Goal: Task Accomplishment & Management: Use online tool/utility

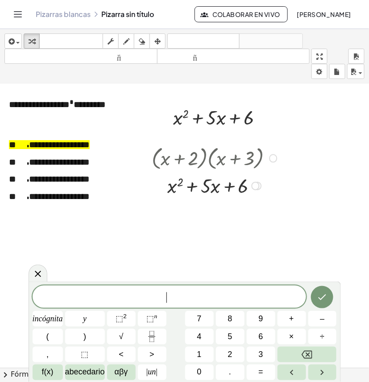
scroll to position [2094, 0]
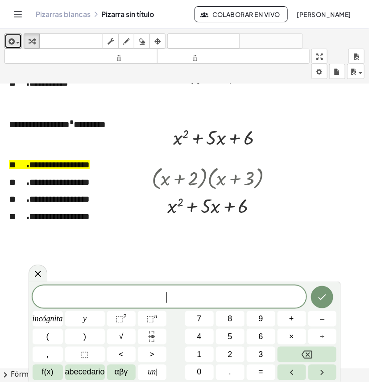
click at [21, 39] on button "insertar" at bounding box center [12, 40] width 17 height 15
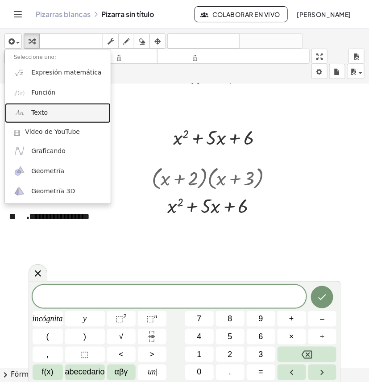
click at [57, 113] on link "Texto" at bounding box center [58, 113] width 106 height 20
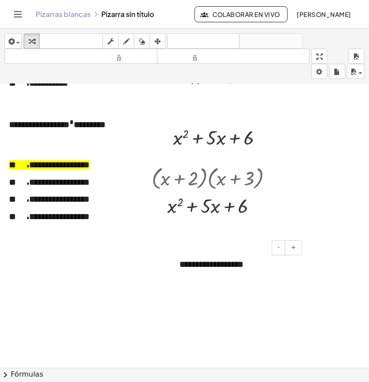
click at [217, 267] on font "**********" at bounding box center [211, 264] width 64 height 9
drag, startPoint x: 254, startPoint y: 263, endPoint x: 181, endPoint y: 263, distance: 72.3
click at [178, 262] on div "**********" at bounding box center [238, 264] width 134 height 31
click at [161, 43] on icon "button" at bounding box center [157, 41] width 6 height 11
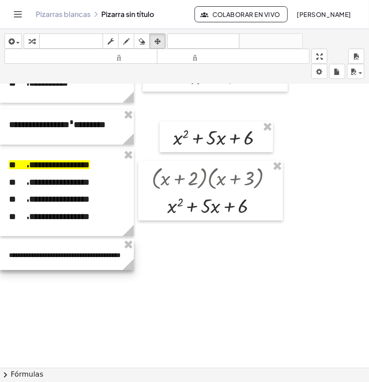
drag, startPoint x: 288, startPoint y: 270, endPoint x: 113, endPoint y: 260, distance: 175.7
click at [113, 260] on div at bounding box center [67, 254] width 134 height 31
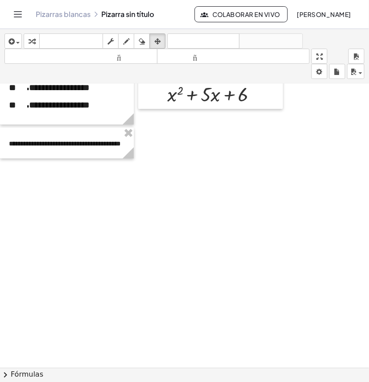
scroll to position [2262, 0]
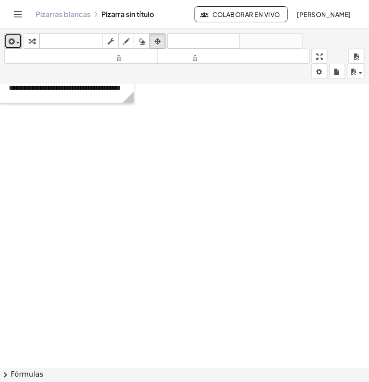
click at [14, 38] on icon "button" at bounding box center [11, 41] width 8 height 11
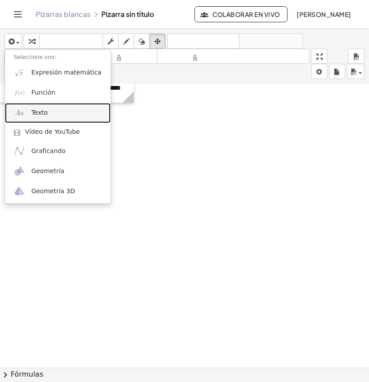
click at [46, 112] on link "Texto" at bounding box center [58, 113] width 106 height 20
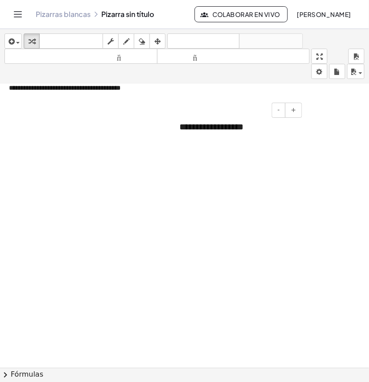
click at [204, 128] on font "**********" at bounding box center [211, 126] width 64 height 9
drag, startPoint x: 248, startPoint y: 128, endPoint x: 193, endPoint y: 133, distance: 55.2
click at [177, 128] on div "**********" at bounding box center [238, 127] width 134 height 31
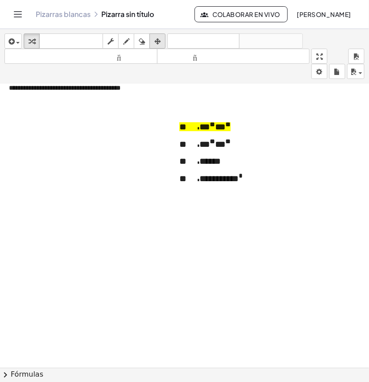
click at [158, 42] on icon "button" at bounding box center [157, 41] width 6 height 11
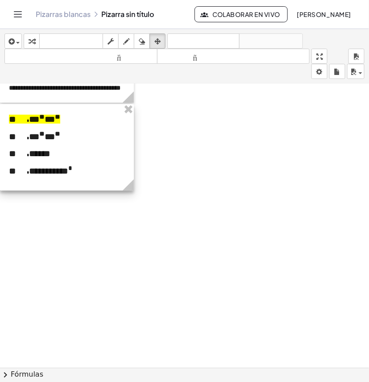
drag, startPoint x: 287, startPoint y: 172, endPoint x: 97, endPoint y: 164, distance: 190.4
click at [97, 164] on div at bounding box center [67, 147] width 134 height 87
drag, startPoint x: 127, startPoint y: 188, endPoint x: 96, endPoint y: 192, distance: 31.1
click at [96, 192] on g at bounding box center [100, 187] width 16 height 16
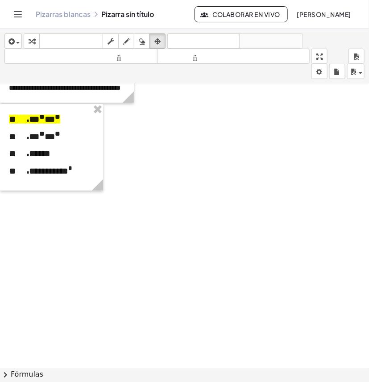
click at [32, 35] on button "transformar" at bounding box center [32, 40] width 16 height 15
click at [45, 139] on font "*" at bounding box center [50, 136] width 10 height 9
click at [30, 121] on font "**" at bounding box center [34, 119] width 10 height 9
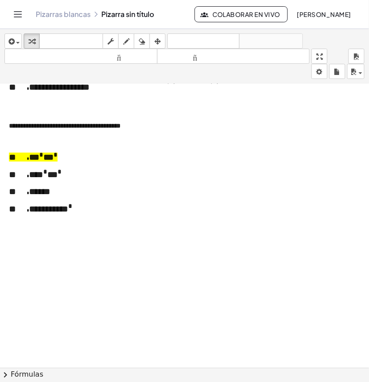
scroll to position [2206, 0]
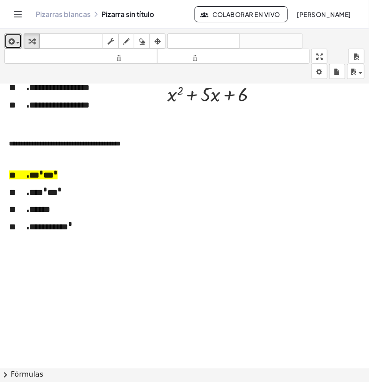
click at [13, 43] on icon "button" at bounding box center [11, 41] width 8 height 11
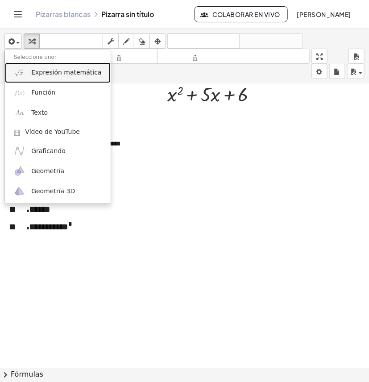
click at [59, 72] on font "Expresión matemática" at bounding box center [66, 72] width 70 height 7
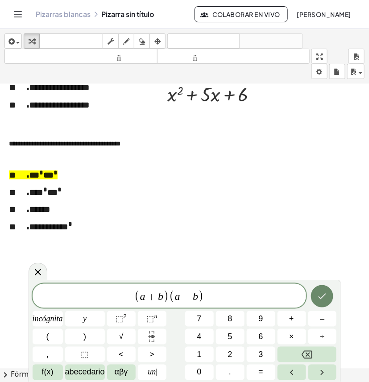
click at [321, 296] on icon "Hecho" at bounding box center [322, 296] width 11 height 11
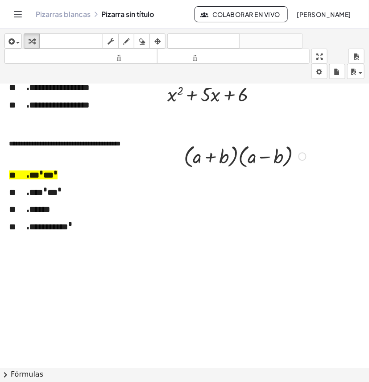
click at [234, 159] on div at bounding box center [246, 155] width 134 height 29
click at [155, 39] on icon "button" at bounding box center [157, 41] width 6 height 11
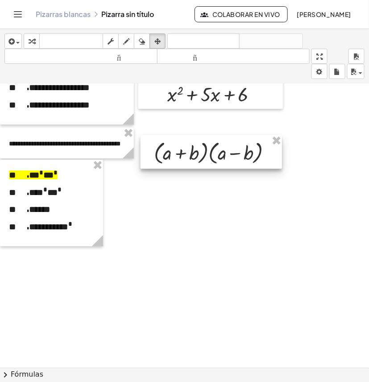
drag, startPoint x: 231, startPoint y: 157, endPoint x: 201, endPoint y: 153, distance: 30.1
click at [201, 153] on div at bounding box center [212, 151] width 142 height 33
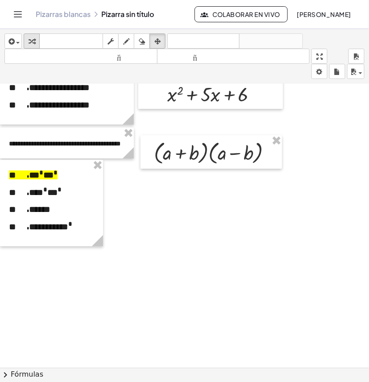
click at [32, 38] on icon "button" at bounding box center [32, 41] width 6 height 11
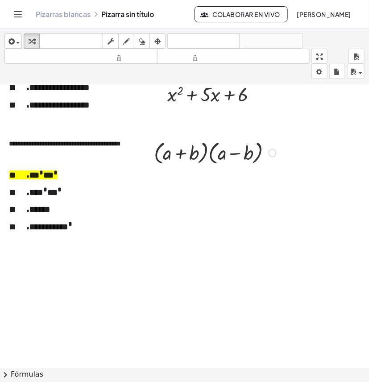
click at [181, 155] on div at bounding box center [217, 152] width 134 height 29
click at [156, 154] on div at bounding box center [217, 152] width 134 height 29
click at [159, 157] on div at bounding box center [217, 152] width 134 height 29
drag, startPoint x: 205, startPoint y: 150, endPoint x: 199, endPoint y: 197, distance: 47.3
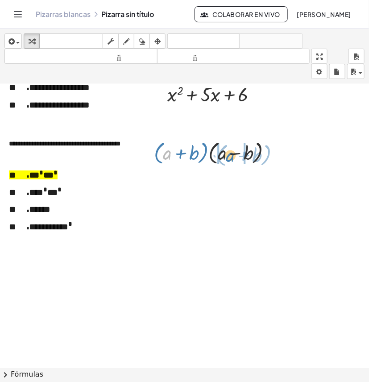
drag, startPoint x: 168, startPoint y: 157, endPoint x: 230, endPoint y: 159, distance: 62.5
click at [230, 159] on div at bounding box center [217, 152] width 134 height 29
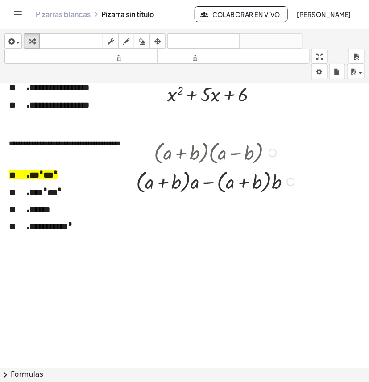
click at [271, 155] on div at bounding box center [273, 153] width 8 height 8
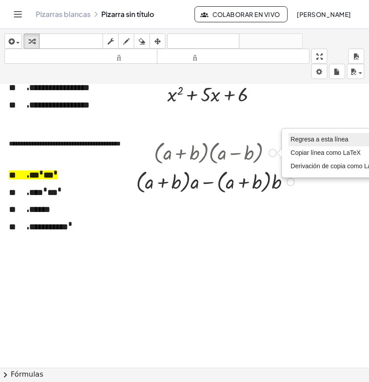
click at [314, 141] on font "Regresa a esta línea" at bounding box center [320, 139] width 58 height 7
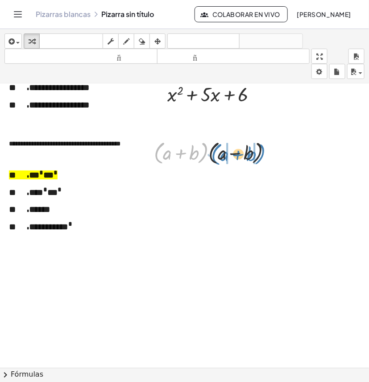
drag, startPoint x: 202, startPoint y: 146, endPoint x: 260, endPoint y: 146, distance: 57.6
click at [259, 146] on div at bounding box center [217, 152] width 134 height 29
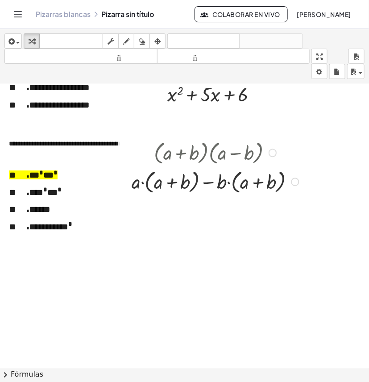
click at [229, 181] on div at bounding box center [216, 181] width 179 height 29
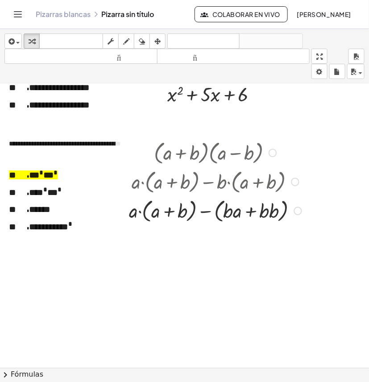
click at [139, 212] on div at bounding box center [217, 210] width 184 height 29
click at [139, 211] on div at bounding box center [217, 210] width 184 height 29
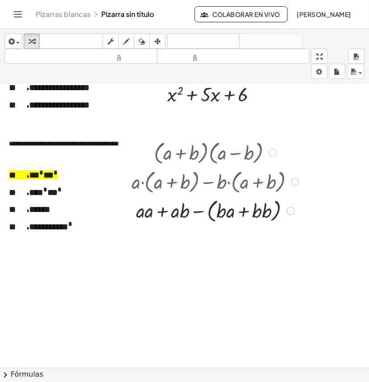
click at [142, 211] on div at bounding box center [216, 210] width 179 height 29
click at [178, 216] on div at bounding box center [216, 210] width 179 height 29
click at [148, 213] on div at bounding box center [216, 210] width 179 height 29
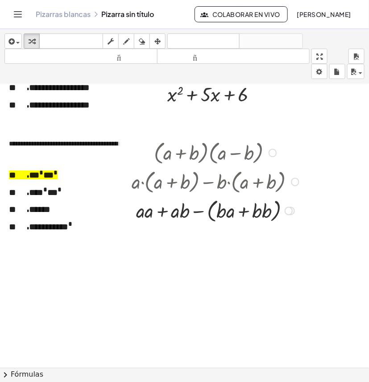
click at [148, 213] on div at bounding box center [216, 210] width 179 height 29
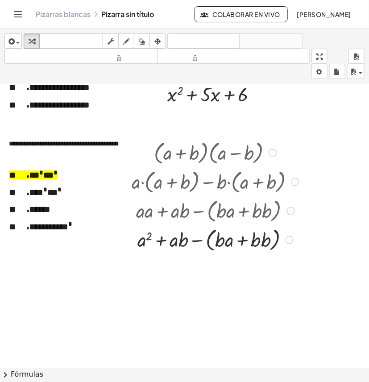
click at [233, 214] on div at bounding box center [217, 210] width 182 height 29
click at [258, 245] on div at bounding box center [216, 239] width 179 height 29
click at [207, 242] on div at bounding box center [216, 239] width 179 height 29
click at [207, 242] on div at bounding box center [216, 239] width 179 height 26
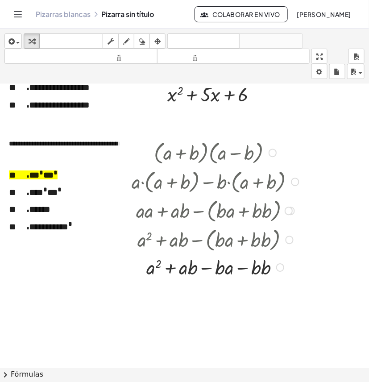
click at [268, 270] on div at bounding box center [216, 267] width 179 height 26
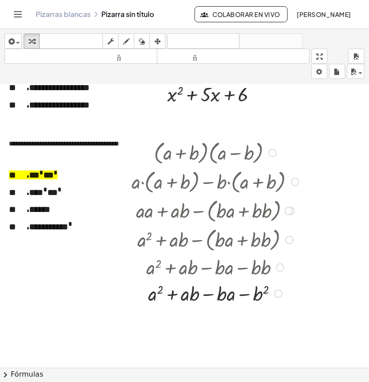
click at [220, 297] on div at bounding box center [216, 293] width 179 height 26
drag, startPoint x: 232, startPoint y: 297, endPoint x: 216, endPoint y: 300, distance: 16.8
click at [216, 300] on div at bounding box center [216, 293] width 179 height 26
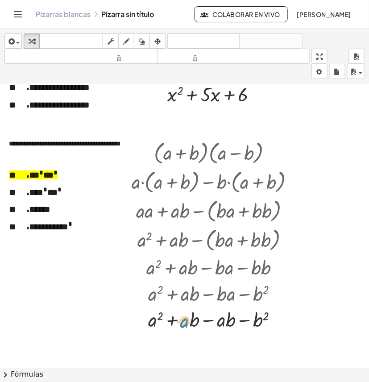
click at [184, 321] on div at bounding box center [216, 319] width 179 height 26
click at [179, 320] on div at bounding box center [216, 319] width 179 height 26
click at [208, 324] on div at bounding box center [216, 319] width 179 height 26
drag, startPoint x: 208, startPoint y: 323, endPoint x: 210, endPoint y: 317, distance: 5.6
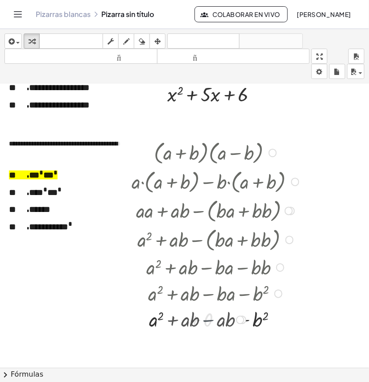
click at [207, 322] on div at bounding box center [216, 319] width 179 height 26
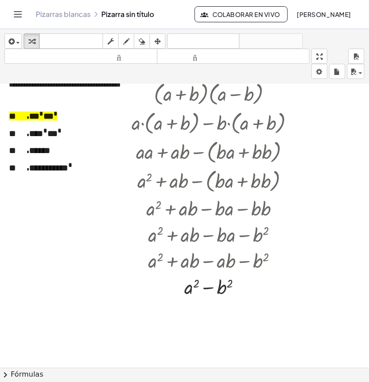
scroll to position [2275, 0]
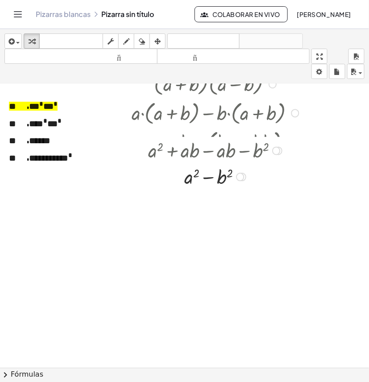
drag, startPoint x: 279, startPoint y: 253, endPoint x: 285, endPoint y: 147, distance: 105.5
click at [209, 151] on div "+ a 2 + · a · b − · a · b − b 2" at bounding box center [209, 151] width 0 height 0
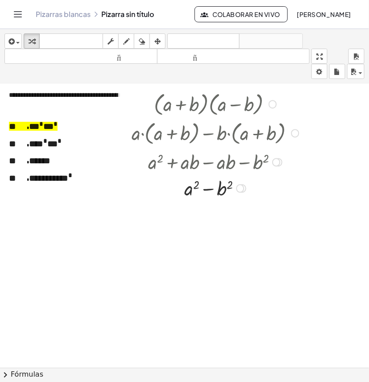
scroll to position [2219, 0]
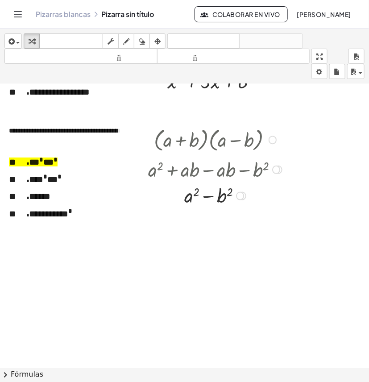
drag, startPoint x: 277, startPoint y: 200, endPoint x: 284, endPoint y: 167, distance: 32.8
click at [209, 170] on div "+ a 2 + · a · b − · a · b − b 2" at bounding box center [209, 170] width 0 height 0
click at [152, 41] on div "button" at bounding box center [158, 41] width 12 height 11
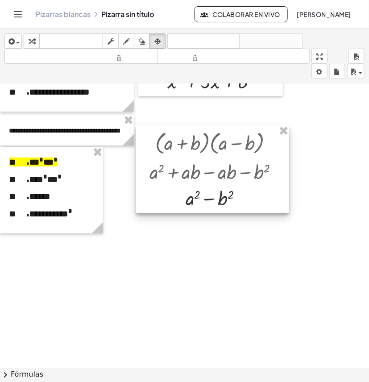
click at [217, 156] on div at bounding box center [212, 169] width 153 height 88
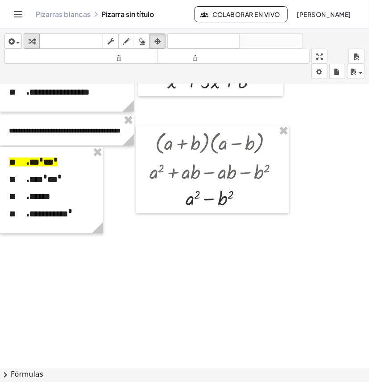
click at [36, 41] on div "button" at bounding box center [32, 41] width 12 height 11
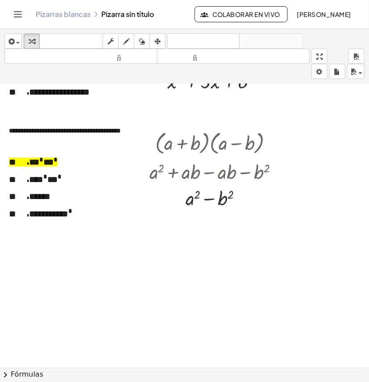
scroll to position [2275, 0]
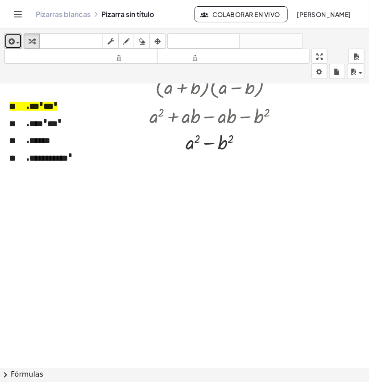
click at [18, 38] on div "button" at bounding box center [13, 41] width 13 height 11
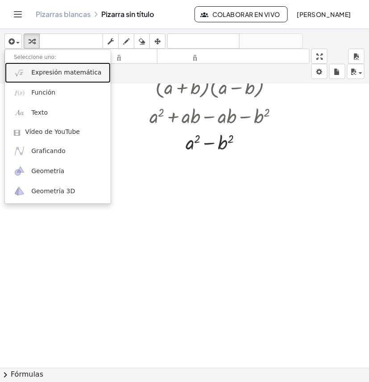
click at [68, 75] on font "Expresión matemática" at bounding box center [66, 72] width 70 height 7
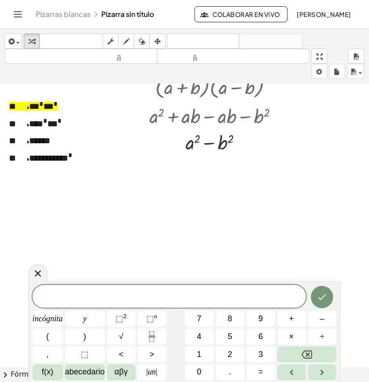
click at [75, 300] on span at bounding box center [170, 297] width 274 height 13
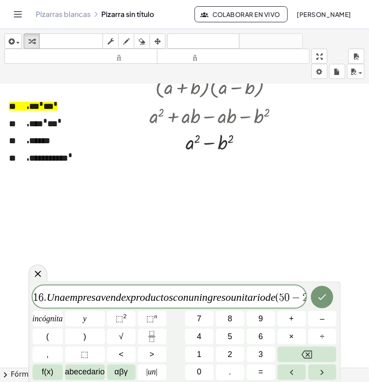
drag, startPoint x: 37, startPoint y: 273, endPoint x: 41, endPoint y: 234, distance: 39.1
click at [37, 273] on icon at bounding box center [38, 274] width 11 height 11
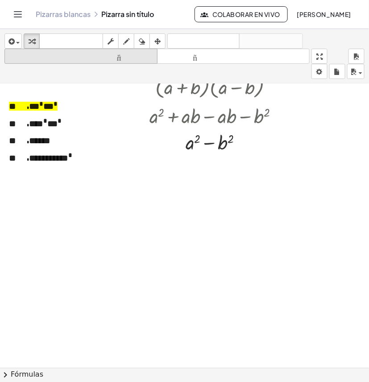
click at [19, 50] on button "tamaño_del_formato menor" at bounding box center [80, 56] width 153 height 15
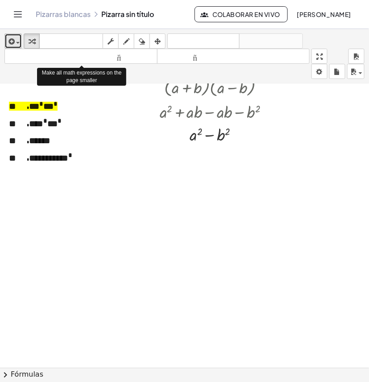
click at [16, 45] on span "button" at bounding box center [16, 42] width 2 height 6
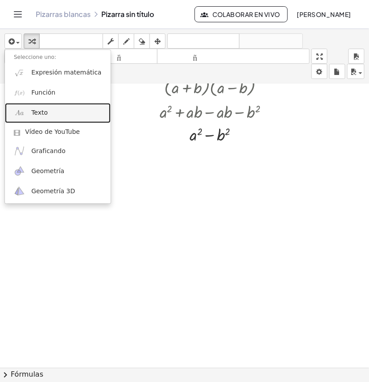
click at [68, 108] on link "Texto" at bounding box center [58, 113] width 106 height 20
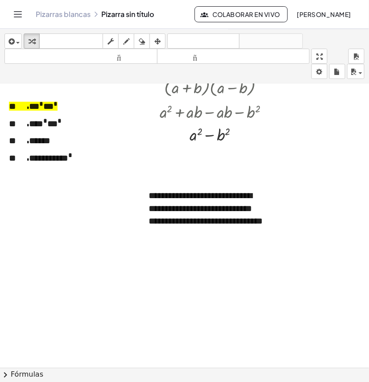
drag, startPoint x: 161, startPoint y: 42, endPoint x: 166, endPoint y: 77, distance: 35.6
click at [159, 42] on icon "button" at bounding box center [157, 41] width 6 height 11
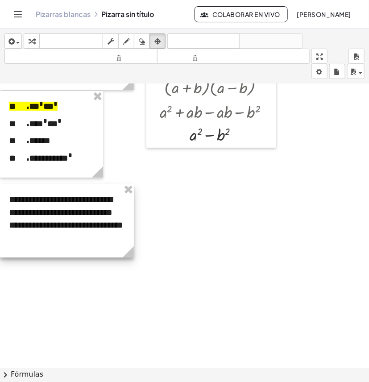
drag, startPoint x: 242, startPoint y: 219, endPoint x: 101, endPoint y: 223, distance: 140.7
click at [101, 223] on div at bounding box center [67, 220] width 134 height 73
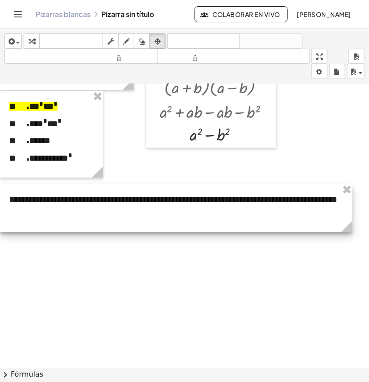
drag, startPoint x: 125, startPoint y: 259, endPoint x: 255, endPoint y: 197, distance: 143.6
click at [344, 228] on circle at bounding box center [349, 229] width 16 height 16
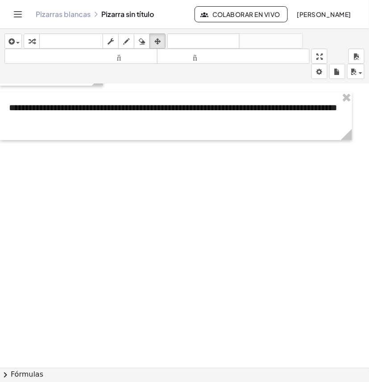
scroll to position [2386, 0]
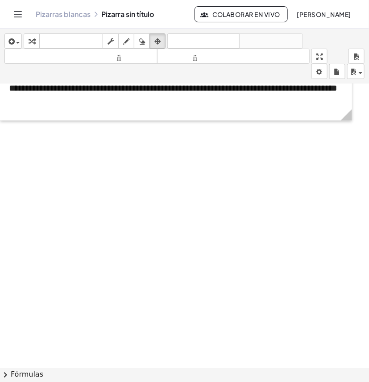
click at [13, 43] on icon "button" at bounding box center [11, 41] width 8 height 11
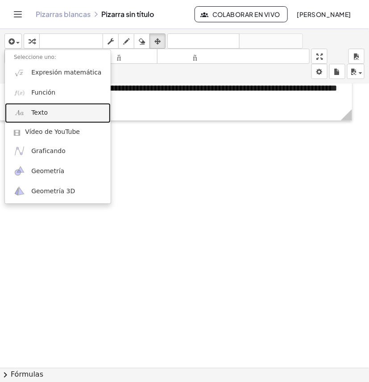
click at [47, 113] on link "Texto" at bounding box center [58, 113] width 106 height 20
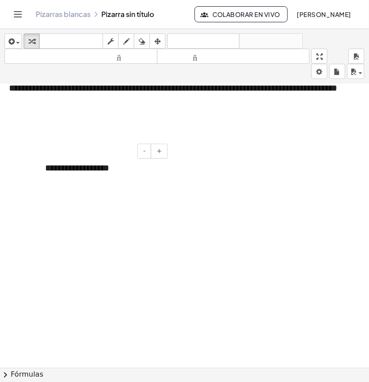
click at [123, 170] on div "**********" at bounding box center [103, 168] width 134 height 31
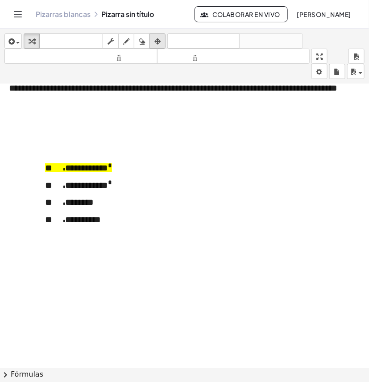
click at [163, 38] on div "button" at bounding box center [158, 41] width 12 height 11
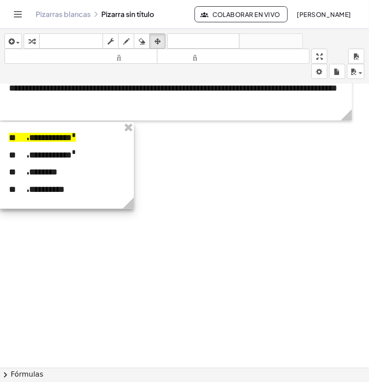
drag, startPoint x: 134, startPoint y: 210, endPoint x: 77, endPoint y: 180, distance: 64.7
click at [77, 180] on div at bounding box center [67, 165] width 134 height 87
drag, startPoint x: 130, startPoint y: 208, endPoint x: 93, endPoint y: 203, distance: 37.8
click at [93, 203] on icon at bounding box center [90, 203] width 11 height 11
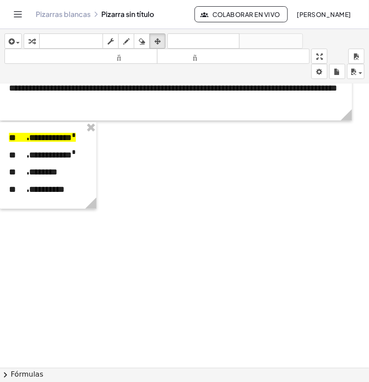
click at [160, 42] on icon "button" at bounding box center [157, 41] width 6 height 11
click at [13, 42] on icon "button" at bounding box center [11, 41] width 8 height 11
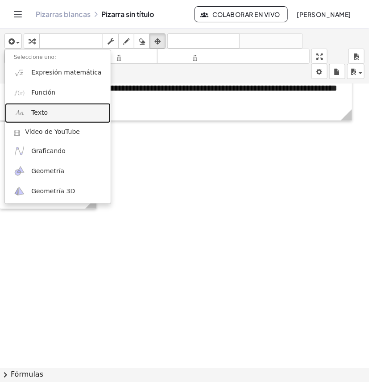
click at [61, 112] on link "Texto" at bounding box center [58, 113] width 106 height 20
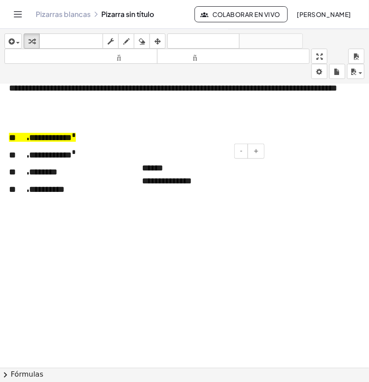
click at [205, 186] on div "**********" at bounding box center [200, 181] width 116 height 13
click at [202, 183] on div "**********" at bounding box center [200, 181] width 116 height 13
click at [177, 196] on font "**********" at bounding box center [194, 187] width 104 height 22
drag, startPoint x: 179, startPoint y: 192, endPoint x: 195, endPoint y: 221, distance: 33.2
click at [179, 193] on font "**********" at bounding box center [194, 187] width 104 height 22
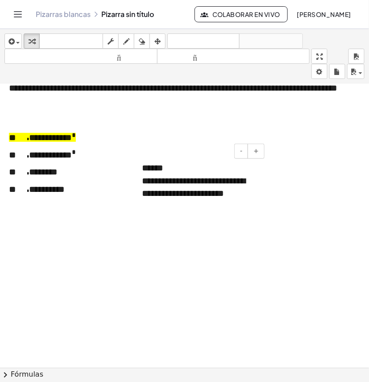
click at [256, 194] on div "**********" at bounding box center [200, 187] width 116 height 25
click at [159, 39] on icon "button" at bounding box center [157, 41] width 6 height 11
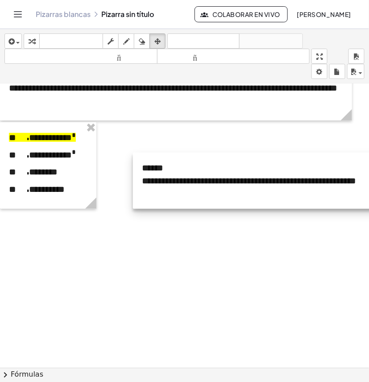
drag, startPoint x: 265, startPoint y: 215, endPoint x: 383, endPoint y: 228, distance: 119.0
click at [369, 228] on html "**********" at bounding box center [184, 191] width 369 height 382
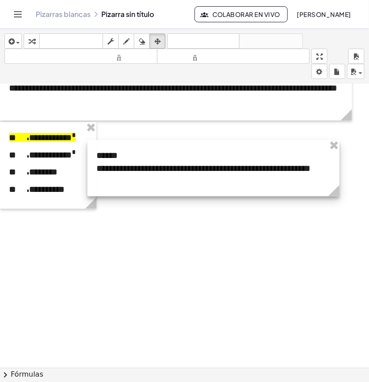
drag, startPoint x: 321, startPoint y: 167, endPoint x: 291, endPoint y: 170, distance: 30.5
click at [275, 154] on div at bounding box center [214, 168] width 252 height 56
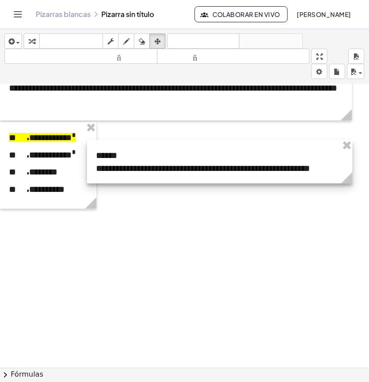
drag, startPoint x: 338, startPoint y: 191, endPoint x: 351, endPoint y: 192, distance: 13.5
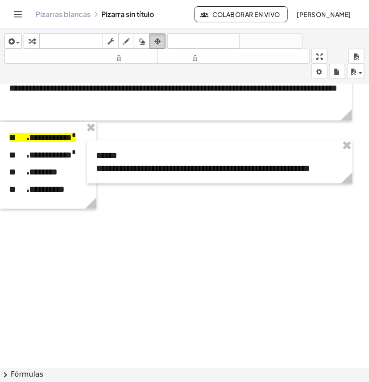
click at [155, 36] on div "button" at bounding box center [158, 41] width 12 height 11
click at [36, 43] on div "button" at bounding box center [32, 41] width 12 height 11
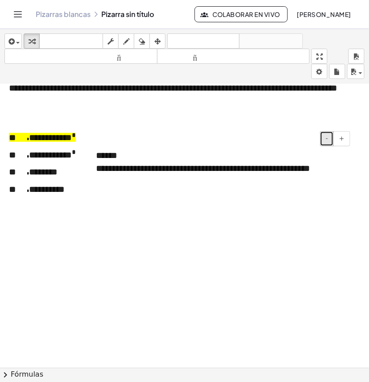
click at [331, 142] on button "-" at bounding box center [327, 138] width 14 height 15
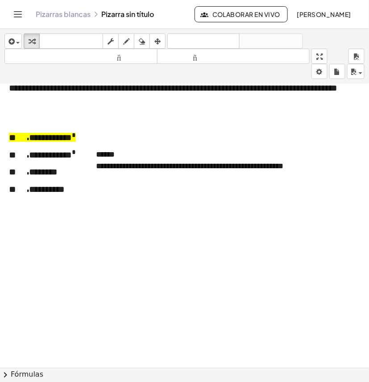
click at [159, 46] on icon "button" at bounding box center [157, 41] width 6 height 11
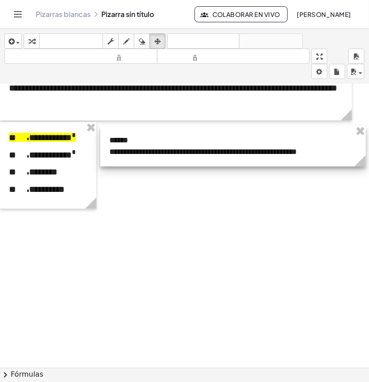
drag, startPoint x: 190, startPoint y: 157, endPoint x: 203, endPoint y: 143, distance: 19.6
click at [203, 143] on div at bounding box center [233, 146] width 266 height 41
drag, startPoint x: 357, startPoint y: 164, endPoint x: 334, endPoint y: 164, distance: 23.7
click at [334, 164] on circle at bounding box center [339, 163] width 16 height 16
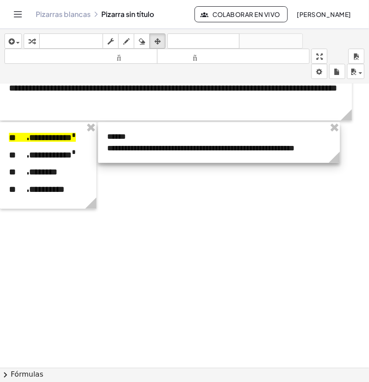
click at [218, 148] on div at bounding box center [219, 142] width 242 height 41
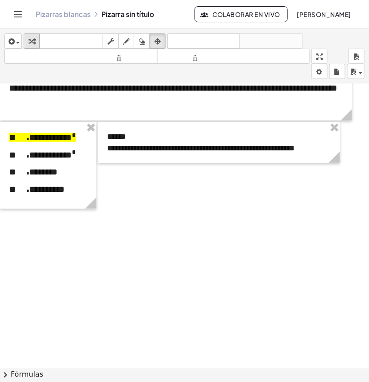
click at [30, 42] on icon "button" at bounding box center [32, 41] width 6 height 11
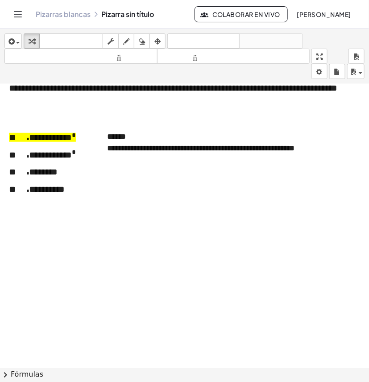
scroll to position [2331, 0]
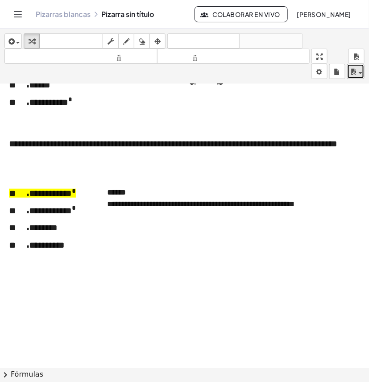
click at [359, 79] on button "ahorrar" at bounding box center [355, 71] width 17 height 15
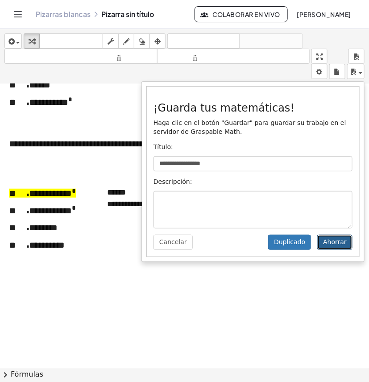
click at [338, 244] on font "Ahorrar" at bounding box center [335, 241] width 24 height 7
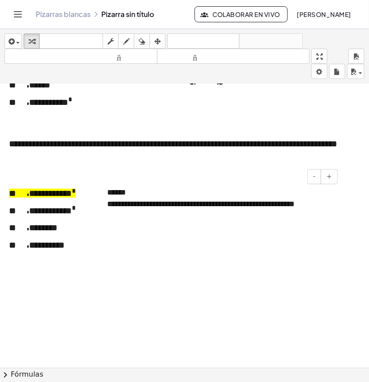
click at [149, 202] on font "**********" at bounding box center [201, 204] width 188 height 8
click at [159, 45] on icon "button" at bounding box center [157, 41] width 6 height 11
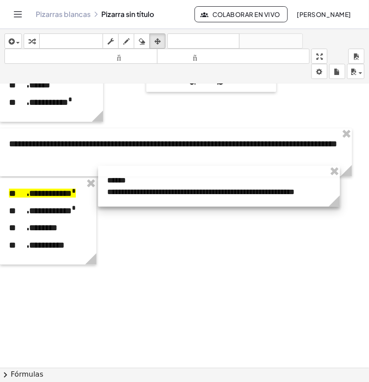
drag, startPoint x: 267, startPoint y: 211, endPoint x: 267, endPoint y: 199, distance: 12.1
click at [267, 199] on div at bounding box center [219, 186] width 242 height 41
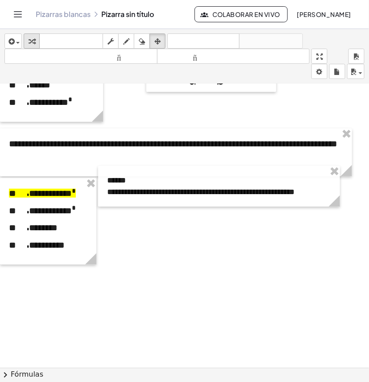
click at [27, 45] on div "button" at bounding box center [32, 41] width 12 height 11
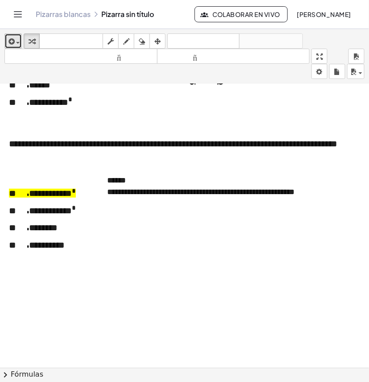
click at [18, 34] on button "insertar" at bounding box center [12, 40] width 17 height 15
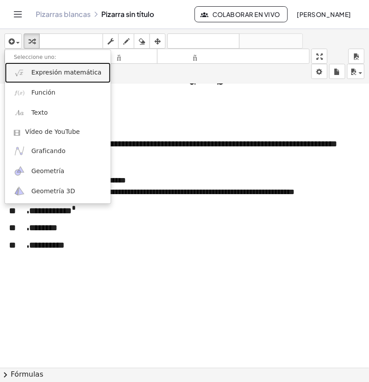
click at [73, 74] on font "Expresión matemática" at bounding box center [66, 72] width 70 height 7
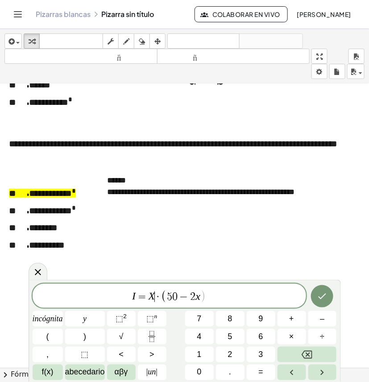
click at [155, 296] on span "I = X ​ · ( 5 0 − 2 x )" at bounding box center [170, 296] width 274 height 15
click at [209, 291] on span "I = x ​ · ( 5 0 − 2 x )" at bounding box center [170, 296] width 274 height 15
click at [327, 298] on icon "Hecho" at bounding box center [322, 296] width 11 height 11
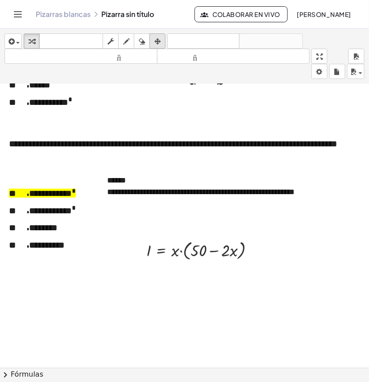
click at [157, 40] on icon "button" at bounding box center [157, 41] width 6 height 11
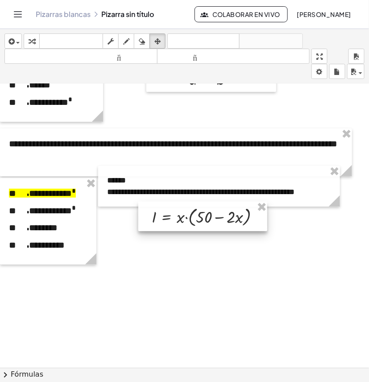
drag, startPoint x: 214, startPoint y: 253, endPoint x: 220, endPoint y: 220, distance: 33.9
click at [220, 220] on div at bounding box center [202, 216] width 129 height 29
click at [34, 37] on icon "button" at bounding box center [32, 41] width 6 height 11
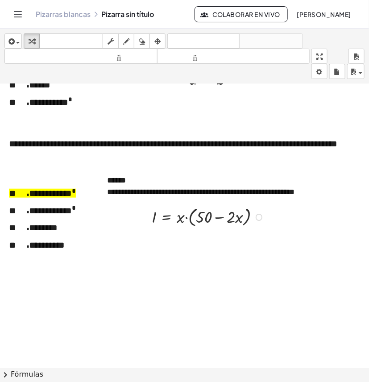
click at [184, 219] on div at bounding box center [209, 216] width 124 height 25
click at [186, 220] on div at bounding box center [209, 216] width 124 height 25
click at [188, 244] on div at bounding box center [209, 240] width 124 height 23
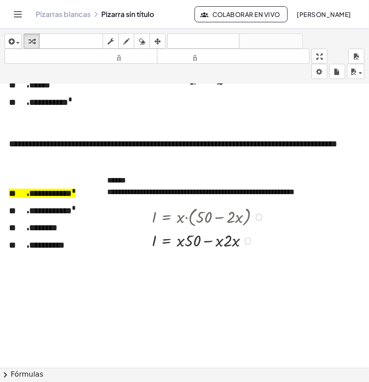
click at [187, 243] on div at bounding box center [209, 240] width 124 height 23
drag, startPoint x: 192, startPoint y: 246, endPoint x: 179, endPoint y: 246, distance: 13.0
click at [179, 246] on div at bounding box center [209, 240] width 124 height 23
click at [233, 265] on div at bounding box center [209, 263] width 124 height 23
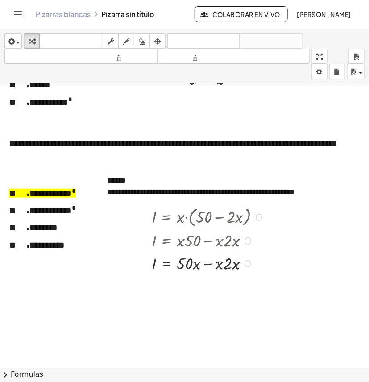
click at [236, 238] on div at bounding box center [209, 240] width 124 height 23
click at [257, 220] on div at bounding box center [259, 217] width 7 height 7
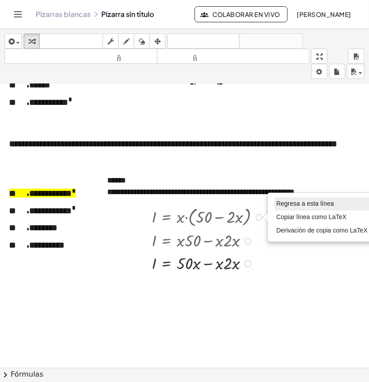
click at [284, 200] on li "Regresa a esta línea" at bounding box center [323, 203] width 96 height 13
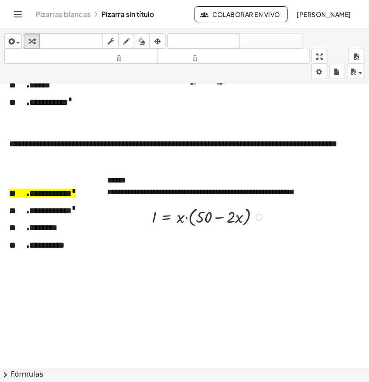
click at [186, 217] on div at bounding box center [209, 216] width 124 height 25
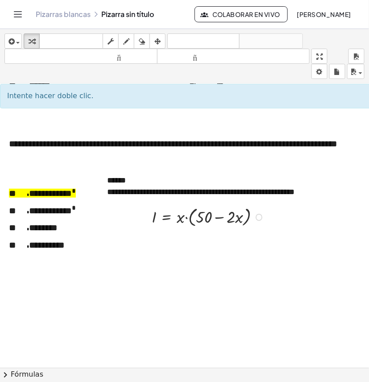
click at [188, 220] on div at bounding box center [209, 216] width 124 height 25
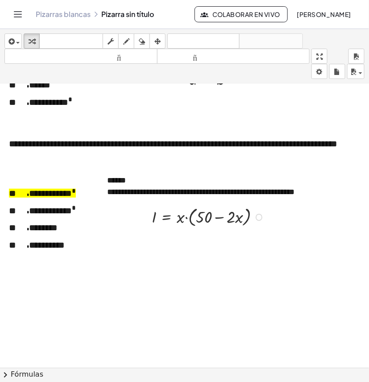
click at [188, 219] on div at bounding box center [209, 216] width 124 height 25
click at [226, 241] on div at bounding box center [209, 240] width 124 height 23
click at [233, 246] on div at bounding box center [209, 240] width 124 height 23
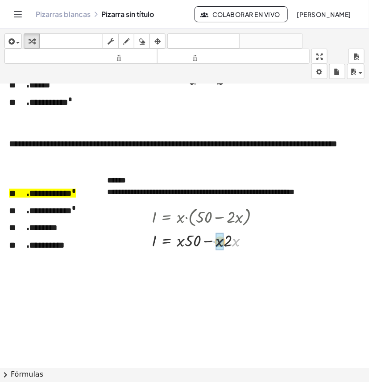
drag, startPoint x: 234, startPoint y: 242, endPoint x: 217, endPoint y: 242, distance: 16.1
drag, startPoint x: 235, startPoint y: 268, endPoint x: 215, endPoint y: 266, distance: 20.2
click at [215, 266] on div at bounding box center [209, 263] width 124 height 23
drag, startPoint x: 245, startPoint y: 286, endPoint x: 255, endPoint y: 242, distance: 45.4
click at [167, 247] on div "I = 50 − 2 + · x · · x · 2 Regresa a esta línea Copiar línea como LaTeX Derivac…" at bounding box center [167, 247] width 0 height 0
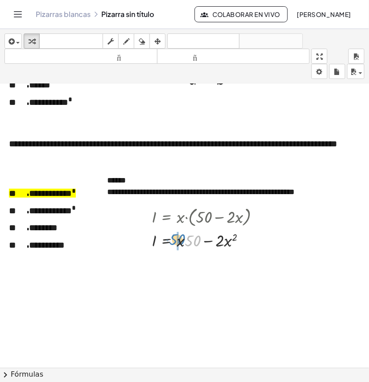
drag, startPoint x: 195, startPoint y: 244, endPoint x: 179, endPoint y: 242, distance: 16.2
click at [179, 242] on div at bounding box center [209, 240] width 124 height 23
click at [360, 73] on span "button" at bounding box center [361, 73] width 4 height 2
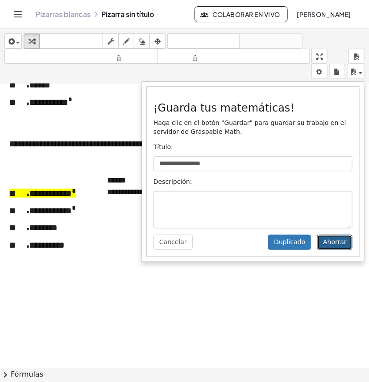
click at [342, 244] on font "Ahorrar" at bounding box center [335, 241] width 24 height 7
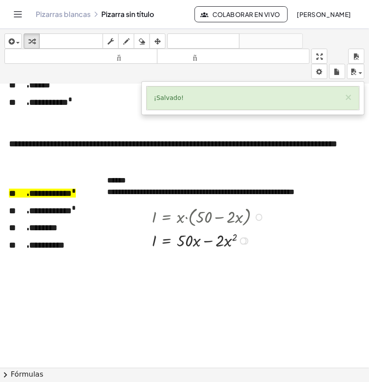
scroll to position [2386, 0]
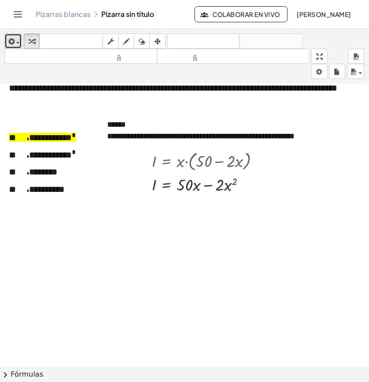
click at [15, 39] on span "button" at bounding box center [16, 42] width 2 height 6
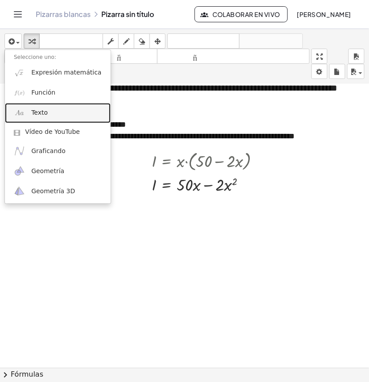
click at [32, 114] on font "Texto" at bounding box center [39, 112] width 17 height 7
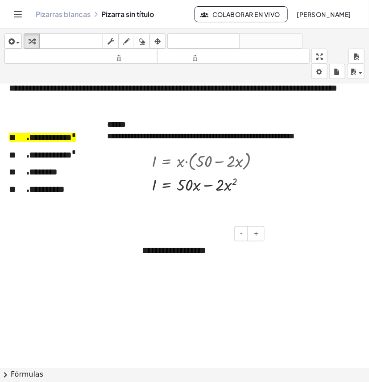
drag, startPoint x: 196, startPoint y: 257, endPoint x: 200, endPoint y: 253, distance: 5.4
click at [196, 257] on div "**********" at bounding box center [200, 250] width 134 height 31
click at [215, 251] on div "**********" at bounding box center [200, 250] width 134 height 31
drag, startPoint x: 215, startPoint y: 251, endPoint x: 136, endPoint y: 246, distance: 78.8
click at [136, 246] on div "**********" at bounding box center [200, 250] width 134 height 31
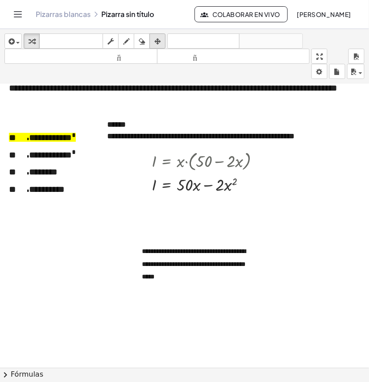
click at [152, 37] on div "button" at bounding box center [158, 41] width 12 height 11
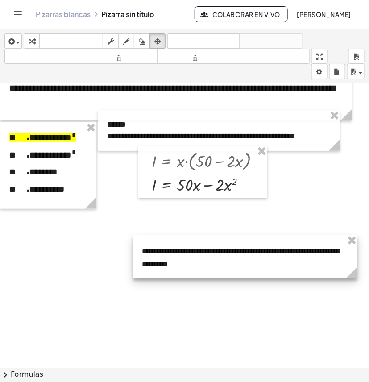
drag, startPoint x: 265, startPoint y: 274, endPoint x: 355, endPoint y: 274, distance: 90.6
click at [355, 274] on icon at bounding box center [351, 272] width 11 height 11
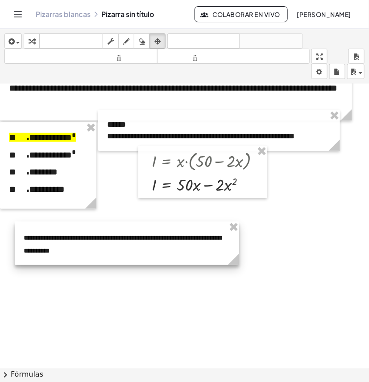
drag, startPoint x: 327, startPoint y: 264, endPoint x: 209, endPoint y: 251, distance: 119.1
click at [209, 251] on div at bounding box center [127, 243] width 225 height 43
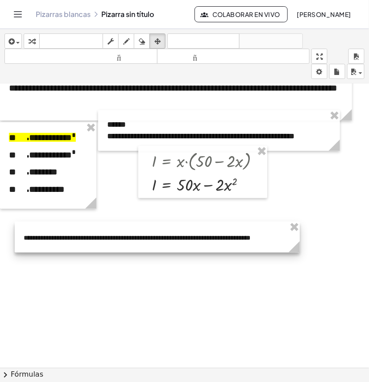
drag, startPoint x: 239, startPoint y: 262, endPoint x: 300, endPoint y: 268, distance: 61.0
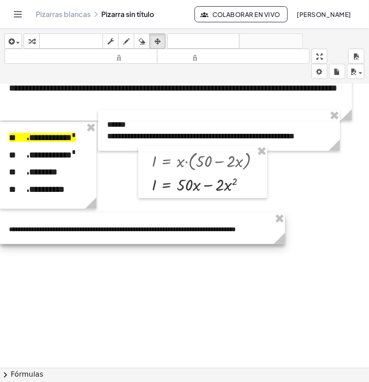
drag, startPoint x: 251, startPoint y: 246, endPoint x: 224, endPoint y: 238, distance: 29.0
click at [224, 238] on div at bounding box center [142, 228] width 285 height 31
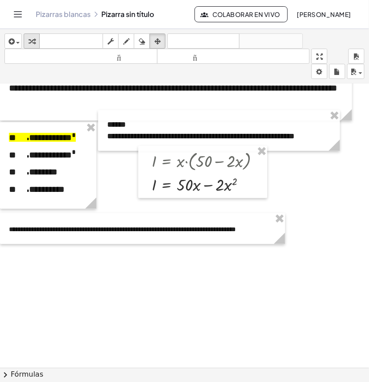
click at [33, 38] on icon "button" at bounding box center [32, 41] width 6 height 11
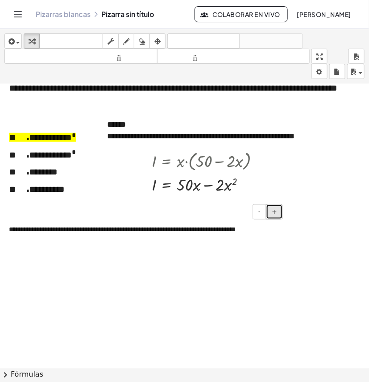
click at [272, 215] on font "+" at bounding box center [274, 211] width 5 height 7
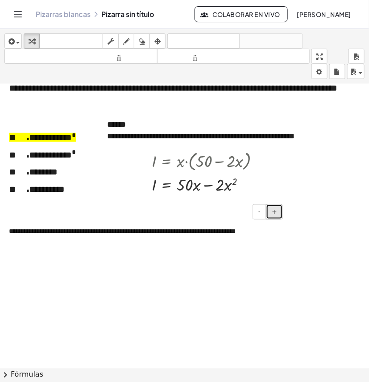
click at [272, 215] on font "+" at bounding box center [274, 211] width 5 height 7
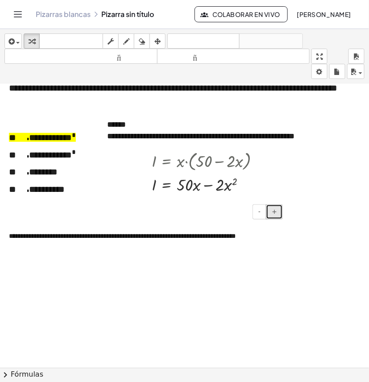
click at [272, 215] on font "+" at bounding box center [274, 211] width 5 height 7
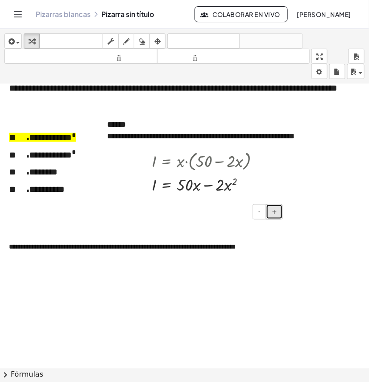
click at [272, 215] on font "+" at bounding box center [274, 211] width 5 height 7
click at [211, 231] on div "**********" at bounding box center [142, 241] width 285 height 56
click at [246, 249] on div "**********" at bounding box center [142, 241] width 285 height 56
click at [234, 227] on div "**********" at bounding box center [142, 241] width 285 height 56
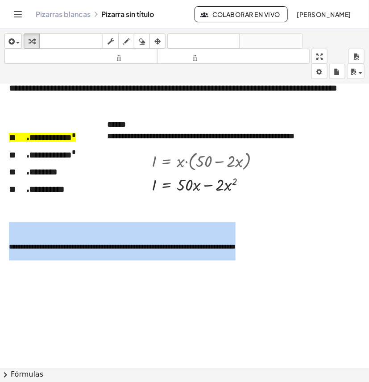
drag, startPoint x: 263, startPoint y: 250, endPoint x: -9, endPoint y: 242, distance: 272.5
click at [0, 242] on html "**********" at bounding box center [184, 191] width 369 height 382
click at [278, 213] on button "+" at bounding box center [274, 211] width 17 height 15
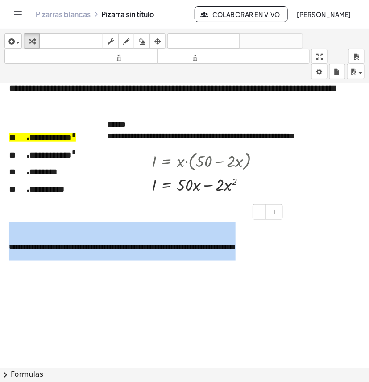
click at [263, 243] on div "**********" at bounding box center [142, 241] width 285 height 56
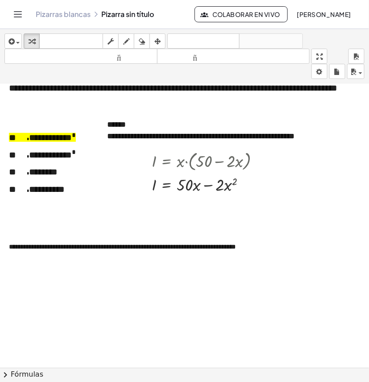
click at [235, 244] on div "**********" at bounding box center [142, 241] width 285 height 56
click at [159, 40] on icon "button" at bounding box center [157, 41] width 6 height 11
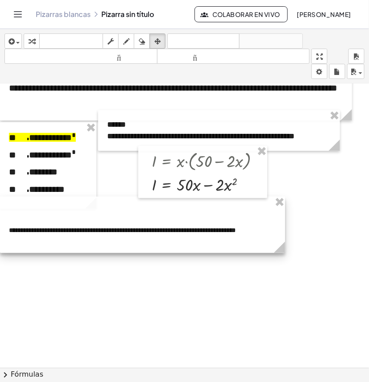
drag, startPoint x: 206, startPoint y: 251, endPoint x: 188, endPoint y: 235, distance: 24.3
click at [188, 235] on div at bounding box center [142, 225] width 285 height 56
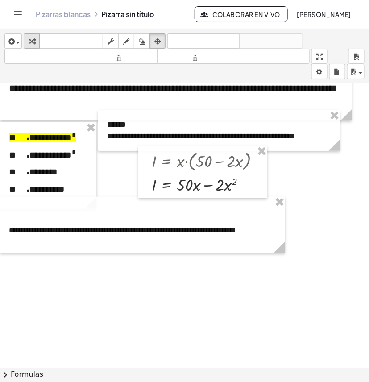
click at [29, 38] on icon "button" at bounding box center [32, 41] width 6 height 11
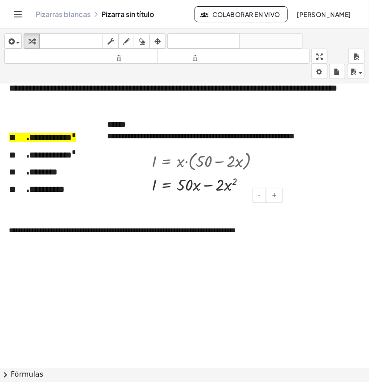
click at [110, 229] on div "**********" at bounding box center [142, 225] width 285 height 56
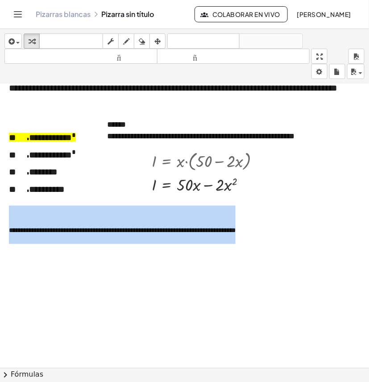
drag, startPoint x: 250, startPoint y: 236, endPoint x: 0, endPoint y: 226, distance: 250.2
click at [0, 237] on html "**********" at bounding box center [184, 191] width 369 height 382
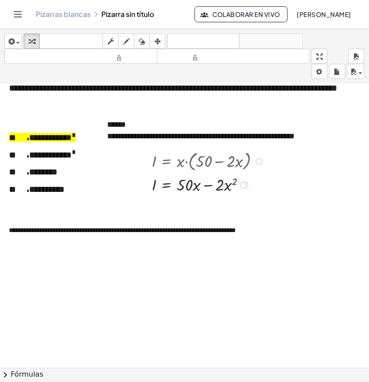
click at [256, 197] on div "I = · x · ( + 50 − · 2 · x ) I = + · x · 50 − · x · 2 · x I = + · x · 50 − · x …" at bounding box center [202, 172] width 129 height 52
click at [259, 202] on button "-" at bounding box center [260, 195] width 14 height 15
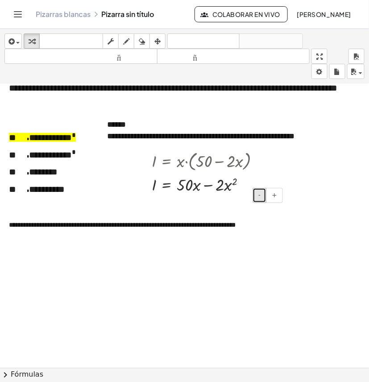
click at [259, 202] on button "-" at bounding box center [260, 195] width 14 height 15
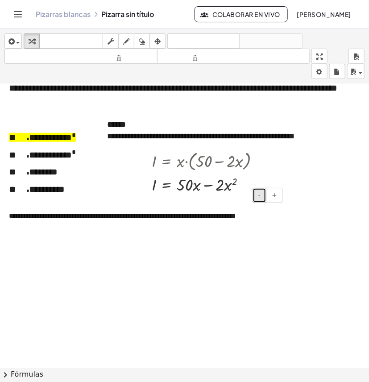
click at [259, 202] on button "-" at bounding box center [260, 195] width 14 height 15
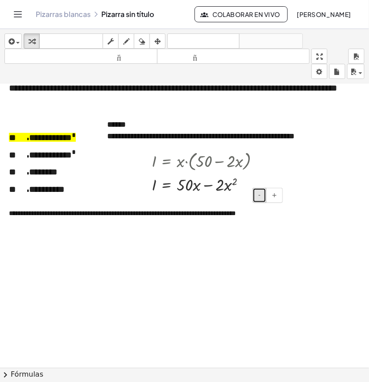
click at [259, 202] on button "-" at bounding box center [260, 195] width 14 height 15
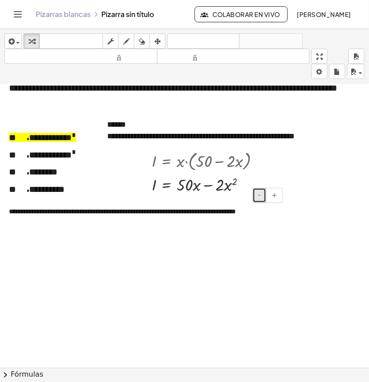
click at [259, 202] on button "-" at bounding box center [260, 195] width 14 height 15
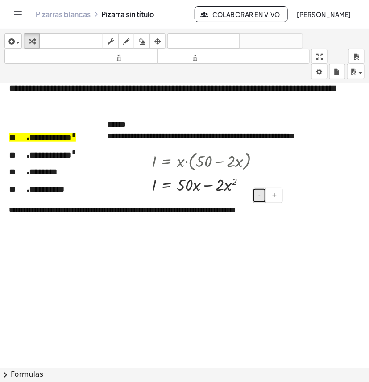
click at [259, 202] on button "-" at bounding box center [260, 195] width 14 height 15
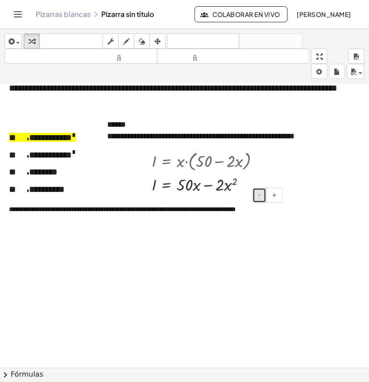
click at [259, 202] on button "-" at bounding box center [260, 195] width 14 height 15
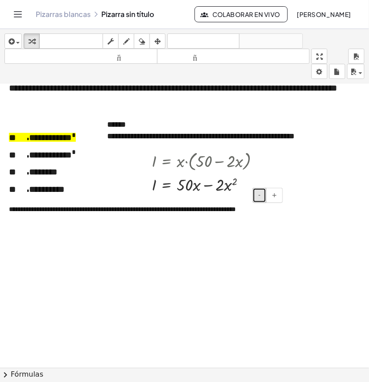
click at [259, 202] on button "-" at bounding box center [260, 195] width 14 height 15
click at [162, 45] on div "button" at bounding box center [158, 41] width 12 height 11
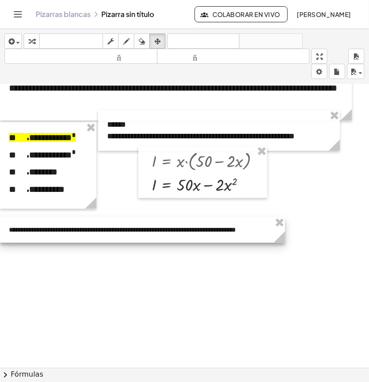
drag, startPoint x: 145, startPoint y: 217, endPoint x: 175, endPoint y: 233, distance: 34.1
click at [143, 237] on div at bounding box center [142, 229] width 285 height 25
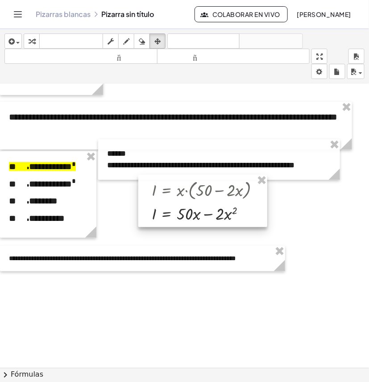
scroll to position [2331, 0]
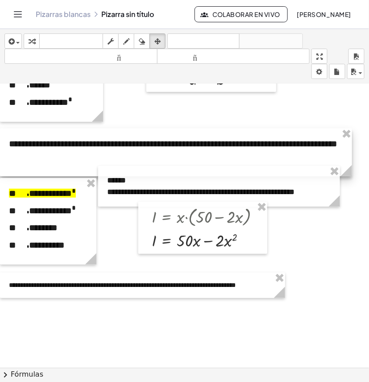
click at [181, 163] on div at bounding box center [176, 153] width 352 height 48
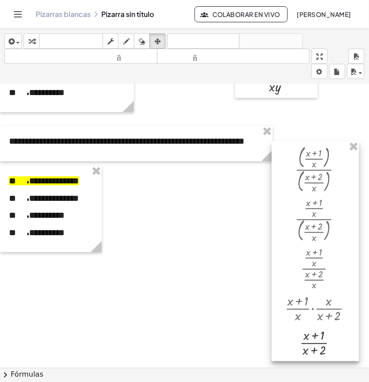
scroll to position [1214, 0]
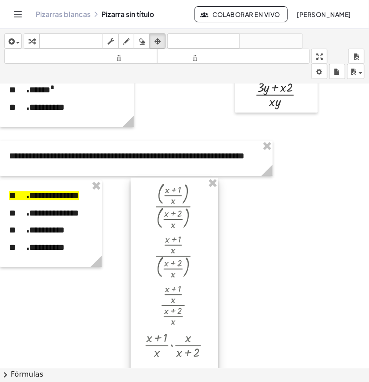
drag, startPoint x: 305, startPoint y: 213, endPoint x: 163, endPoint y: 234, distance: 143.2
click at [163, 234] on div at bounding box center [175, 288] width 88 height 220
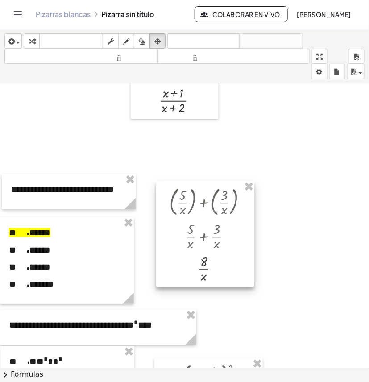
scroll to position [1549, 0]
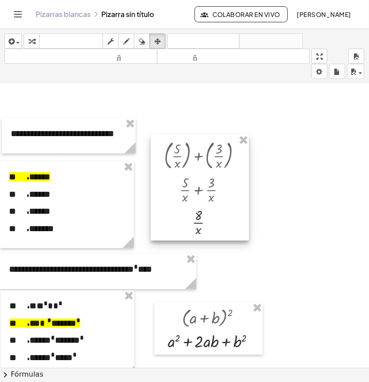
drag, startPoint x: 197, startPoint y: 210, endPoint x: 192, endPoint y: 219, distance: 10.4
click at [192, 219] on div at bounding box center [200, 188] width 98 height 106
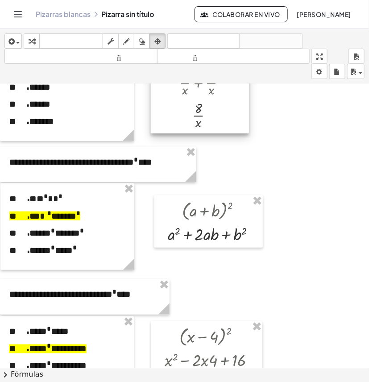
scroll to position [1661, 0]
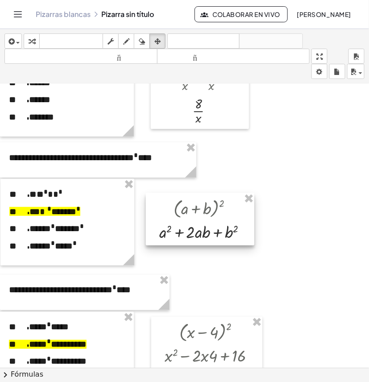
drag, startPoint x: 191, startPoint y: 225, endPoint x: 182, endPoint y: 228, distance: 8.8
click at [182, 228] on div at bounding box center [200, 219] width 108 height 52
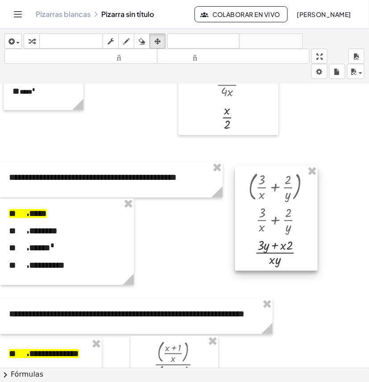
scroll to position [1047, 0]
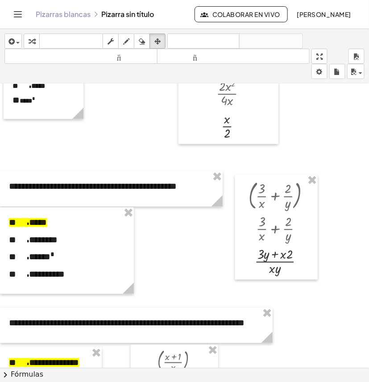
drag, startPoint x: 269, startPoint y: 185, endPoint x: 206, endPoint y: 222, distance: 72.4
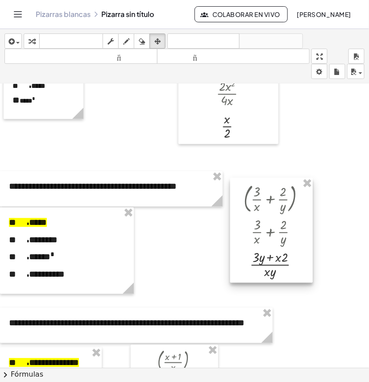
drag, startPoint x: 266, startPoint y: 209, endPoint x: 261, endPoint y: 212, distance: 5.8
click at [261, 212] on div at bounding box center [271, 230] width 83 height 105
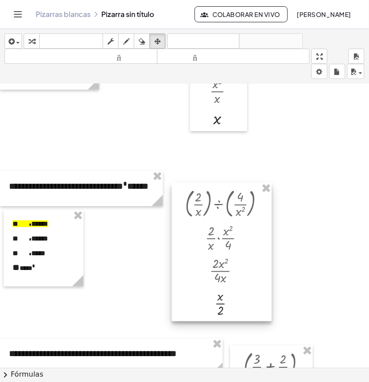
drag, startPoint x: 226, startPoint y: 226, endPoint x: 219, endPoint y: 236, distance: 11.9
click at [219, 236] on div at bounding box center [222, 252] width 100 height 138
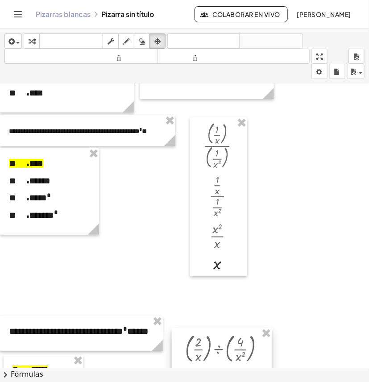
scroll to position [712, 0]
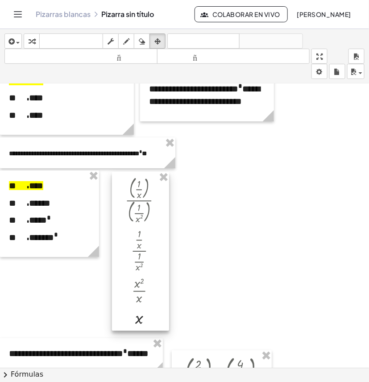
drag, startPoint x: 217, startPoint y: 230, endPoint x: 139, endPoint y: 263, distance: 85.1
click at [139, 263] on div at bounding box center [140, 251] width 57 height 159
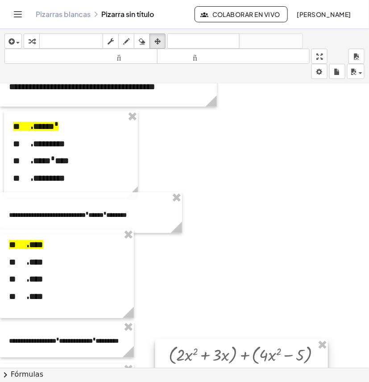
scroll to position [42, 0]
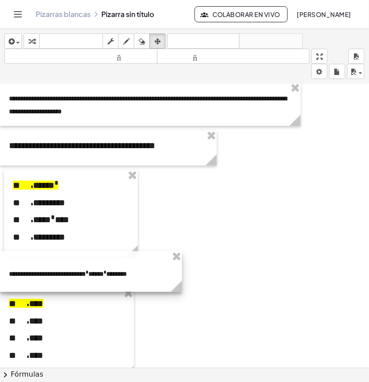
click at [162, 273] on div at bounding box center [91, 271] width 182 height 41
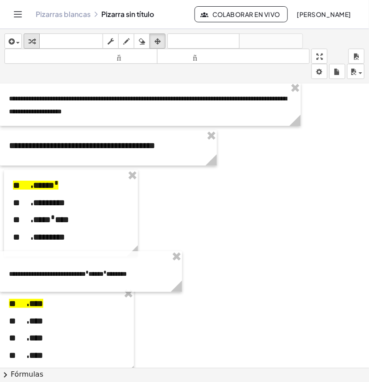
click at [32, 41] on icon "button" at bounding box center [32, 41] width 6 height 11
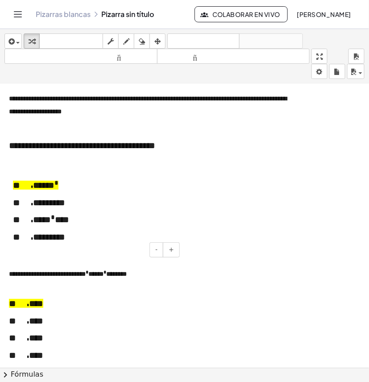
click at [127, 272] on font "*******" at bounding box center [116, 274] width 21 height 6
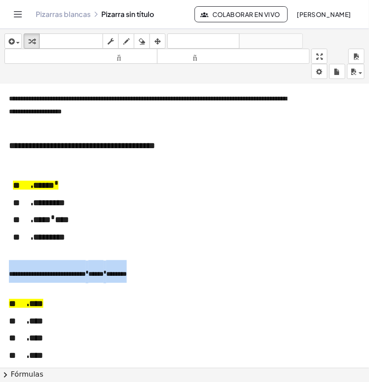
drag, startPoint x: 154, startPoint y: 269, endPoint x: -9, endPoint y: 275, distance: 163.1
click at [0, 275] on html "**********" at bounding box center [184, 191] width 369 height 382
click at [154, 252] on button "-" at bounding box center [157, 249] width 14 height 15
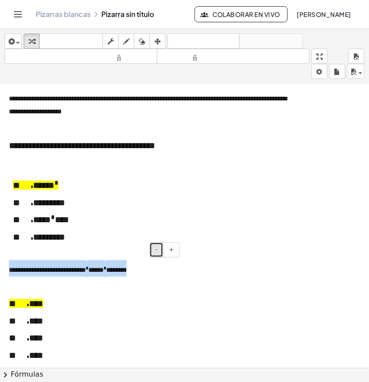
click at [154, 252] on button "-" at bounding box center [157, 249] width 14 height 15
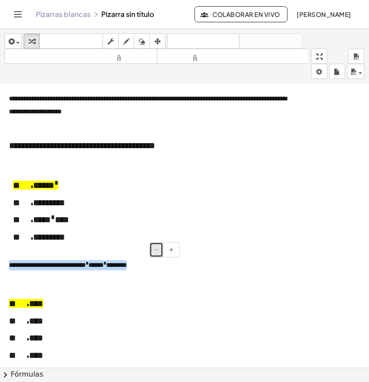
click at [154, 252] on button "-" at bounding box center [157, 249] width 14 height 15
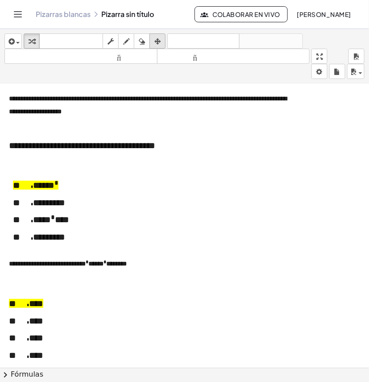
click at [166, 42] on button "arreglar" at bounding box center [158, 40] width 16 height 15
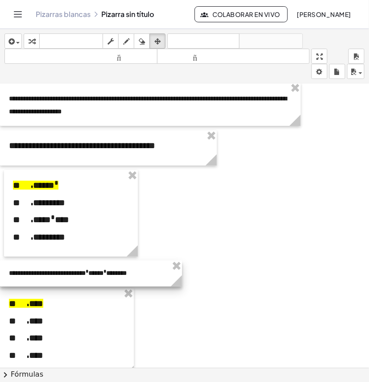
drag, startPoint x: 88, startPoint y: 264, endPoint x: 85, endPoint y: 273, distance: 9.8
click at [85, 273] on div at bounding box center [91, 274] width 182 height 26
click at [30, 43] on icon "button" at bounding box center [32, 41] width 6 height 11
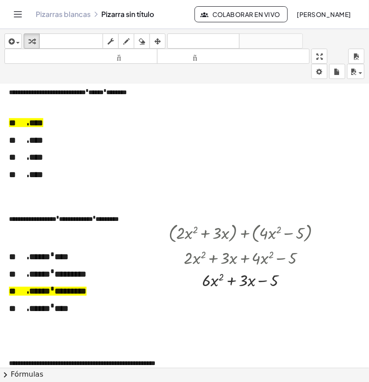
scroll to position [0, 0]
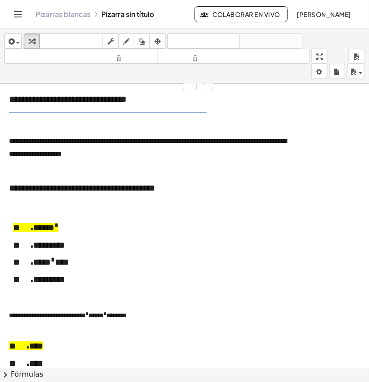
click at [154, 112] on div "**********" at bounding box center [108, 103] width 198 height 20
click at [161, 112] on div "**********" at bounding box center [108, 103] width 198 height 20
click at [163, 117] on div "**********" at bounding box center [108, 103] width 216 height 38
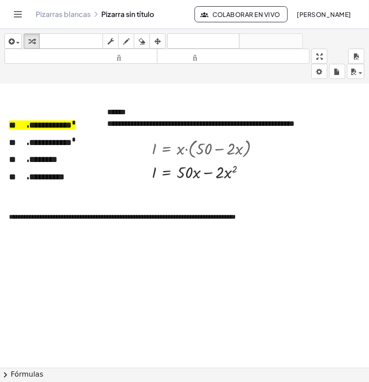
scroll to position [2400, 0]
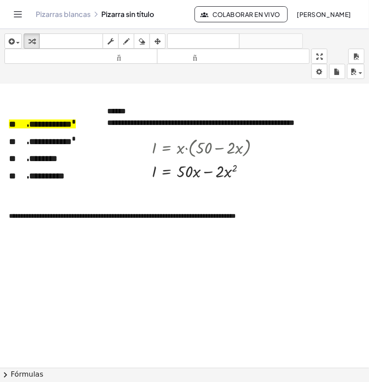
click at [162, 43] on div "button" at bounding box center [158, 41] width 12 height 11
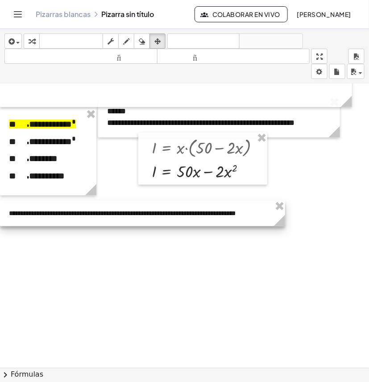
click at [175, 211] on div at bounding box center [142, 213] width 285 height 25
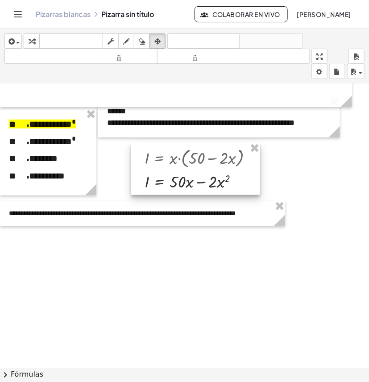
drag, startPoint x: 197, startPoint y: 167, endPoint x: 190, endPoint y: 177, distance: 12.5
click at [190, 177] on div at bounding box center [195, 169] width 129 height 52
click at [39, 45] on button "transformar" at bounding box center [32, 40] width 16 height 15
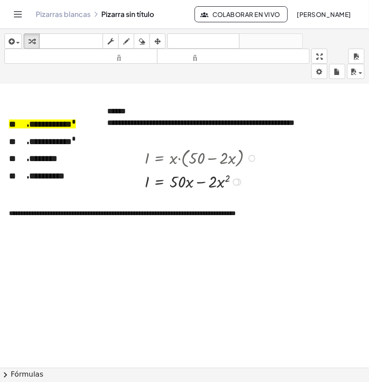
drag, startPoint x: 222, startPoint y: 171, endPoint x: 227, endPoint y: 179, distance: 9.2
click at [222, 172] on div at bounding box center [202, 181] width 124 height 23
click at [239, 184] on div at bounding box center [236, 182] width 7 height 7
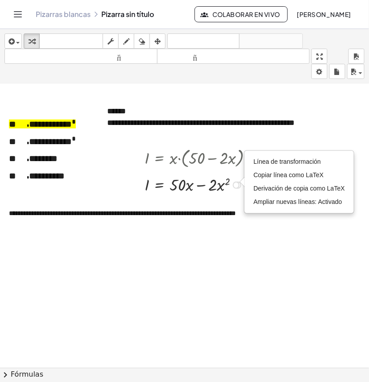
drag, startPoint x: 238, startPoint y: 184, endPoint x: 247, endPoint y: 246, distance: 62.7
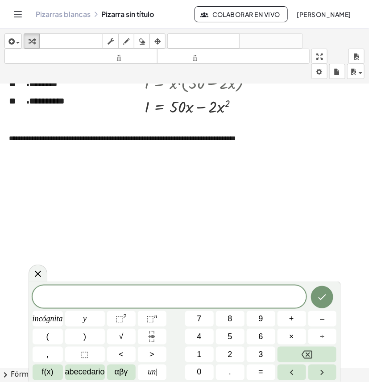
scroll to position [2456, 0]
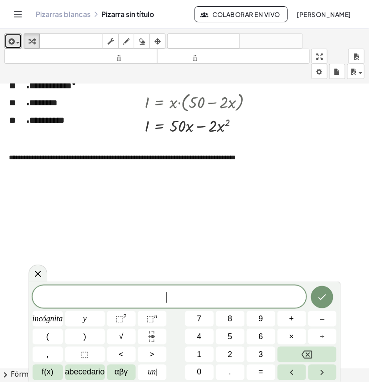
click at [15, 44] on span "button" at bounding box center [16, 42] width 2 height 6
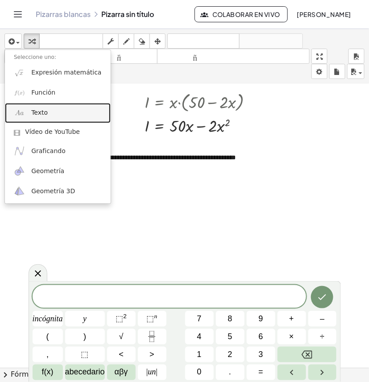
click at [53, 112] on link "Texto" at bounding box center [58, 113] width 106 height 20
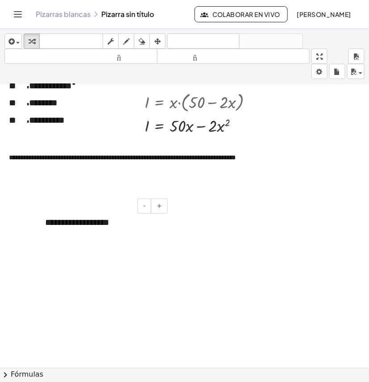
click at [101, 222] on font "**********" at bounding box center [77, 222] width 64 height 9
drag, startPoint x: 121, startPoint y: 222, endPoint x: 44, endPoint y: 217, distance: 77.4
click at [44, 217] on div "**********" at bounding box center [103, 223] width 134 height 31
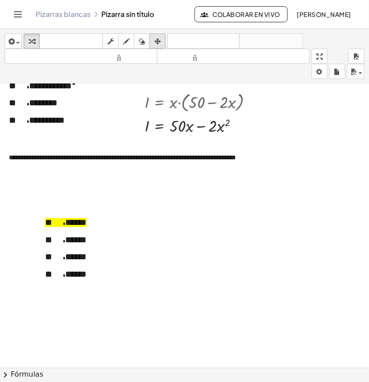
click at [162, 40] on div "button" at bounding box center [158, 41] width 12 height 11
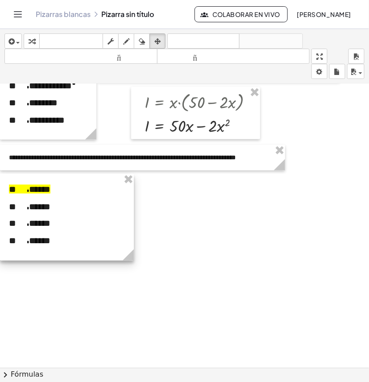
drag, startPoint x: 150, startPoint y: 271, endPoint x: 103, endPoint y: 238, distance: 58.0
click at [103, 238] on div at bounding box center [67, 217] width 134 height 87
drag, startPoint x: 131, startPoint y: 255, endPoint x: 70, endPoint y: 254, distance: 60.7
click at [70, 254] on icon at bounding box center [68, 255] width 11 height 11
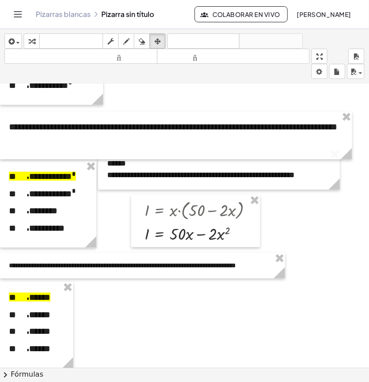
scroll to position [2344, 0]
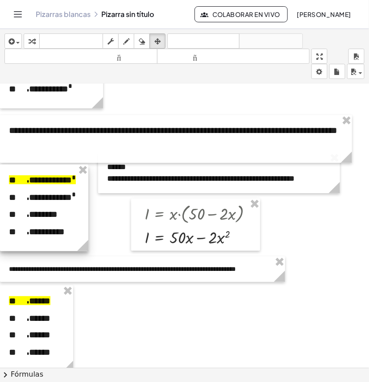
drag, startPoint x: 91, startPoint y: 247, endPoint x: 83, endPoint y: 246, distance: 8.1
click at [83, 246] on g at bounding box center [85, 248] width 16 height 16
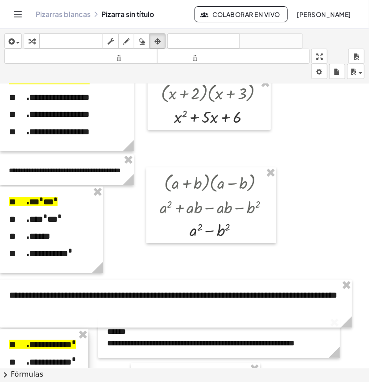
scroll to position [2177, 0]
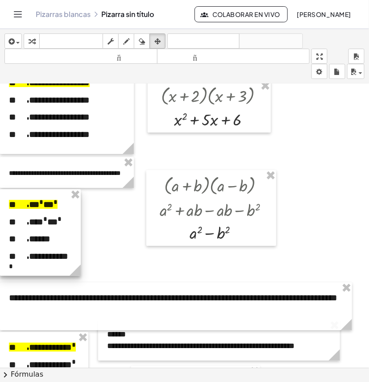
drag, startPoint x: 96, startPoint y: 269, endPoint x: 74, endPoint y: 264, distance: 22.9
click at [74, 264] on icon at bounding box center [75, 271] width 16 height 16
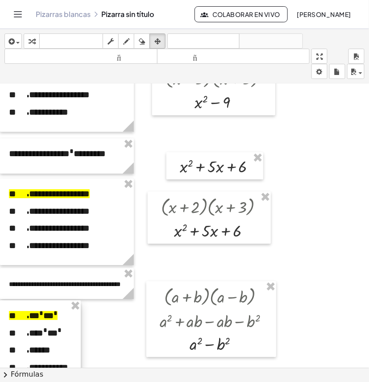
scroll to position [2065, 0]
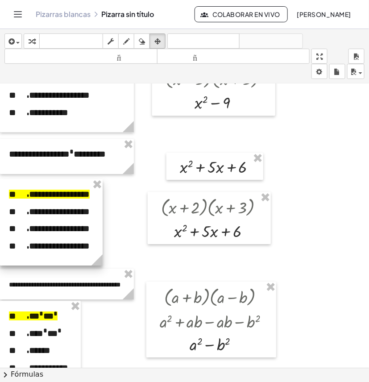
drag, startPoint x: 126, startPoint y: 266, endPoint x: 95, endPoint y: 260, distance: 31.9
click at [95, 260] on g at bounding box center [99, 262] width 16 height 16
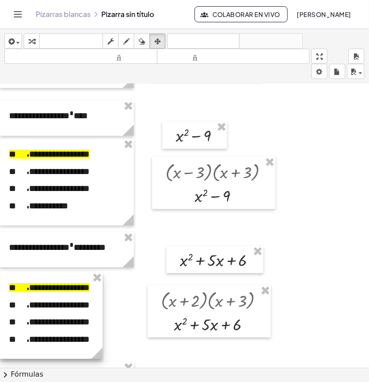
scroll to position [1953, 0]
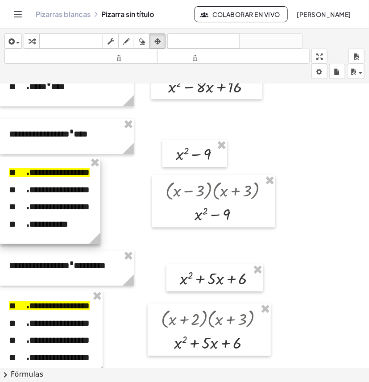
drag, startPoint x: 120, startPoint y: 242, endPoint x: 97, endPoint y: 239, distance: 22.5
click at [97, 239] on g at bounding box center [97, 240] width 16 height 16
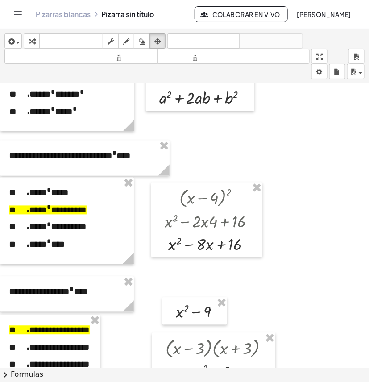
scroll to position [1786, 0]
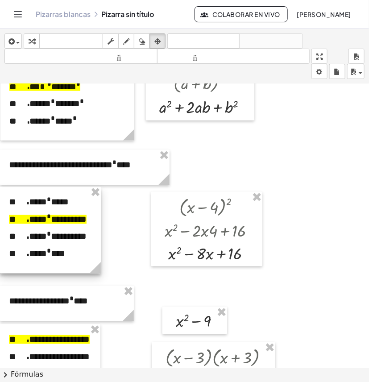
drag, startPoint x: 130, startPoint y: 275, endPoint x: 97, endPoint y: 275, distance: 33.0
click at [97, 274] on icon at bounding box center [95, 268] width 11 height 11
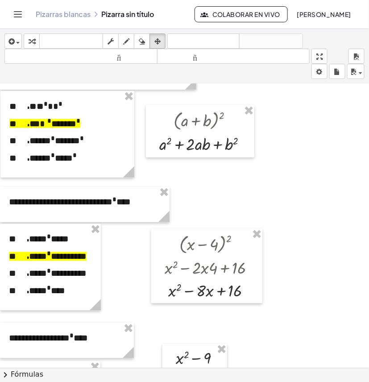
scroll to position [1730, 0]
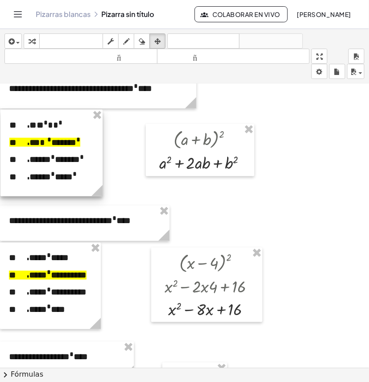
drag, startPoint x: 129, startPoint y: 192, endPoint x: 96, endPoint y: 190, distance: 32.3
click at [96, 190] on g at bounding box center [99, 193] width 16 height 16
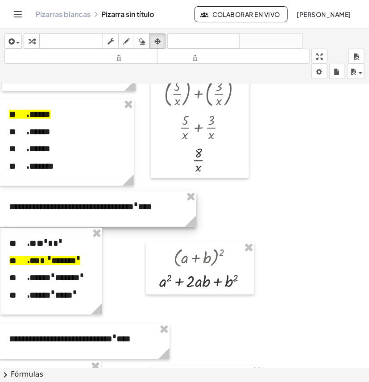
scroll to position [1563, 0]
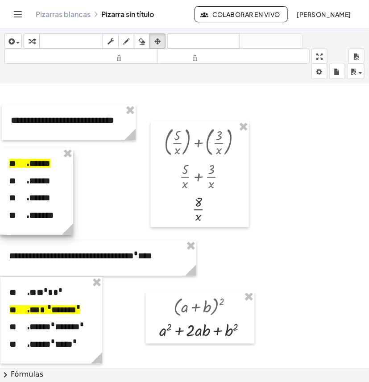
drag, startPoint x: 130, startPoint y: 227, endPoint x: 70, endPoint y: 225, distance: 60.8
click at [69, 225] on circle at bounding box center [70, 231] width 16 height 16
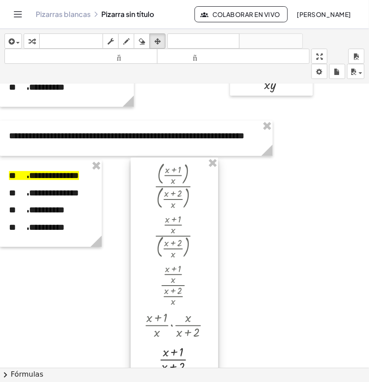
scroll to position [1228, 0]
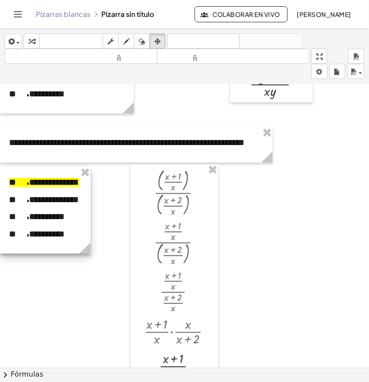
drag, startPoint x: 95, startPoint y: 248, endPoint x: 83, endPoint y: 247, distance: 12.1
click at [83, 247] on circle at bounding box center [87, 250] width 16 height 16
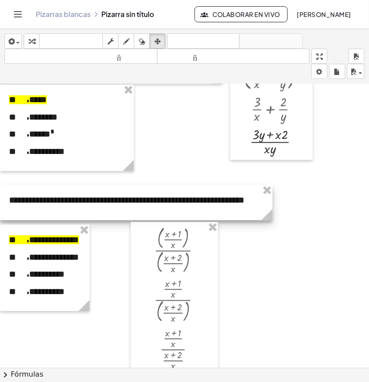
scroll to position [1116, 0]
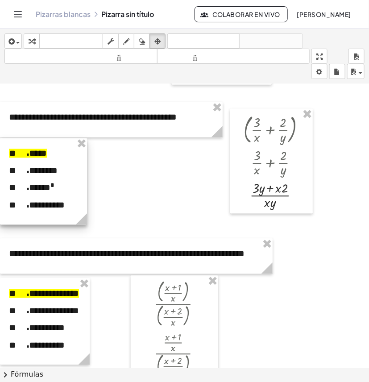
drag, startPoint x: 127, startPoint y: 218, endPoint x: 80, endPoint y: 217, distance: 46.9
click at [80, 217] on circle at bounding box center [83, 221] width 16 height 16
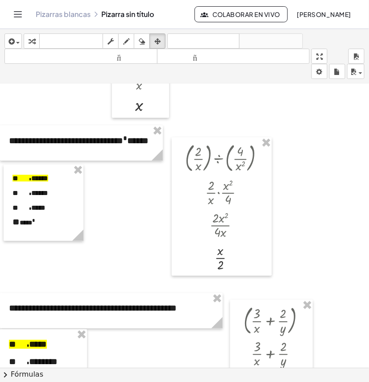
scroll to position [893, 0]
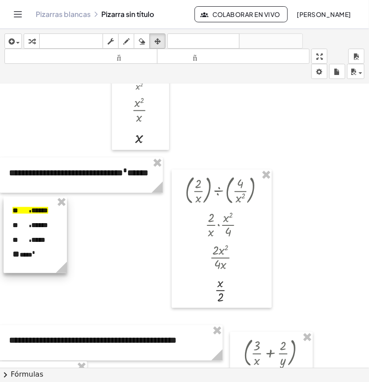
drag, startPoint x: 80, startPoint y: 266, endPoint x: 62, endPoint y: 268, distance: 18.9
click at [63, 268] on g at bounding box center [63, 270] width 16 height 16
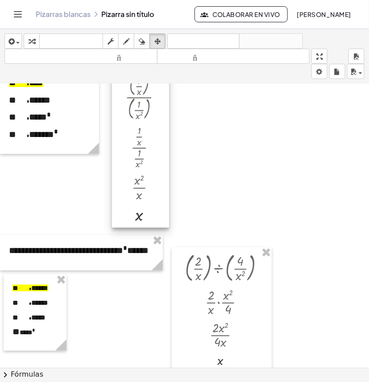
scroll to position [726, 0]
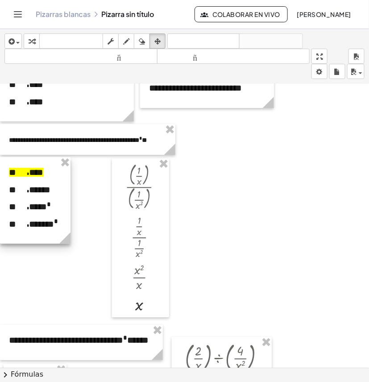
drag, startPoint x: 92, startPoint y: 244, endPoint x: 70, endPoint y: 248, distance: 22.7
click at [65, 245] on g at bounding box center [67, 240] width 16 height 16
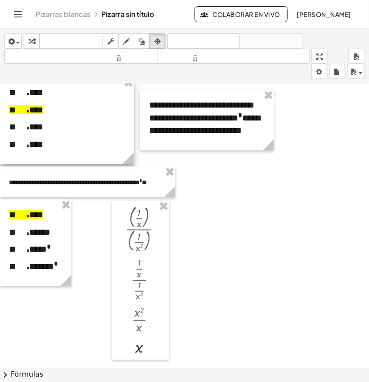
scroll to position [558, 0]
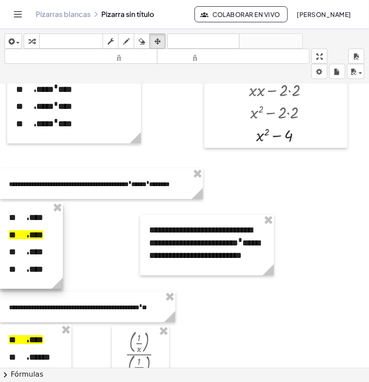
drag, startPoint x: 127, startPoint y: 282, endPoint x: 57, endPoint y: 272, distance: 71.2
click at [56, 273] on div "- + * **** * **** * **** * ****" at bounding box center [31, 245] width 63 height 87
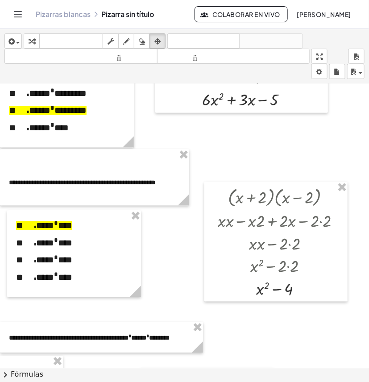
scroll to position [391, 0]
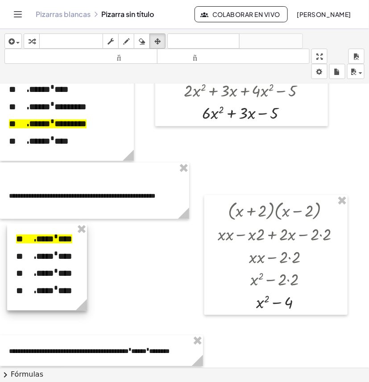
drag, startPoint x: 137, startPoint y: 306, endPoint x: 86, endPoint y: 294, distance: 52.3
click at [83, 295] on div "- + * **** * *** * **** * *** * **** * *** * **** * ***" at bounding box center [47, 267] width 80 height 87
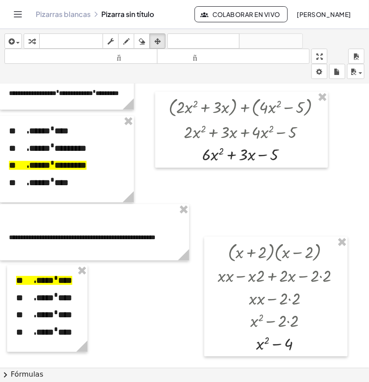
scroll to position [279, 0]
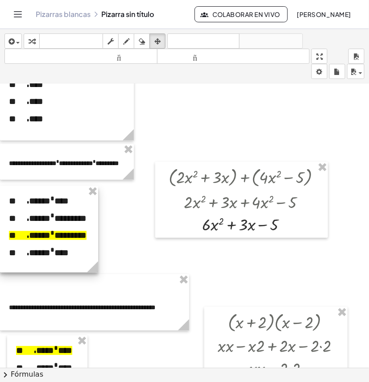
drag, startPoint x: 126, startPoint y: 267, endPoint x: 90, endPoint y: 263, distance: 36.8
click at [90, 263] on circle at bounding box center [95, 269] width 16 height 16
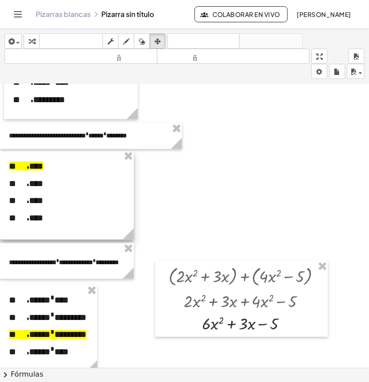
scroll to position [167, 0]
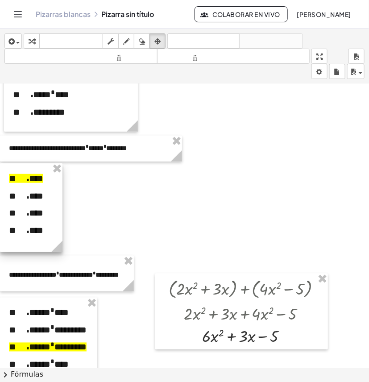
drag, startPoint x: 132, startPoint y: 246, endPoint x: 61, endPoint y: 248, distance: 71.5
click at [61, 248] on icon at bounding box center [56, 246] width 11 height 11
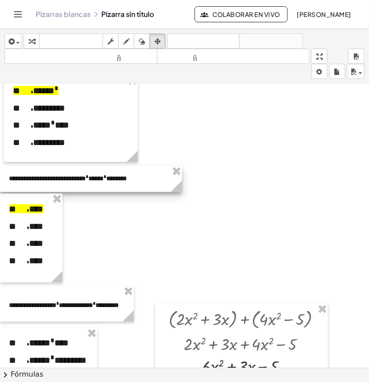
scroll to position [56, 0]
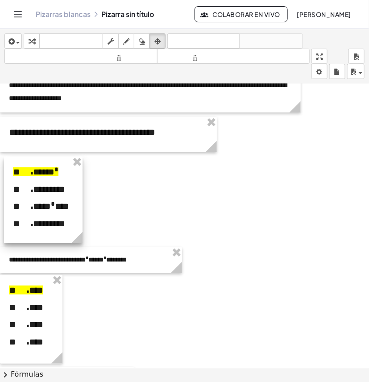
drag, startPoint x: 133, startPoint y: 242, endPoint x: 77, endPoint y: 239, distance: 55.4
click at [77, 239] on icon at bounding box center [76, 237] width 11 height 11
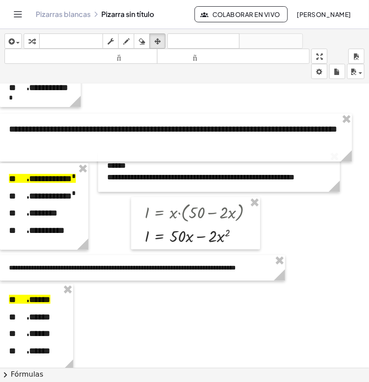
scroll to position [2344, 0]
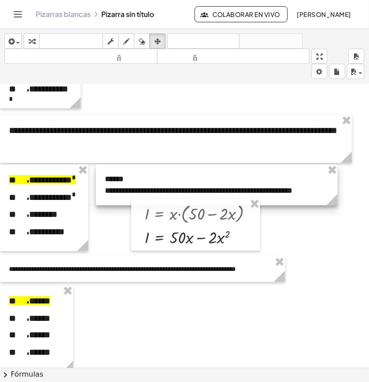
drag, startPoint x: 293, startPoint y: 177, endPoint x: 291, endPoint y: 189, distance: 12.3
click at [291, 189] on div at bounding box center [217, 185] width 242 height 41
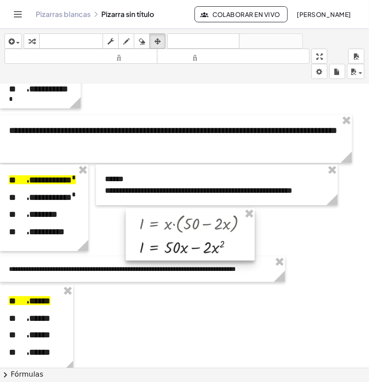
drag, startPoint x: 245, startPoint y: 221, endPoint x: 239, endPoint y: 231, distance: 11.2
click at [239, 231] on div at bounding box center [190, 235] width 129 height 52
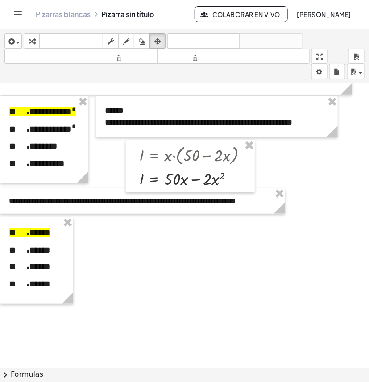
scroll to position [2456, 0]
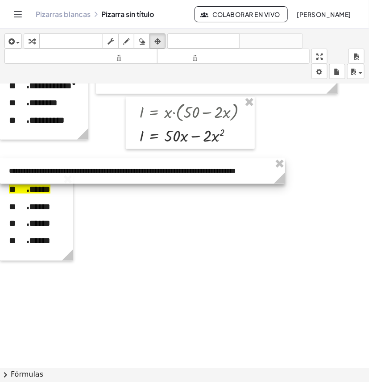
drag, startPoint x: 94, startPoint y: 168, endPoint x: 90, endPoint y: 181, distance: 13.9
click at [90, 181] on div at bounding box center [142, 171] width 285 height 25
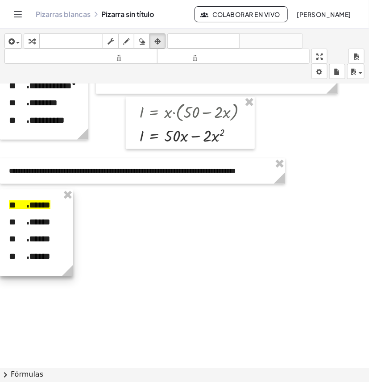
drag, startPoint x: 58, startPoint y: 212, endPoint x: 53, endPoint y: 228, distance: 16.7
click at [53, 228] on div at bounding box center [36, 233] width 73 height 87
click at [35, 41] on div "button" at bounding box center [32, 41] width 12 height 11
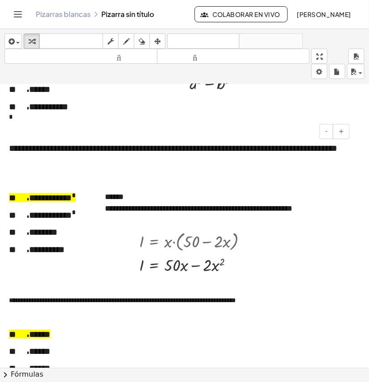
scroll to position [2344, 0]
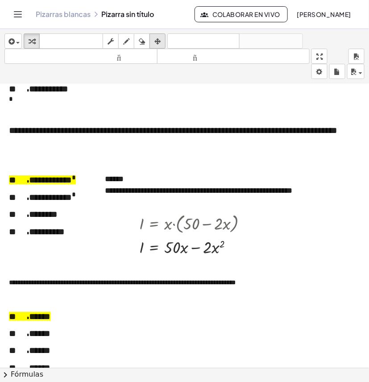
click at [154, 41] on div "button" at bounding box center [158, 41] width 12 height 11
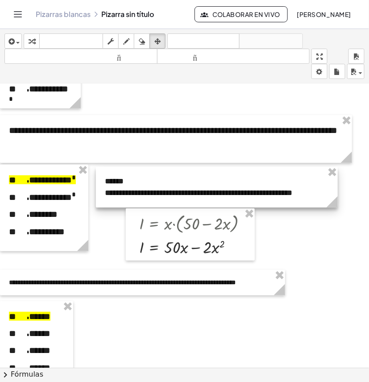
drag, startPoint x: 197, startPoint y: 192, endPoint x: 213, endPoint y: 179, distance: 20.3
click at [197, 193] on div at bounding box center [217, 187] width 242 height 41
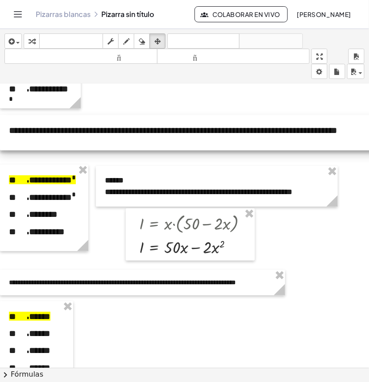
drag, startPoint x: 349, startPoint y: 159, endPoint x: 382, endPoint y: 142, distance: 38.0
click at [369, 142] on html "**********" at bounding box center [184, 191] width 369 height 382
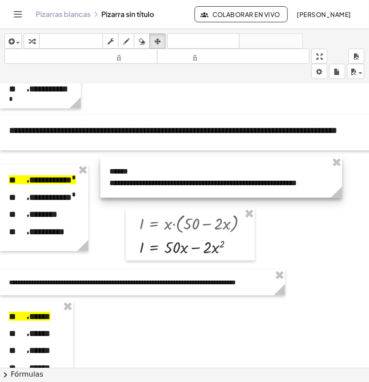
drag, startPoint x: 237, startPoint y: 190, endPoint x: 242, endPoint y: 181, distance: 10.0
click at [242, 181] on div at bounding box center [221, 177] width 242 height 41
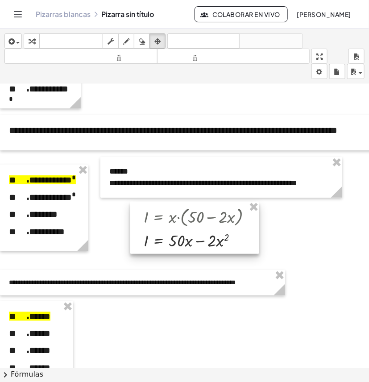
drag, startPoint x: 228, startPoint y: 223, endPoint x: 233, endPoint y: 217, distance: 8.0
click at [233, 217] on div at bounding box center [194, 228] width 129 height 52
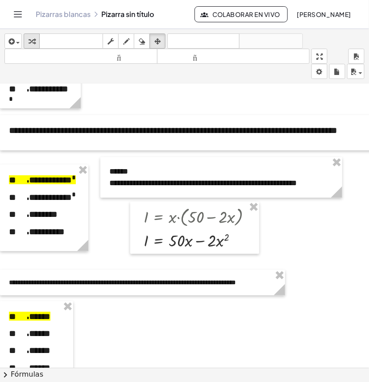
click at [33, 42] on icon "button" at bounding box center [32, 41] width 6 height 11
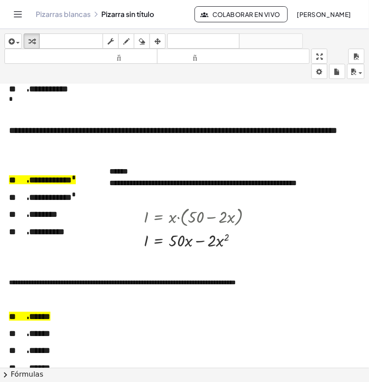
click at [155, 40] on icon "button" at bounding box center [157, 41] width 6 height 11
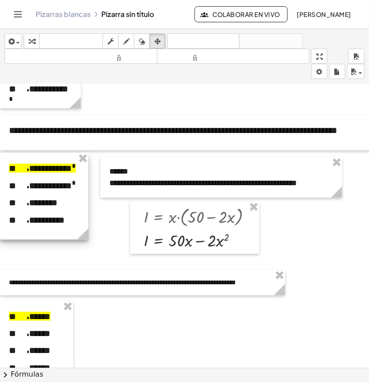
drag, startPoint x: 52, startPoint y: 212, endPoint x: 48, endPoint y: 201, distance: 11.4
click at [48, 201] on div at bounding box center [44, 196] width 88 height 87
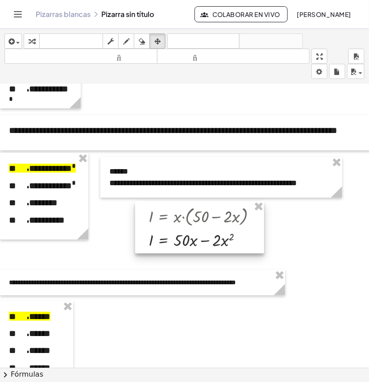
drag, startPoint x: 176, startPoint y: 239, endPoint x: 189, endPoint y: 239, distance: 12.5
click at [189, 239] on div at bounding box center [199, 227] width 129 height 52
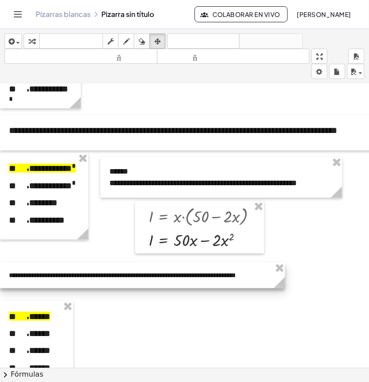
drag, startPoint x: 144, startPoint y: 293, endPoint x: 142, endPoint y: 286, distance: 7.4
click at [142, 286] on div at bounding box center [142, 275] width 285 height 25
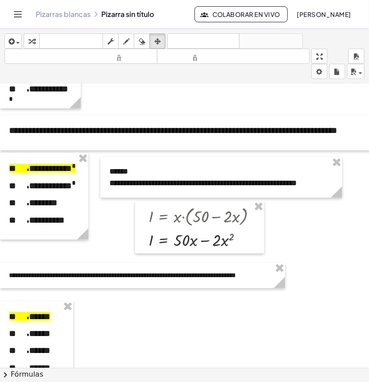
scroll to position [2400, 0]
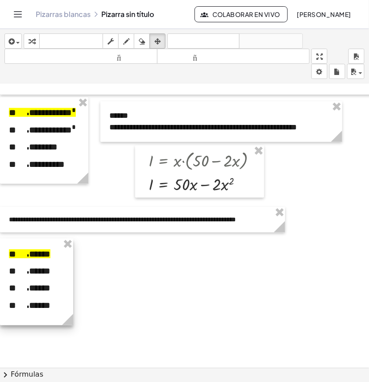
drag, startPoint x: 66, startPoint y: 278, endPoint x: 63, endPoint y: 271, distance: 7.2
click at [63, 271] on div at bounding box center [36, 282] width 73 height 87
drag, startPoint x: 34, startPoint y: 41, endPoint x: 92, endPoint y: 106, distance: 86.4
click at [34, 42] on icon "button" at bounding box center [32, 41] width 6 height 11
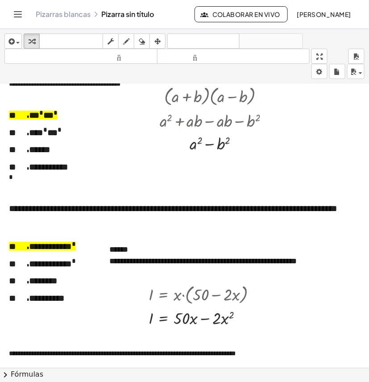
scroll to position [2344, 0]
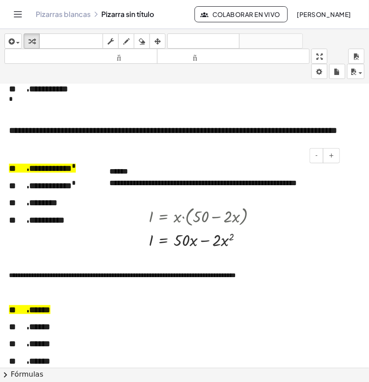
click at [297, 181] on font "**********" at bounding box center [203, 183] width 188 height 8
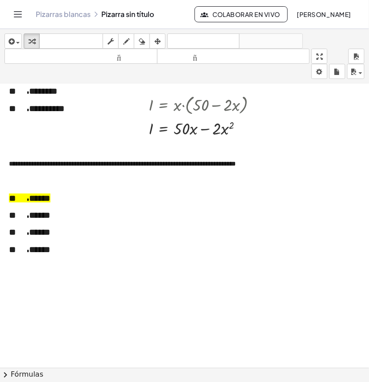
scroll to position [2400, 0]
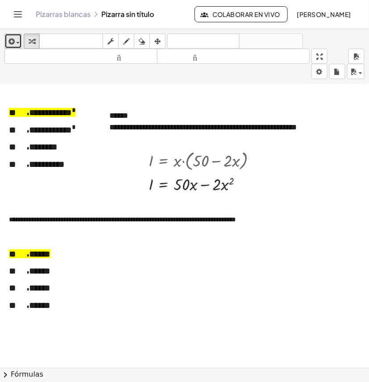
click at [17, 39] on div "button" at bounding box center [13, 41] width 13 height 11
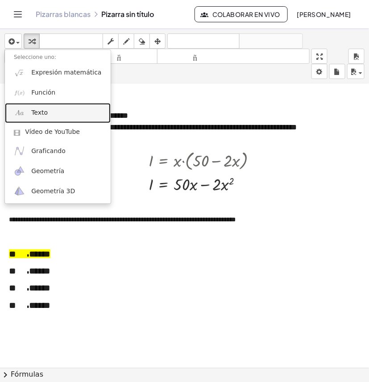
click at [58, 112] on link "Texto" at bounding box center [58, 113] width 106 height 20
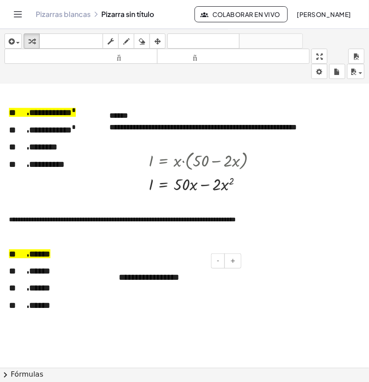
click at [149, 278] on font "**********" at bounding box center [149, 277] width 61 height 9
click at [183, 279] on font "**********" at bounding box center [151, 277] width 64 height 9
click at [155, 41] on icon "button" at bounding box center [157, 41] width 6 height 11
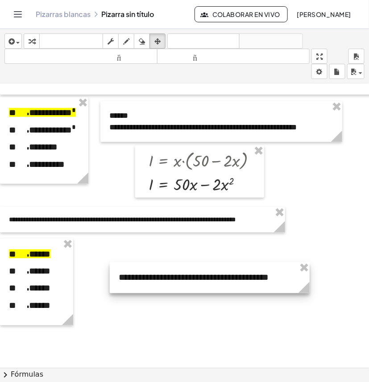
drag, startPoint x: 238, startPoint y: 305, endPoint x: 304, endPoint y: 296, distance: 66.7
click at [304, 296] on g at bounding box center [306, 290] width 16 height 16
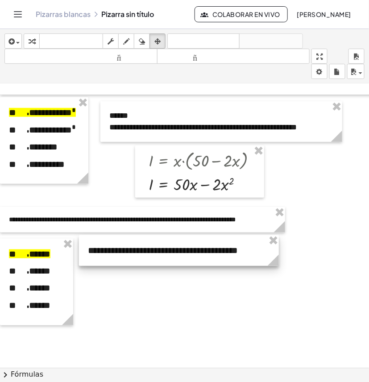
drag, startPoint x: 288, startPoint y: 280, endPoint x: 258, endPoint y: 253, distance: 41.1
click at [258, 253] on div at bounding box center [179, 250] width 200 height 31
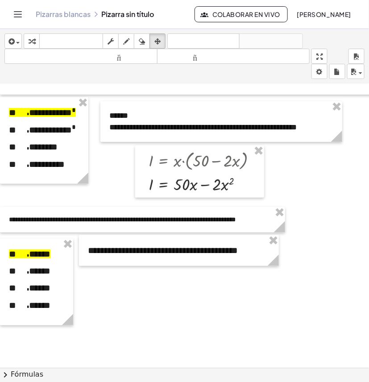
click at [15, 39] on span "button" at bounding box center [16, 42] width 2 height 6
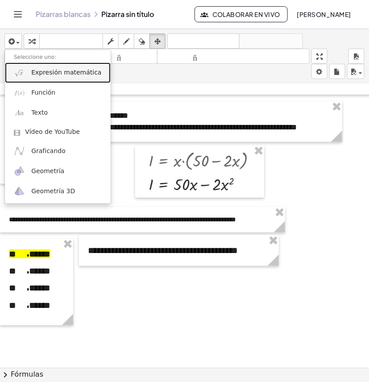
click at [35, 75] on font "Expresión matemática" at bounding box center [66, 72] width 70 height 7
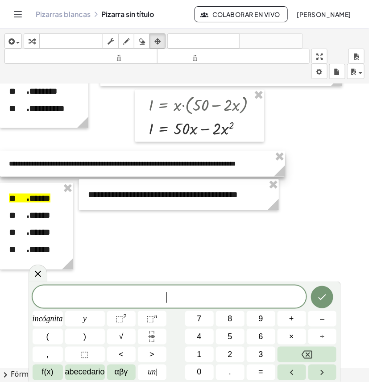
scroll to position [2512, 0]
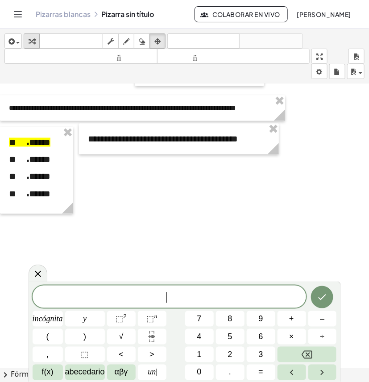
click at [30, 41] on icon "button" at bounding box center [32, 41] width 6 height 11
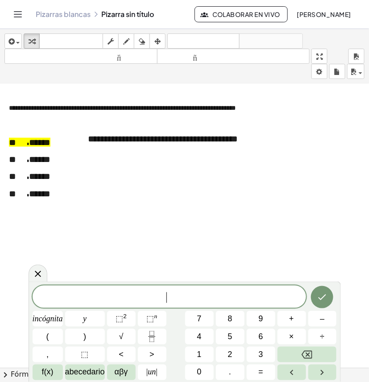
click at [181, 298] on span "​" at bounding box center [170, 298] width 274 height 13
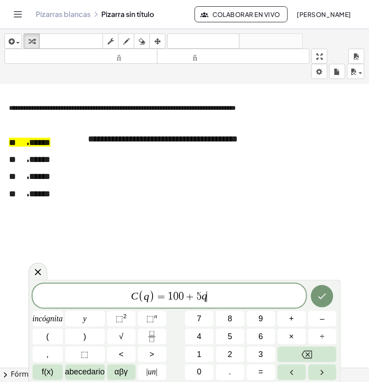
click at [213, 298] on span "C ( q ) = 1 0 0 + 5 q ​" at bounding box center [170, 296] width 274 height 15
click at [325, 303] on button "Hecho" at bounding box center [322, 296] width 22 height 22
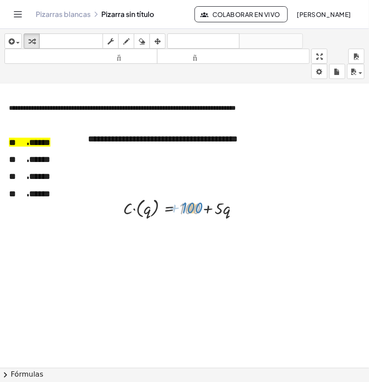
click at [187, 210] on div at bounding box center [185, 208] width 132 height 24
click at [159, 39] on icon "button" at bounding box center [157, 41] width 6 height 11
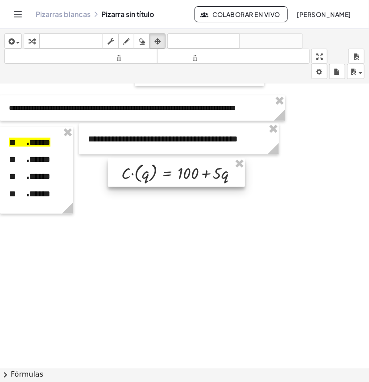
drag, startPoint x: 205, startPoint y: 217, endPoint x: 204, endPoint y: 182, distance: 35.3
click at [204, 182] on div at bounding box center [176, 173] width 137 height 29
click at [11, 41] on icon "button" at bounding box center [11, 41] width 8 height 11
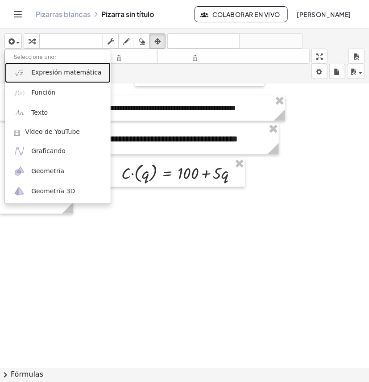
click at [48, 70] on font "Expresión matemática" at bounding box center [66, 72] width 70 height 7
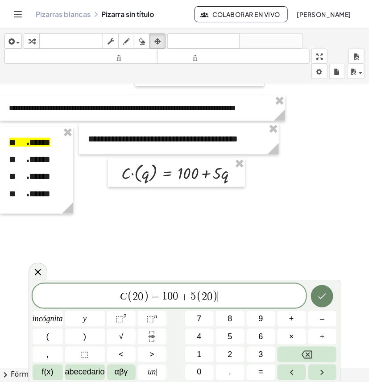
click at [322, 297] on icon "Hecho" at bounding box center [322, 296] width 11 height 11
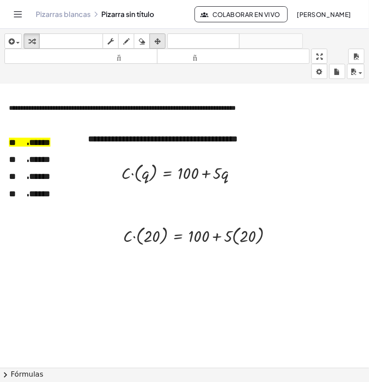
click at [162, 38] on div "button" at bounding box center [158, 41] width 12 height 11
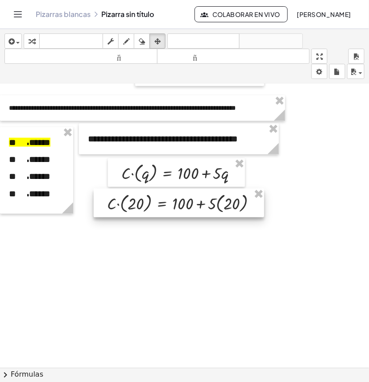
drag, startPoint x: 211, startPoint y: 248, endPoint x: 195, endPoint y: 215, distance: 36.3
click at [195, 215] on div at bounding box center [179, 203] width 171 height 29
click at [222, 207] on div at bounding box center [179, 203] width 171 height 29
click at [231, 208] on div at bounding box center [179, 203] width 171 height 29
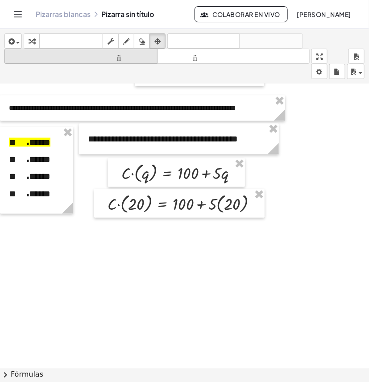
click at [32, 38] on icon "button" at bounding box center [32, 41] width 6 height 11
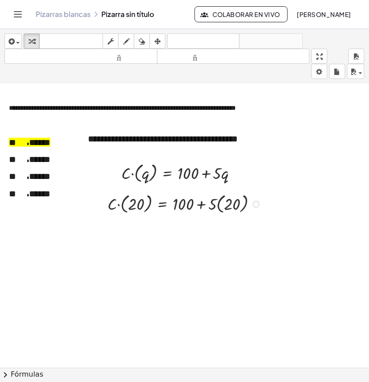
click at [219, 208] on div at bounding box center [186, 204] width 166 height 24
click at [219, 208] on div at bounding box center [180, 204] width 154 height 24
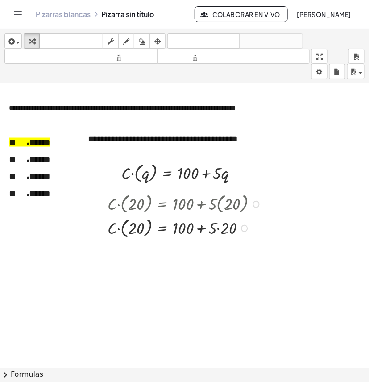
click at [219, 228] on div at bounding box center [186, 228] width 166 height 24
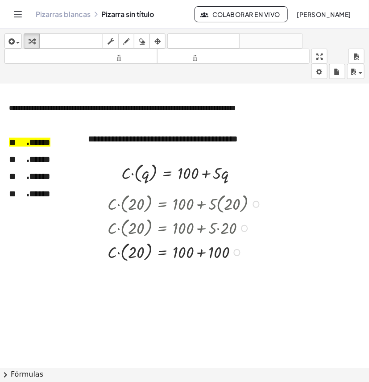
click at [203, 254] on div at bounding box center [186, 252] width 166 height 24
click at [163, 253] on div "· C · ( 20 ) = + 100 + 100 200" at bounding box center [163, 253] width 0 height 0
click at [218, 230] on div at bounding box center [186, 228] width 166 height 24
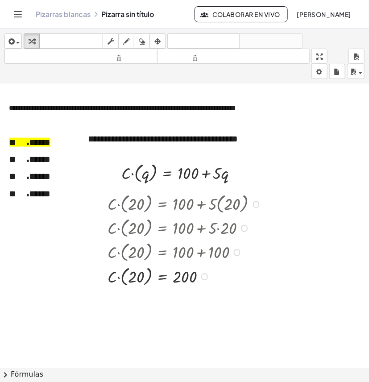
drag, startPoint x: 203, startPoint y: 254, endPoint x: 204, endPoint y: 284, distance: 29.5
click at [163, 277] on div "· C · ( 20 ) = 200 Línea de transformación Copiar línea como LaTeX Derivación d…" at bounding box center [163, 277] width 0 height 0
click at [236, 255] on div at bounding box center [237, 253] width 7 height 7
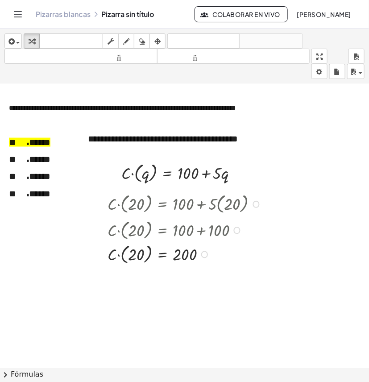
drag, startPoint x: 236, startPoint y: 255, endPoint x: 242, endPoint y: 227, distance: 29.2
click at [163, 231] on div "· C · ( 20 ) = + 100 + 100" at bounding box center [163, 231] width 0 height 0
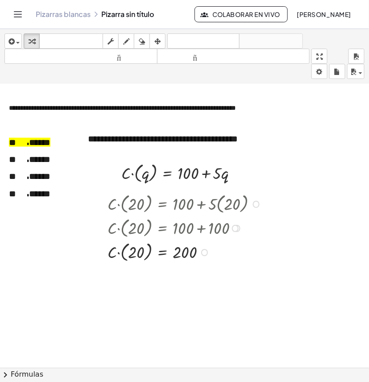
click at [119, 254] on div at bounding box center [186, 252] width 166 height 24
click at [119, 254] on div at bounding box center [186, 252] width 166 height 23
click at [159, 280] on div at bounding box center [186, 275] width 166 height 23
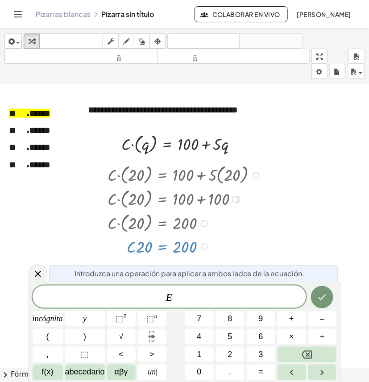
scroll to position [2541, 0]
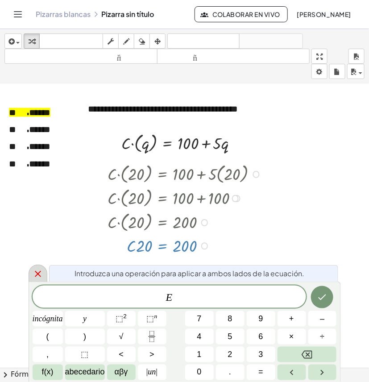
click at [36, 274] on icon at bounding box center [38, 274] width 11 height 11
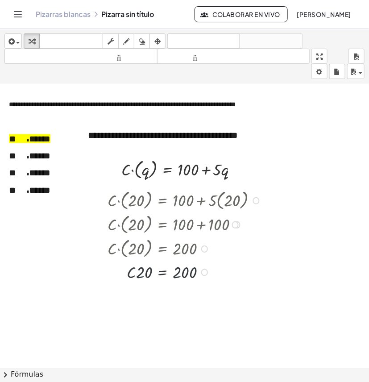
scroll to position [2512, 0]
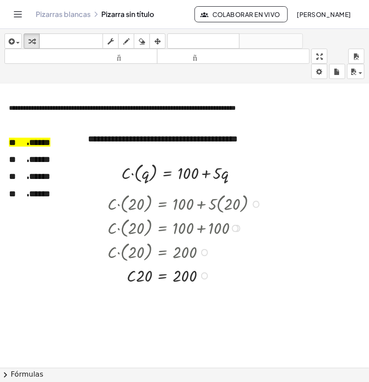
click at [141, 279] on div at bounding box center [186, 275] width 166 height 23
drag, startPoint x: 141, startPoint y: 279, endPoint x: 119, endPoint y: 279, distance: 21.4
click at [119, 279] on div at bounding box center [186, 275] width 166 height 23
click at [161, 301] on div at bounding box center [186, 298] width 166 height 23
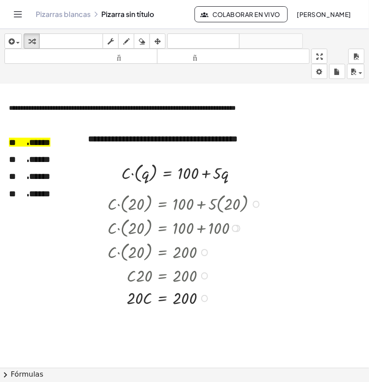
click at [0, 0] on span at bounding box center [0, 0] width 0 height 0
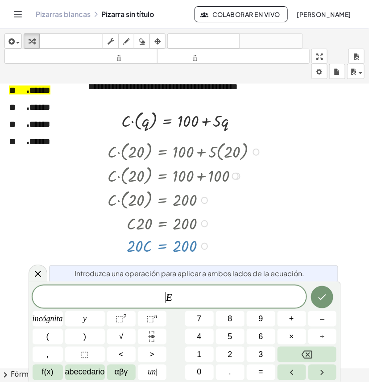
scroll to position [2564, 0]
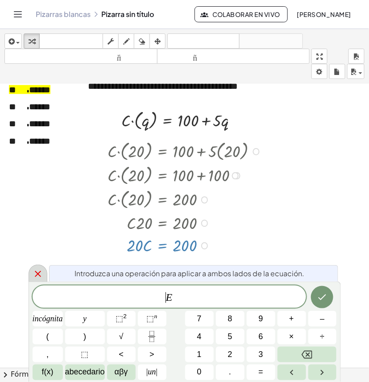
click at [36, 270] on icon at bounding box center [38, 274] width 11 height 11
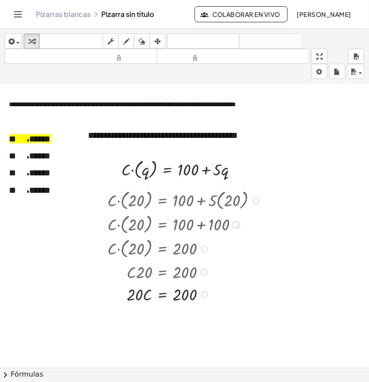
scroll to position [2512, 0]
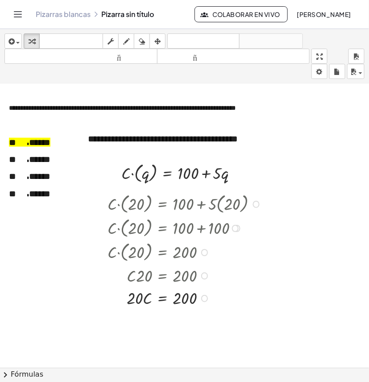
click at [142, 300] on div at bounding box center [186, 298] width 166 height 23
click at [161, 301] on div at bounding box center [186, 298] width 166 height 23
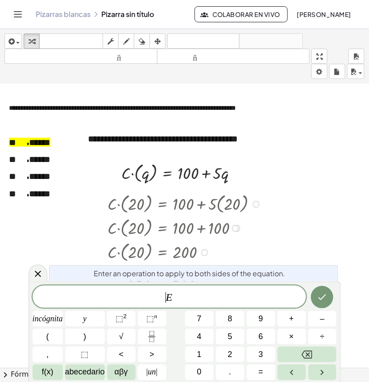
click at [161, 301] on span "​ E" at bounding box center [170, 298] width 274 height 13
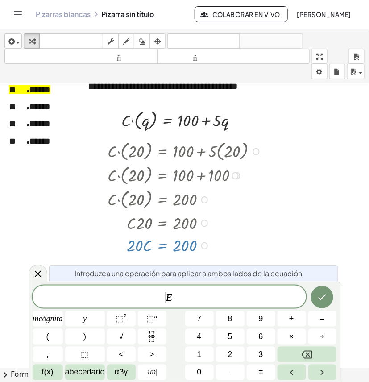
scroll to position [2564, 0]
drag, startPoint x: 257, startPoint y: 305, endPoint x: 133, endPoint y: 318, distance: 125.3
click at [154, 305] on div "* E ​" at bounding box center [170, 297] width 274 height 22
click at [36, 269] on icon at bounding box center [38, 274] width 11 height 11
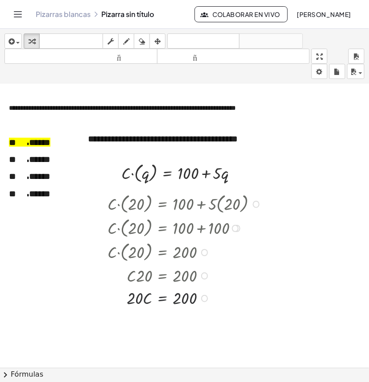
scroll to position [2512, 0]
click at [146, 302] on div at bounding box center [186, 298] width 166 height 23
click at [146, 299] on div at bounding box center [186, 298] width 166 height 23
drag, startPoint x: 132, startPoint y: 304, endPoint x: 184, endPoint y: 321, distance: 54.9
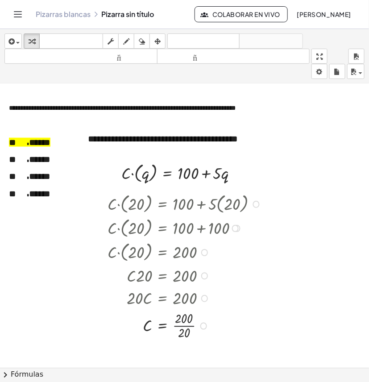
click at [184, 326] on div at bounding box center [186, 325] width 166 height 33
drag, startPoint x: 204, startPoint y: 253, endPoint x: 246, endPoint y: 273, distance: 46.5
click at [246, 273] on div at bounding box center [186, 275] width 166 height 23
click at [204, 253] on div at bounding box center [204, 253] width 7 height 7
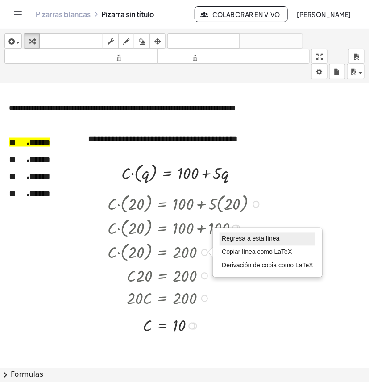
click at [225, 244] on li "Regresa a esta línea" at bounding box center [268, 239] width 96 height 13
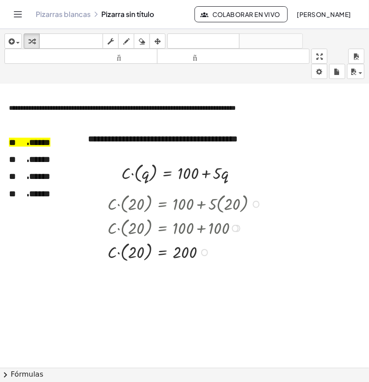
click at [239, 246] on div at bounding box center [186, 252] width 166 height 24
click at [162, 43] on div "button" at bounding box center [158, 41] width 12 height 11
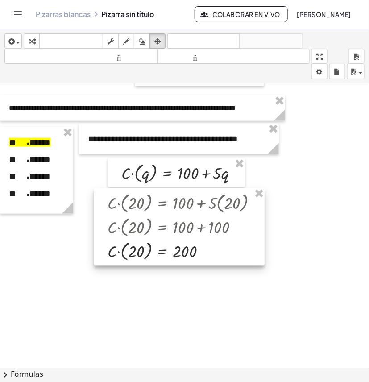
click at [175, 223] on div at bounding box center [179, 226] width 171 height 77
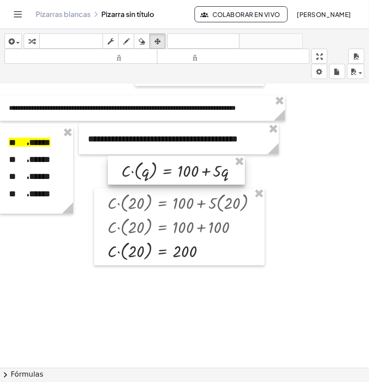
click at [195, 173] on div at bounding box center [176, 170] width 137 height 29
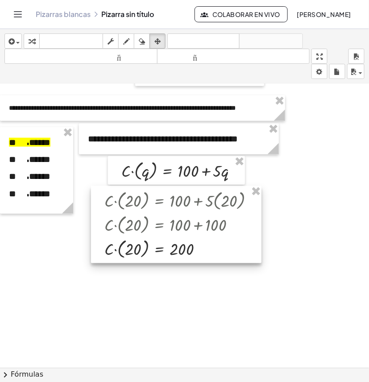
click at [181, 213] on div at bounding box center [176, 224] width 171 height 77
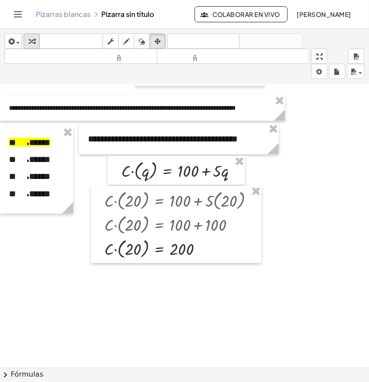
click at [32, 44] on icon "button" at bounding box center [32, 41] width 6 height 11
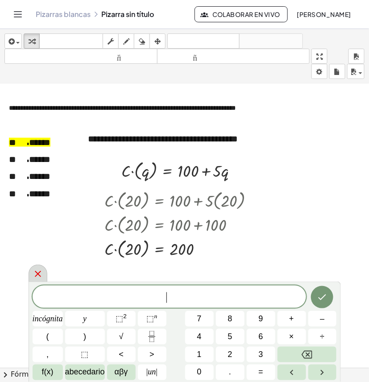
click at [43, 275] on div at bounding box center [38, 273] width 19 height 17
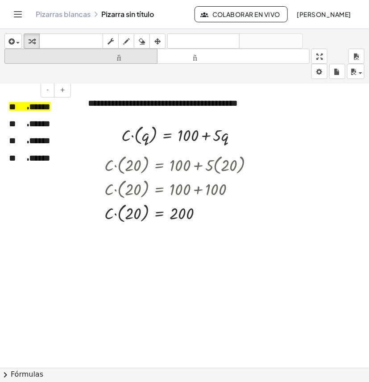
scroll to position [2567, 0]
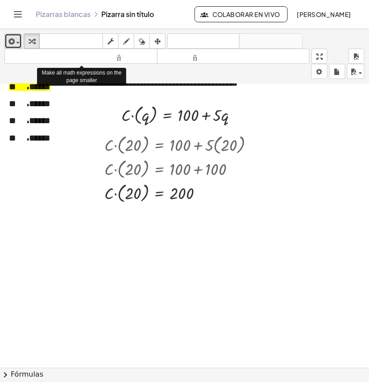
click at [14, 43] on icon "button" at bounding box center [11, 41] width 8 height 11
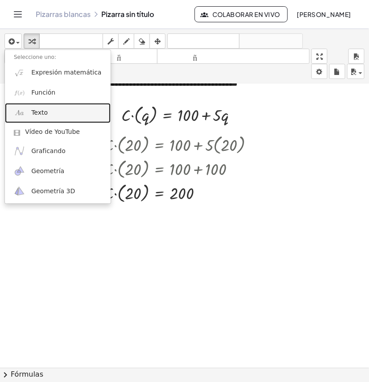
click at [37, 113] on font "Texto" at bounding box center [39, 112] width 17 height 7
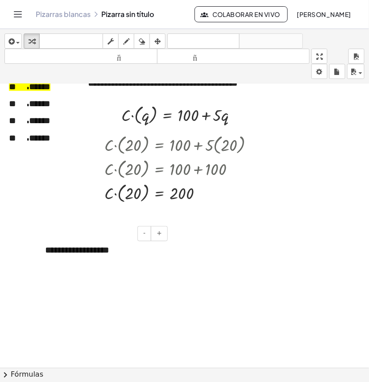
click at [96, 257] on div "**********" at bounding box center [103, 250] width 134 height 31
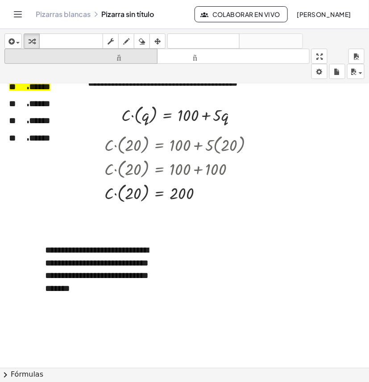
click at [158, 42] on icon "button" at bounding box center [157, 41] width 6 height 11
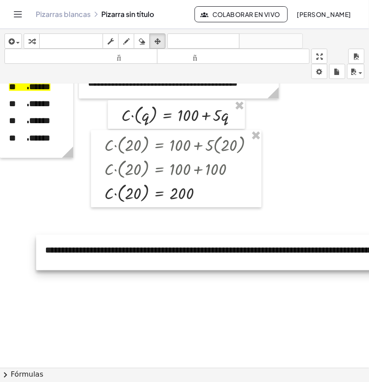
drag, startPoint x: 164, startPoint y: 300, endPoint x: 492, endPoint y: 271, distance: 329.5
click at [369, 271] on html "**********" at bounding box center [184, 191] width 369 height 382
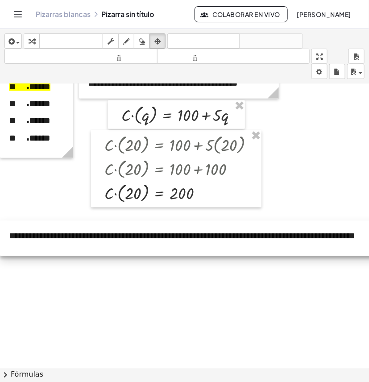
drag, startPoint x: 278, startPoint y: 254, endPoint x: 210, endPoint y: 239, distance: 69.8
click at [210, 239] on div at bounding box center [231, 238] width 462 height 35
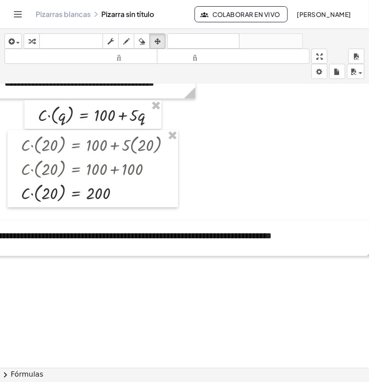
scroll to position [2567, 111]
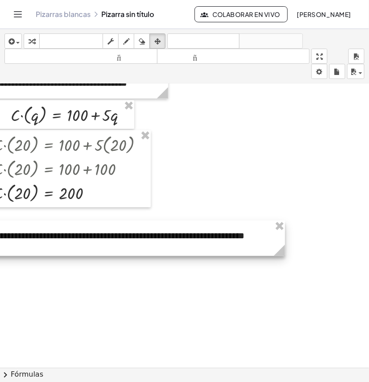
drag, startPoint x: 344, startPoint y: 247, endPoint x: 278, endPoint y: 248, distance: 66.1
click at [278, 248] on circle at bounding box center [282, 253] width 16 height 16
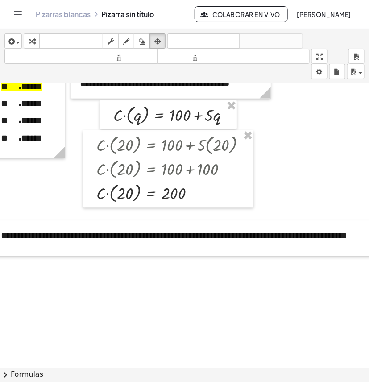
scroll to position [2567, 0]
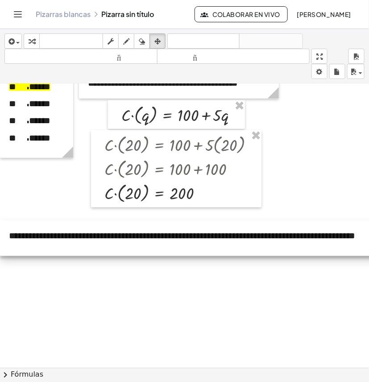
click at [13, 229] on div at bounding box center [198, 238] width 396 height 35
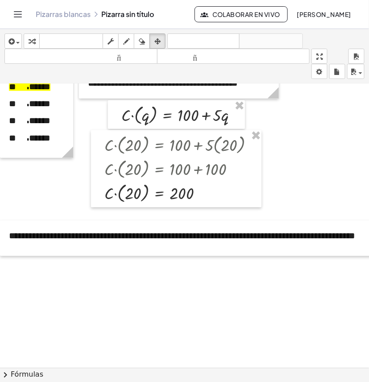
click at [35, 41] on div "button" at bounding box center [32, 41] width 12 height 11
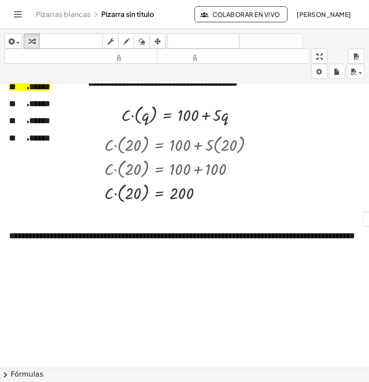
click at [9, 235] on font "**********" at bounding box center [182, 236] width 346 height 9
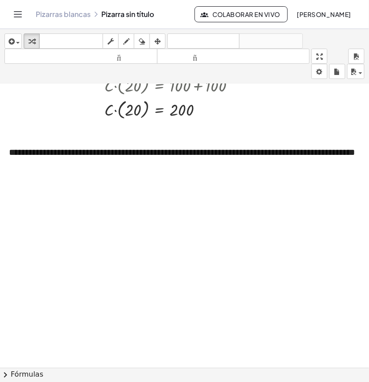
scroll to position [2623, 0]
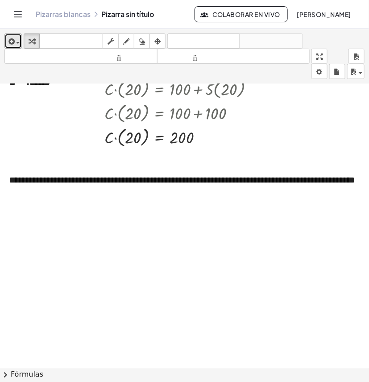
click at [11, 39] on icon "button" at bounding box center [11, 41] width 8 height 11
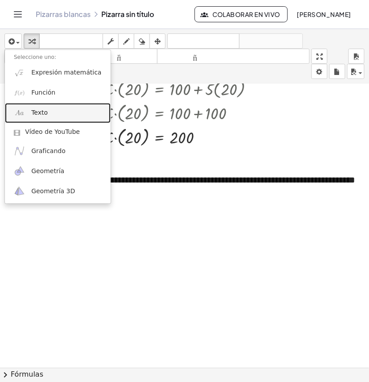
click at [36, 112] on font "Texto" at bounding box center [39, 112] width 17 height 7
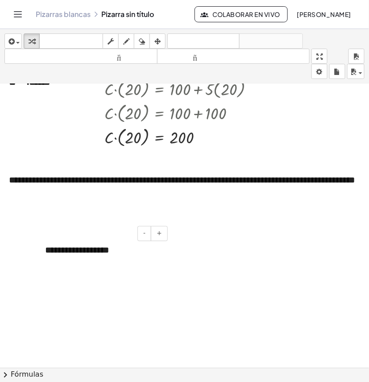
click at [113, 249] on div "**********" at bounding box center [103, 250] width 134 height 31
drag, startPoint x: 113, startPoint y: 249, endPoint x: 36, endPoint y: 252, distance: 77.3
click at [36, 252] on div "**********" at bounding box center [103, 250] width 134 height 31
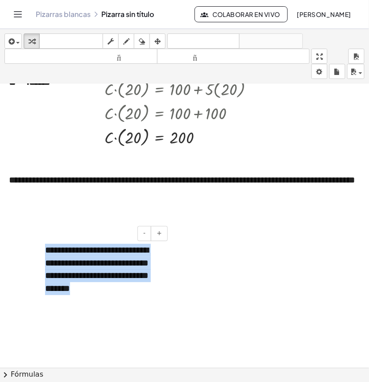
drag, startPoint x: 120, startPoint y: 288, endPoint x: 43, endPoint y: 250, distance: 85.7
click at [43, 250] on div "**********" at bounding box center [103, 271] width 134 height 73
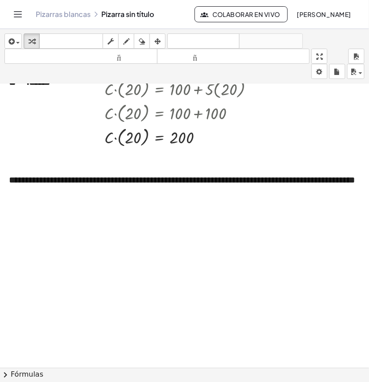
click at [86, 248] on p at bounding box center [103, 250] width 116 height 13
click at [157, 38] on icon "button" at bounding box center [157, 41] width 6 height 11
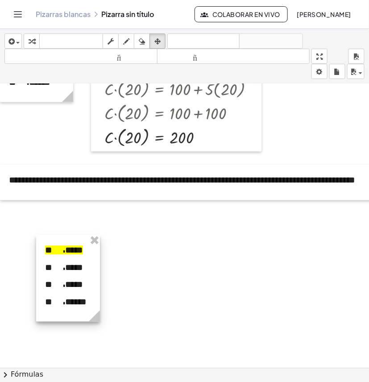
drag, startPoint x: 165, startPoint y: 319, endPoint x: 95, endPoint y: 316, distance: 70.2
click at [95, 316] on icon at bounding box center [94, 316] width 11 height 11
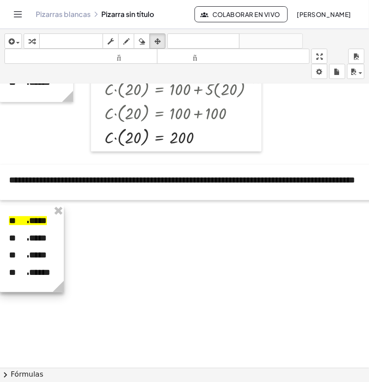
drag, startPoint x: 78, startPoint y: 291, endPoint x: 33, endPoint y: 261, distance: 53.5
click at [33, 261] on div at bounding box center [32, 249] width 64 height 87
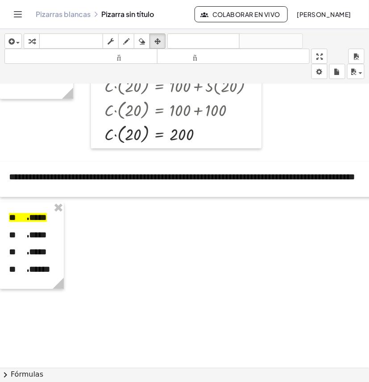
scroll to position [2679, 0]
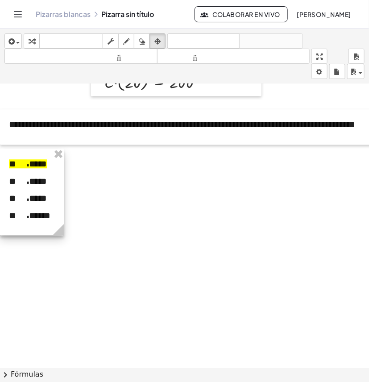
click at [37, 198] on div at bounding box center [32, 192] width 64 height 87
click at [29, 42] on icon "button" at bounding box center [32, 41] width 6 height 11
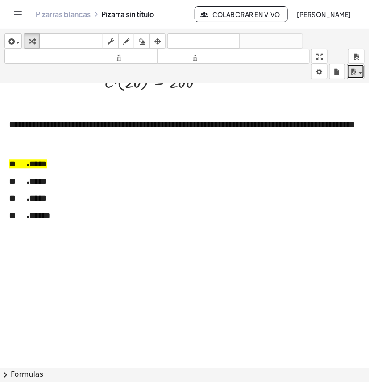
click at [358, 73] on span "button" at bounding box center [358, 73] width 2 height 6
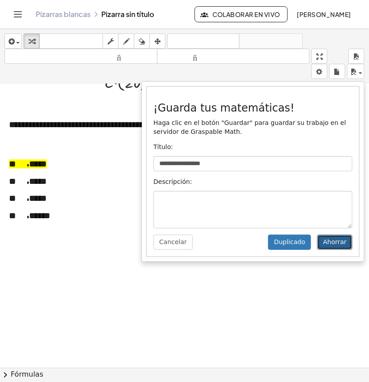
click at [336, 239] on font "Ahorrar" at bounding box center [335, 241] width 24 height 7
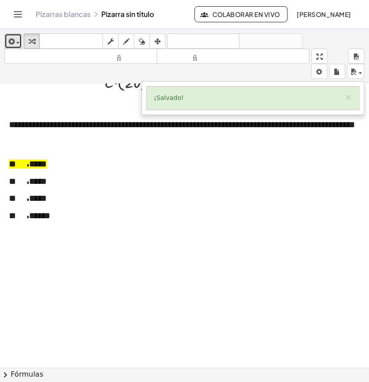
click at [14, 46] on icon "button" at bounding box center [11, 41] width 8 height 11
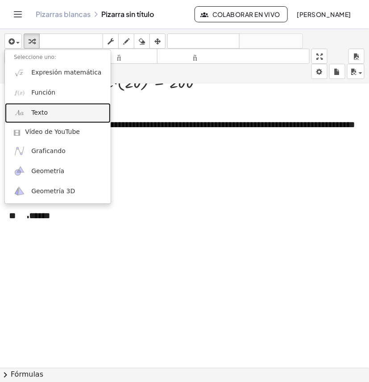
click at [61, 113] on link "Texto" at bounding box center [58, 113] width 106 height 20
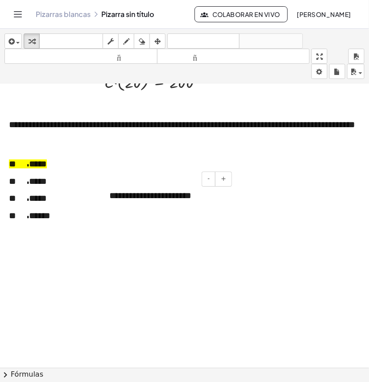
click at [139, 195] on font "**********" at bounding box center [150, 195] width 82 height 9
click at [108, 209] on div "**********" at bounding box center [167, 208] width 134 height 56
click at [158, 41] on icon "button" at bounding box center [157, 41] width 6 height 11
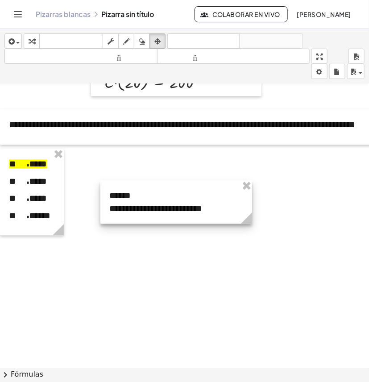
drag, startPoint x: 233, startPoint y: 231, endPoint x: 251, endPoint y: 231, distance: 17.9
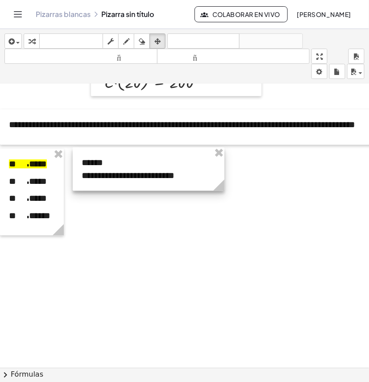
drag, startPoint x: 159, startPoint y: 219, endPoint x: 132, endPoint y: 189, distance: 40.2
click at [132, 189] on div at bounding box center [149, 168] width 152 height 43
click at [32, 39] on icon "button" at bounding box center [32, 41] width 6 height 11
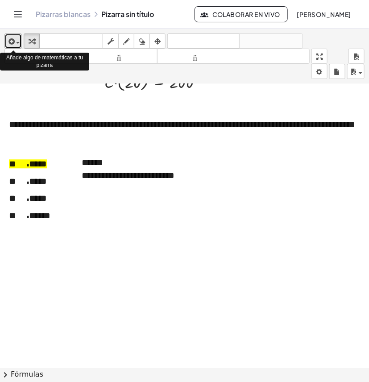
click at [17, 43] on span "button" at bounding box center [18, 43] width 4 height 2
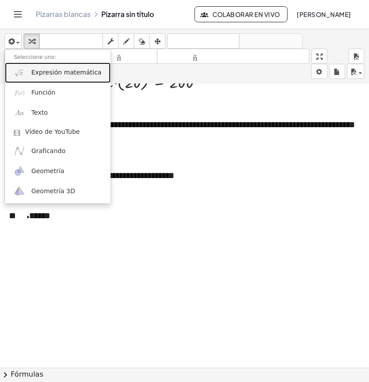
click at [53, 75] on font "Expresión matemática" at bounding box center [66, 72] width 70 height 7
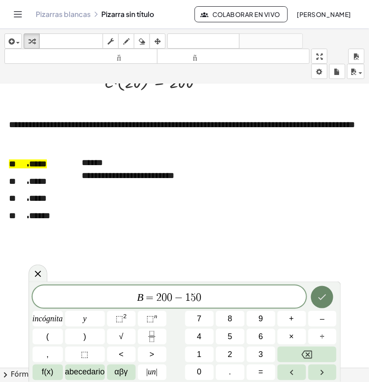
click at [318, 298] on icon "Hecho" at bounding box center [322, 297] width 11 height 11
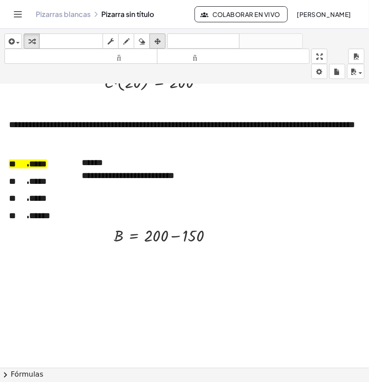
click at [154, 42] on div "button" at bounding box center [158, 41] width 12 height 11
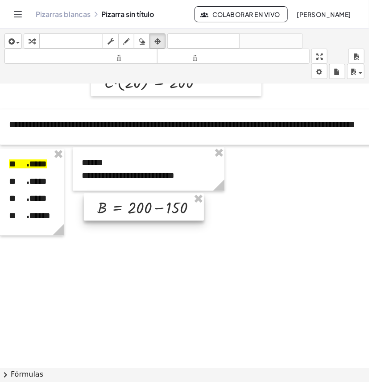
drag, startPoint x: 202, startPoint y: 231, endPoint x: 186, endPoint y: 202, distance: 33.4
click at [186, 202] on div at bounding box center [144, 206] width 120 height 27
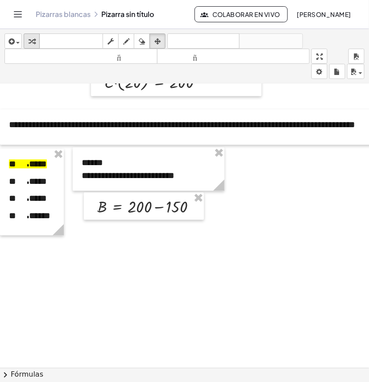
click at [30, 39] on icon "button" at bounding box center [32, 41] width 6 height 11
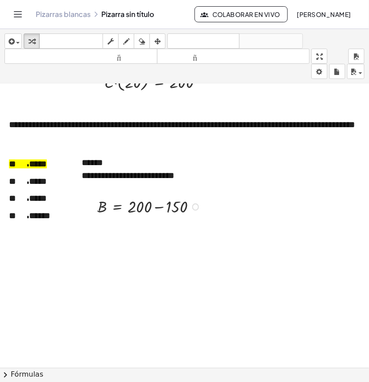
click at [160, 207] on div at bounding box center [150, 206] width 115 height 23
click at [160, 207] on div at bounding box center [128, 206] width 71 height 22
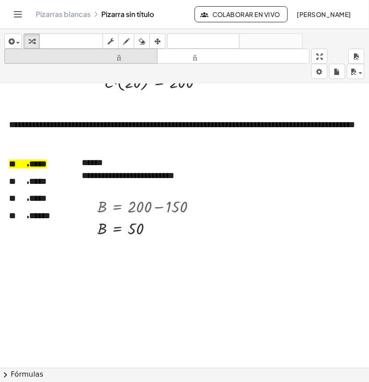
drag, startPoint x: 156, startPoint y: 42, endPoint x: 156, endPoint y: 57, distance: 14.3
click at [156, 41] on icon "button" at bounding box center [157, 41] width 6 height 11
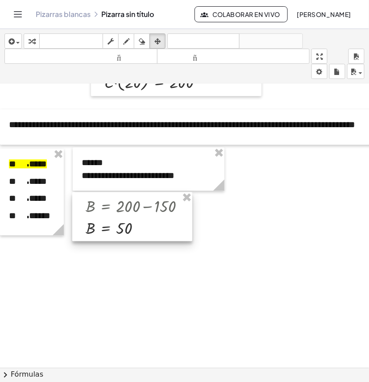
drag, startPoint x: 143, startPoint y: 228, endPoint x: 132, endPoint y: 228, distance: 11.6
click at [132, 228] on div at bounding box center [132, 216] width 120 height 49
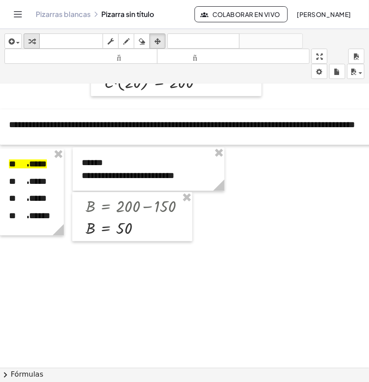
click at [36, 42] on div "button" at bounding box center [32, 41] width 12 height 11
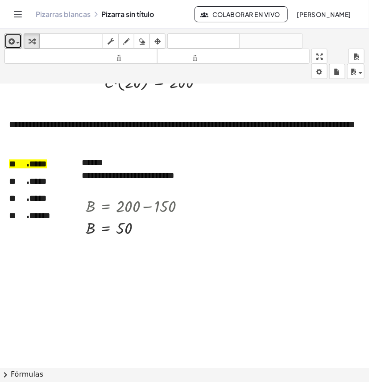
click at [11, 38] on icon "button" at bounding box center [11, 41] width 8 height 11
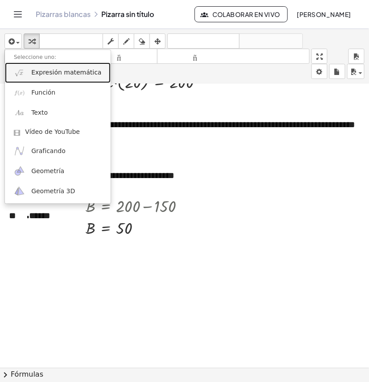
click at [64, 77] on link "Expresión matemática" at bounding box center [58, 73] width 106 height 20
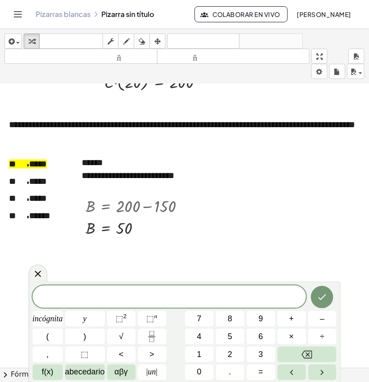
click at [36, 275] on icon at bounding box center [38, 274] width 11 height 11
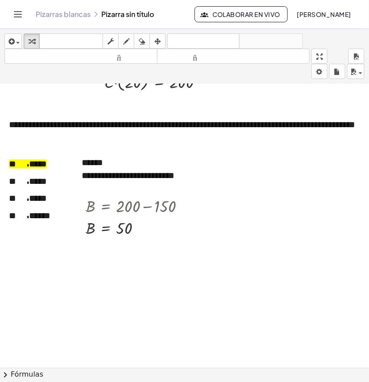
click at [19, 8] on button "Cambiar navegación" at bounding box center [18, 14] width 14 height 14
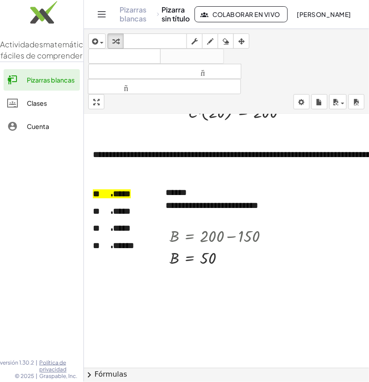
click at [101, 14] on icon "Cambiar navegación" at bounding box center [102, 14] width 8 height 5
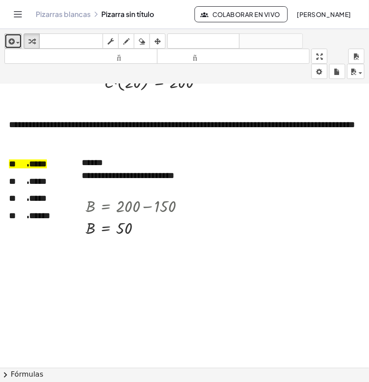
click at [12, 38] on icon "button" at bounding box center [11, 41] width 8 height 11
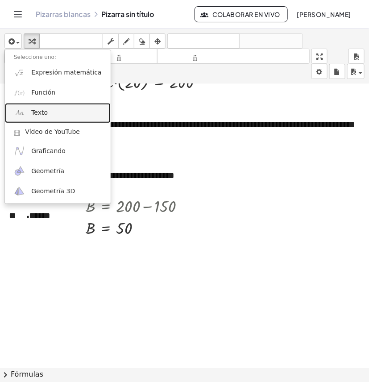
click at [52, 114] on link "Texto" at bounding box center [58, 113] width 106 height 20
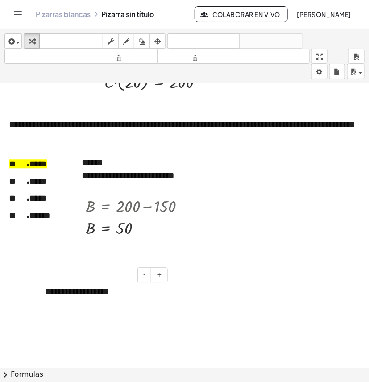
click at [104, 295] on font "**********" at bounding box center [77, 291] width 64 height 9
drag, startPoint x: 121, startPoint y: 293, endPoint x: 41, endPoint y: 297, distance: 80.5
click at [41, 297] on div "**********" at bounding box center [103, 291] width 134 height 31
drag, startPoint x: 163, startPoint y: 43, endPoint x: 164, endPoint y: 75, distance: 31.3
click at [162, 43] on div "button" at bounding box center [158, 41] width 12 height 11
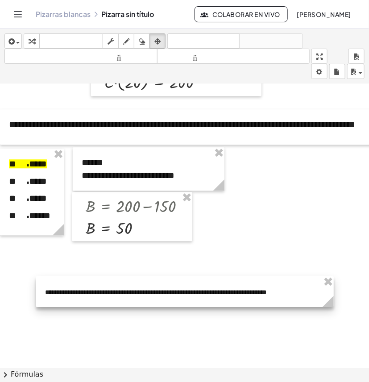
drag, startPoint x: 167, startPoint y: 331, endPoint x: 316, endPoint y: 311, distance: 149.6
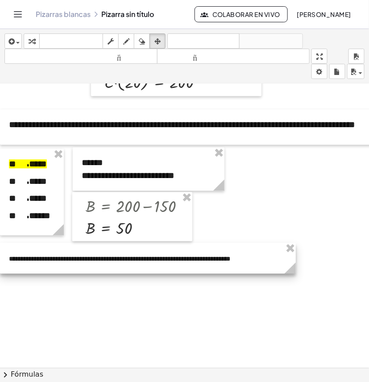
drag, startPoint x: 292, startPoint y: 298, endPoint x: 226, endPoint y: 265, distance: 74.1
click at [226, 265] on div at bounding box center [148, 258] width 296 height 31
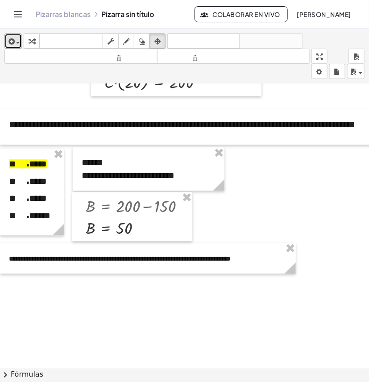
click at [8, 38] on icon "button" at bounding box center [11, 41] width 8 height 11
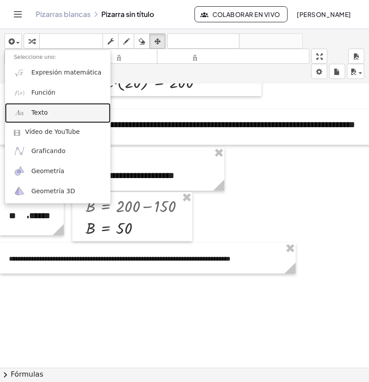
click at [43, 112] on font "Texto" at bounding box center [39, 112] width 17 height 7
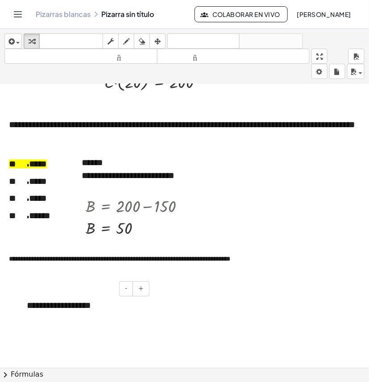
click at [82, 301] on font "**********" at bounding box center [59, 305] width 64 height 9
drag, startPoint x: 100, startPoint y: 305, endPoint x: 25, endPoint y: 303, distance: 74.1
click at [25, 303] on div "**********" at bounding box center [85, 305] width 134 height 31
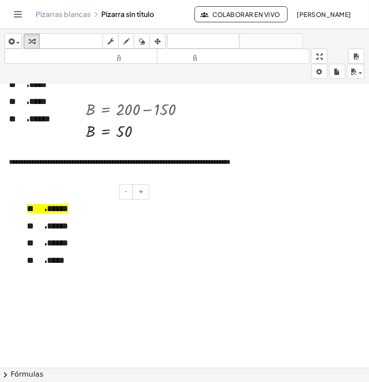
scroll to position [2795, 0]
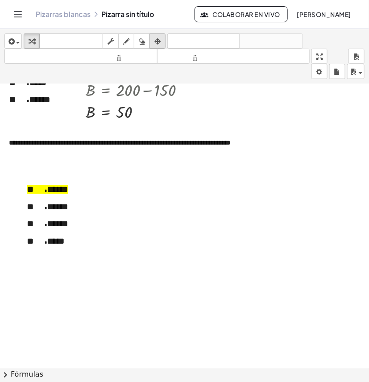
click at [161, 38] on icon "button" at bounding box center [157, 41] width 6 height 11
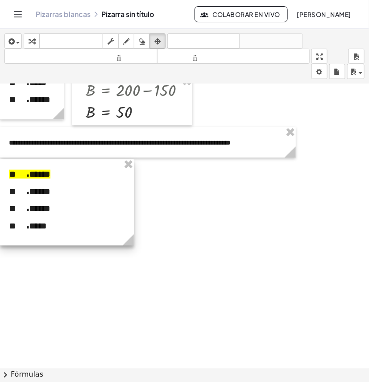
drag, startPoint x: 110, startPoint y: 231, endPoint x: 73, endPoint y: 216, distance: 40.0
click at [73, 216] on div at bounding box center [67, 202] width 134 height 87
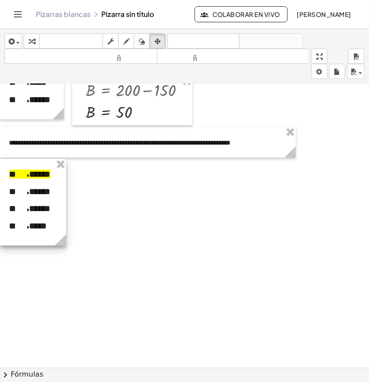
drag, startPoint x: 127, startPoint y: 246, endPoint x: 59, endPoint y: 244, distance: 67.9
click at [59, 244] on icon at bounding box center [60, 239] width 11 height 11
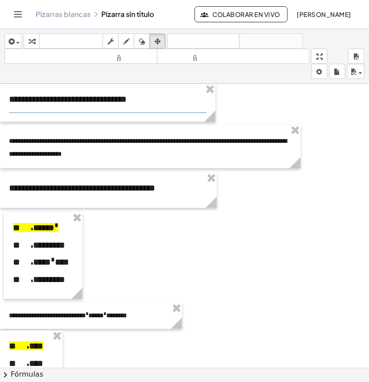
scroll to position [2795, 0]
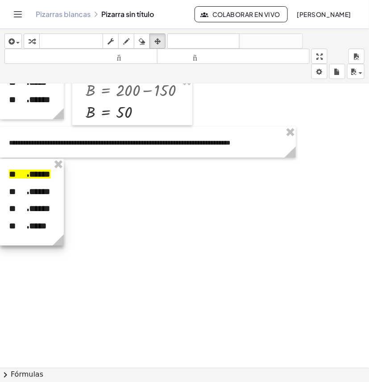
click at [54, 244] on circle at bounding box center [60, 242] width 16 height 16
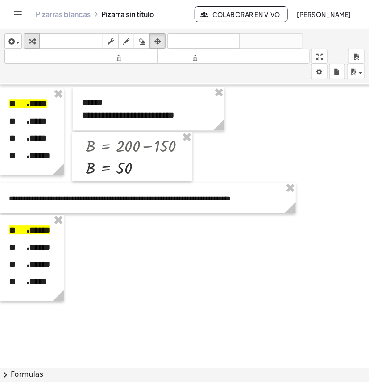
click at [32, 43] on icon "button" at bounding box center [32, 41] width 6 height 11
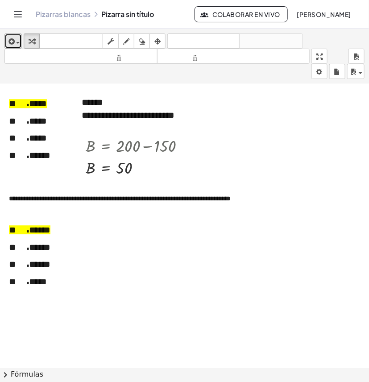
click at [14, 41] on icon "button" at bounding box center [11, 41] width 8 height 11
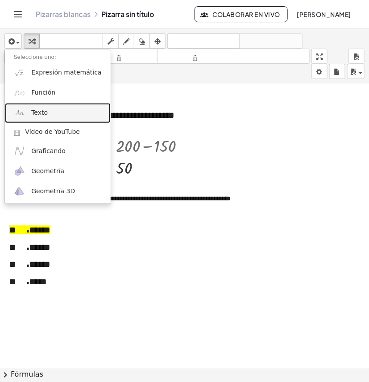
click at [46, 113] on link "Texto" at bounding box center [58, 113] width 106 height 20
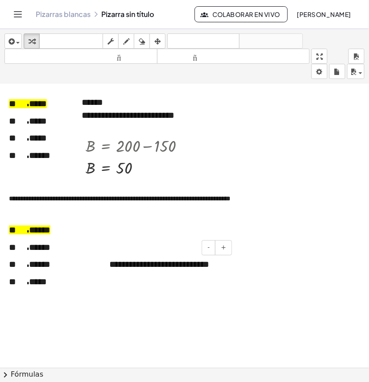
click at [179, 278] on div "**********" at bounding box center [167, 270] width 134 height 43
click at [152, 41] on div "button" at bounding box center [158, 41] width 12 height 11
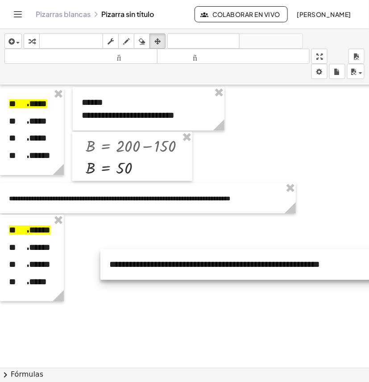
drag, startPoint x: 233, startPoint y: 305, endPoint x: 379, endPoint y: 292, distance: 146.6
click at [369, 292] on html "**********" at bounding box center [184, 191] width 369 height 382
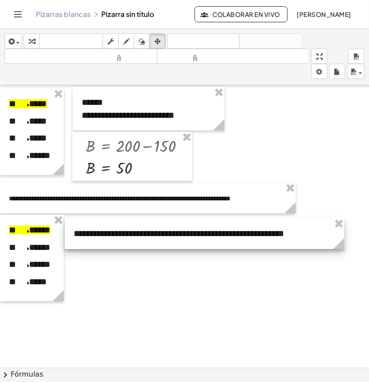
drag, startPoint x: 330, startPoint y: 277, endPoint x: 326, endPoint y: 242, distance: 35.1
click at [296, 246] on div at bounding box center [205, 233] width 280 height 31
drag, startPoint x: 346, startPoint y: 244, endPoint x: 325, endPoint y: 242, distance: 21.5
click at [325, 242] on g at bounding box center [321, 246] width 16 height 16
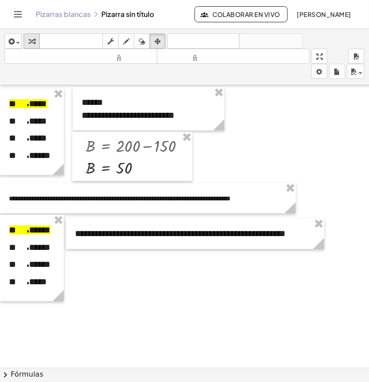
drag, startPoint x: 28, startPoint y: 39, endPoint x: 57, endPoint y: 60, distance: 35.8
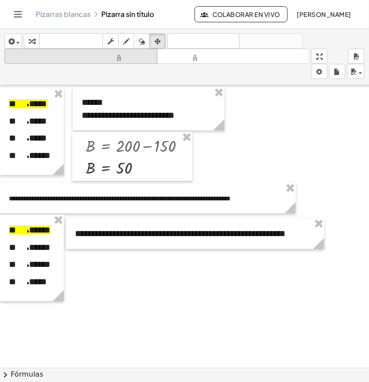
click at [29, 39] on icon "button" at bounding box center [32, 41] width 6 height 11
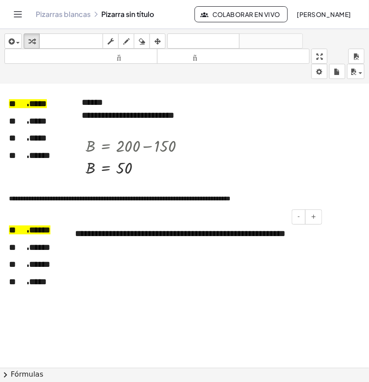
drag, startPoint x: 280, startPoint y: 234, endPoint x: 286, endPoint y: 236, distance: 5.5
click at [282, 234] on font "**********" at bounding box center [180, 233] width 211 height 9
click at [157, 42] on icon "button" at bounding box center [157, 41] width 6 height 11
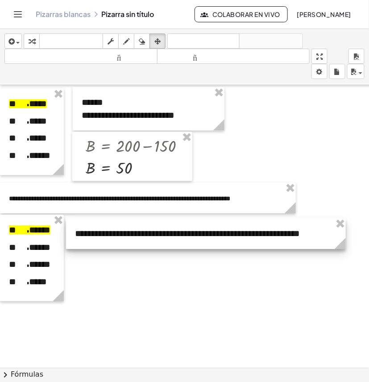
drag, startPoint x: 324, startPoint y: 261, endPoint x: 342, endPoint y: 255, distance: 18.4
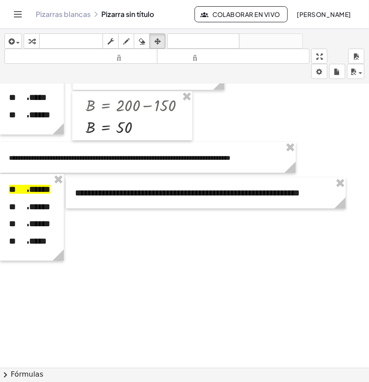
scroll to position [2795, 0]
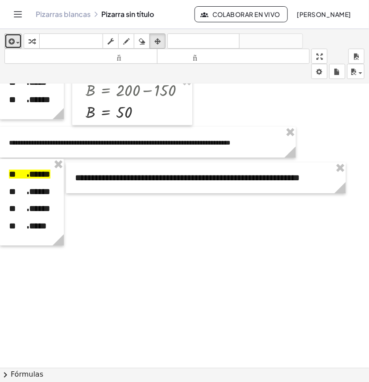
click at [12, 36] on div "button" at bounding box center [13, 41] width 13 height 11
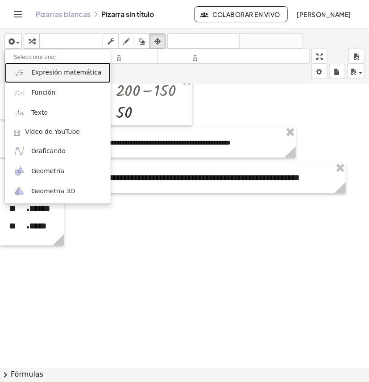
click at [58, 73] on font "Expresión matemática" at bounding box center [66, 72] width 70 height 7
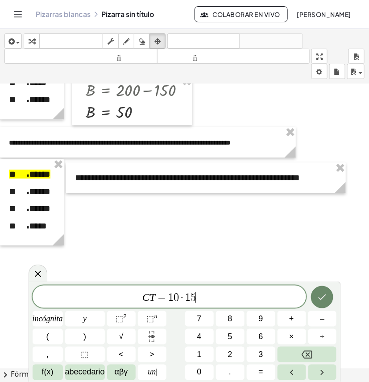
click at [324, 308] on button "Hecho" at bounding box center [322, 297] width 22 height 22
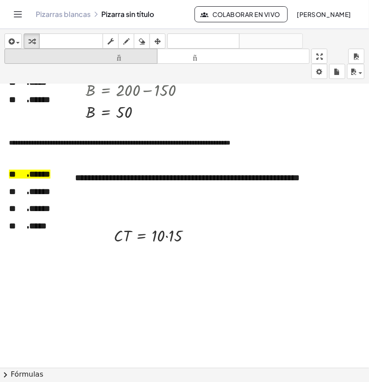
click at [155, 41] on icon "button" at bounding box center [157, 41] width 6 height 11
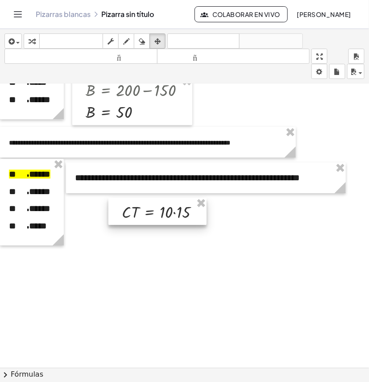
drag, startPoint x: 175, startPoint y: 240, endPoint x: 184, endPoint y: 217, distance: 24.6
click at [184, 217] on div at bounding box center [157, 211] width 98 height 27
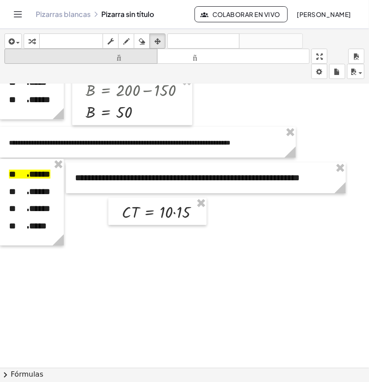
click at [36, 41] on div "button" at bounding box center [32, 41] width 12 height 11
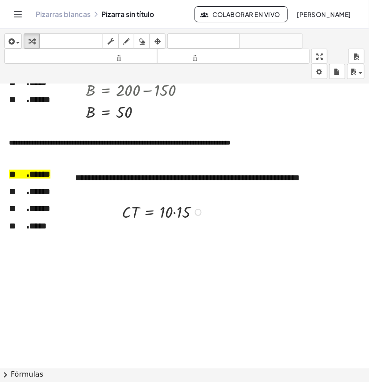
click at [175, 213] on div at bounding box center [163, 211] width 93 height 23
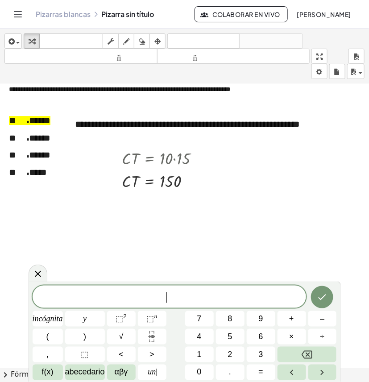
scroll to position [2841, 0]
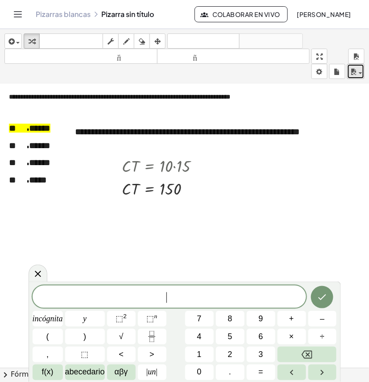
click at [356, 72] on icon "button" at bounding box center [354, 72] width 8 height 11
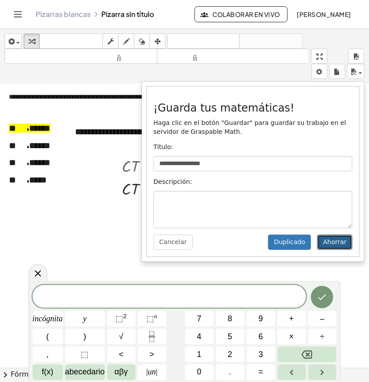
click at [342, 246] on font "Ahorrar" at bounding box center [335, 241] width 24 height 7
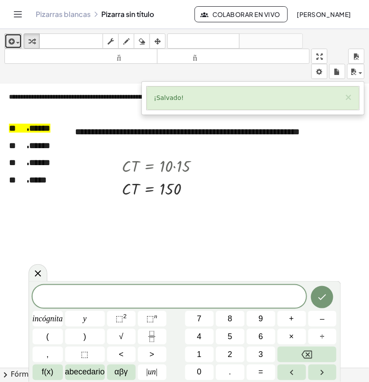
click at [17, 41] on div "button" at bounding box center [13, 41] width 13 height 11
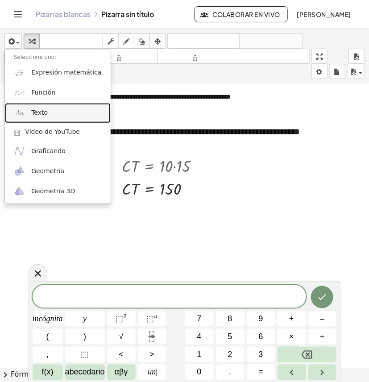
click at [44, 110] on font "Texto" at bounding box center [39, 112] width 17 height 7
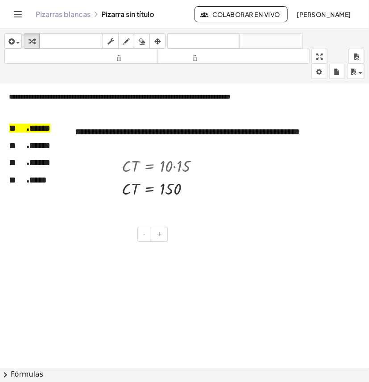
click at [108, 250] on div at bounding box center [103, 251] width 134 height 31
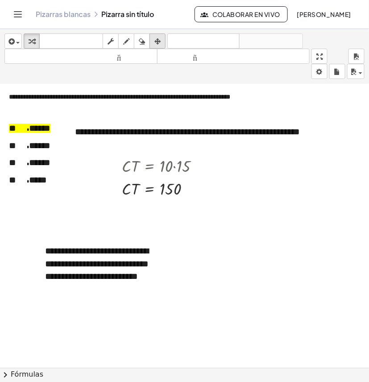
click at [154, 38] on div "button" at bounding box center [158, 41] width 12 height 11
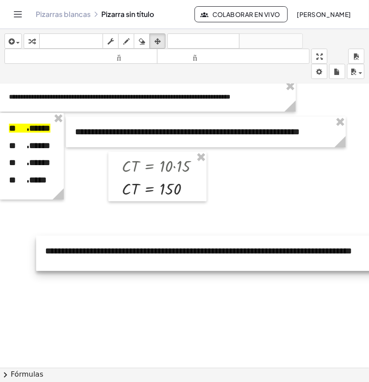
drag, startPoint x: 165, startPoint y: 305, endPoint x: 440, endPoint y: 264, distance: 278.0
click at [369, 264] on html "**********" at bounding box center [184, 191] width 369 height 382
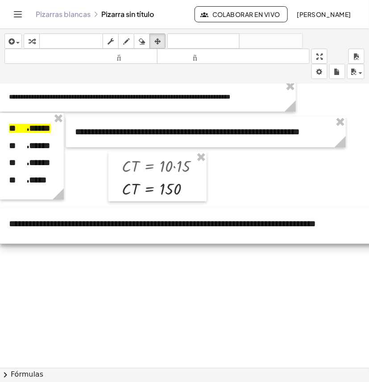
drag, startPoint x: 211, startPoint y: 254, endPoint x: 161, endPoint y: 226, distance: 56.9
click at [161, 226] on div at bounding box center [204, 226] width 409 height 35
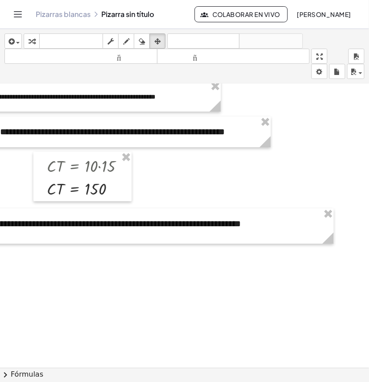
scroll to position [2841, 77]
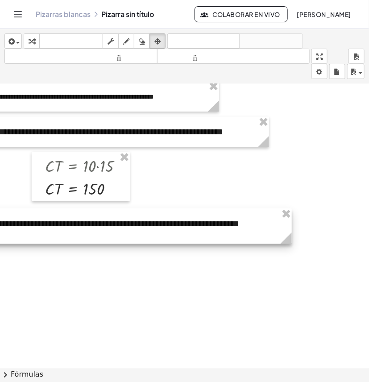
drag, startPoint x: 330, startPoint y: 242, endPoint x: 290, endPoint y: 242, distance: 40.2
click at [290, 242] on icon at bounding box center [286, 238] width 11 height 11
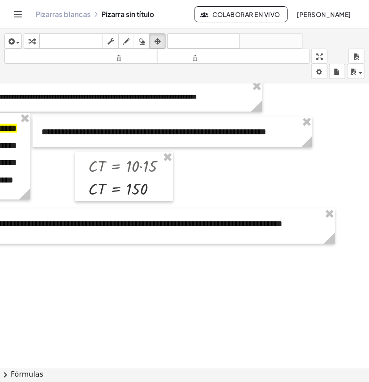
scroll to position [2841, 0]
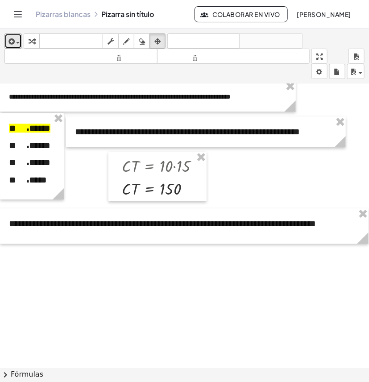
click at [13, 41] on icon "button" at bounding box center [11, 41] width 8 height 11
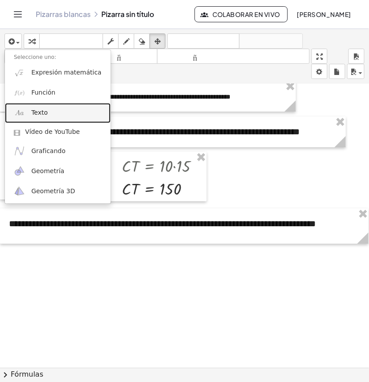
click at [30, 115] on link "Texto" at bounding box center [58, 113] width 106 height 20
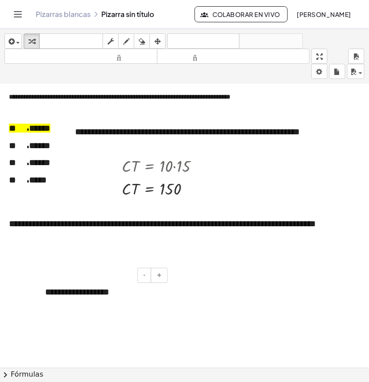
click at [110, 298] on div "**********" at bounding box center [103, 292] width 134 height 31
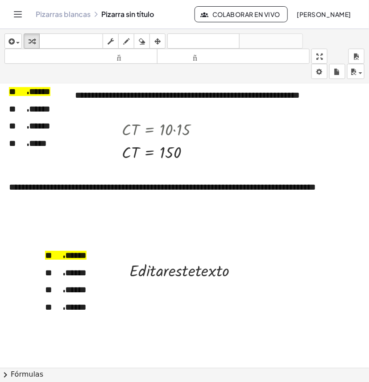
scroll to position [2897, 0]
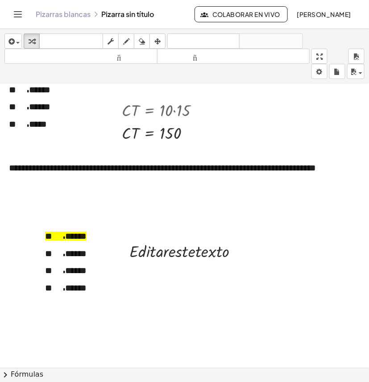
click at [157, 41] on icon "button" at bounding box center [157, 41] width 6 height 11
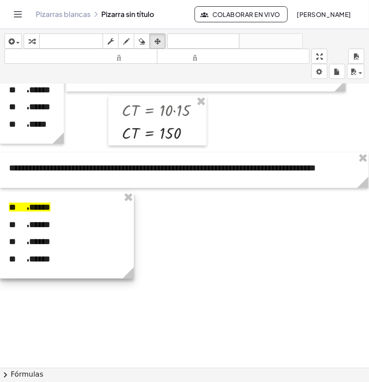
drag, startPoint x: 135, startPoint y: 259, endPoint x: 107, endPoint y: 258, distance: 27.7
click at [95, 239] on div at bounding box center [67, 235] width 134 height 87
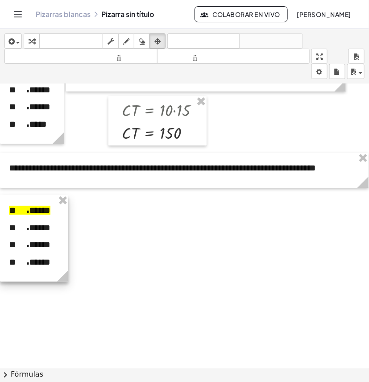
drag, startPoint x: 126, startPoint y: 275, endPoint x: 67, endPoint y: 264, distance: 59.5
click at [61, 267] on div "- + * ****** * ****** * ****** * ******" at bounding box center [34, 238] width 68 height 87
drag, startPoint x: 115, startPoint y: 222, endPoint x: 117, endPoint y: 92, distance: 129.9
click at [36, 42] on div "button" at bounding box center [32, 41] width 12 height 11
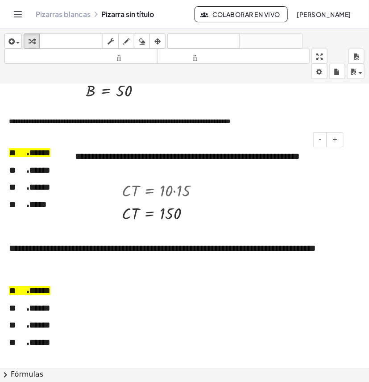
scroll to position [2841, 0]
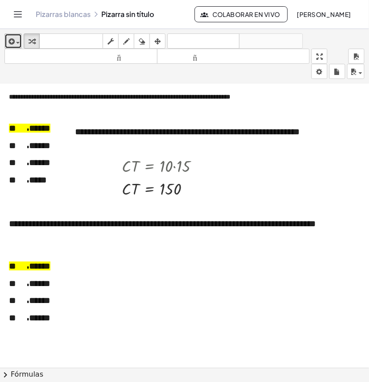
click at [13, 45] on icon "button" at bounding box center [11, 41] width 8 height 11
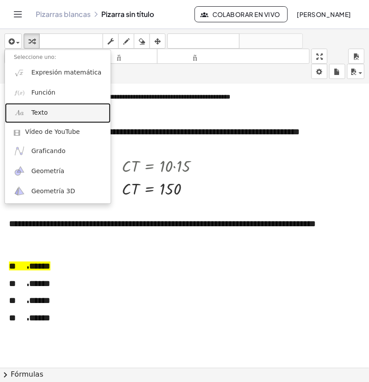
click at [47, 106] on link "Texto" at bounding box center [58, 113] width 106 height 20
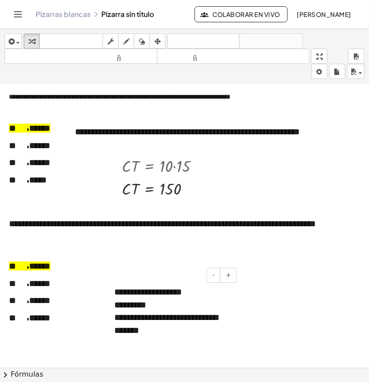
click at [202, 295] on div "**********" at bounding box center [172, 311] width 134 height 69
click at [154, 312] on div "*********" at bounding box center [172, 305] width 116 height 13
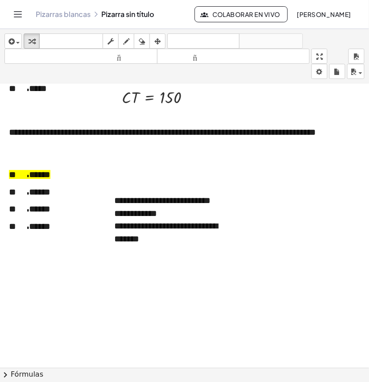
scroll to position [2953, 0]
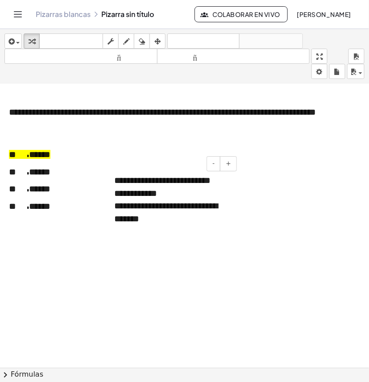
click at [166, 218] on font "**********" at bounding box center [166, 212] width 104 height 22
click at [155, 42] on icon "button" at bounding box center [157, 41] width 6 height 11
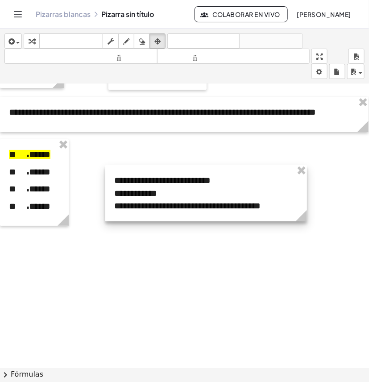
drag, startPoint x: 234, startPoint y: 242, endPoint x: 302, endPoint y: 226, distance: 70.7
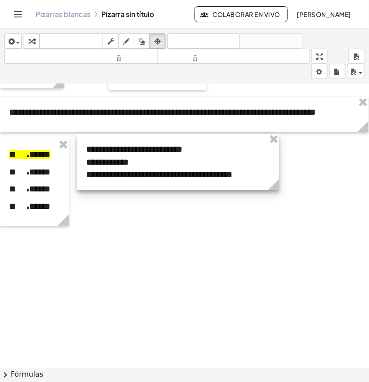
drag, startPoint x: 199, startPoint y: 188, endPoint x: 171, endPoint y: 156, distance: 42.0
click at [171, 156] on div at bounding box center [178, 162] width 202 height 56
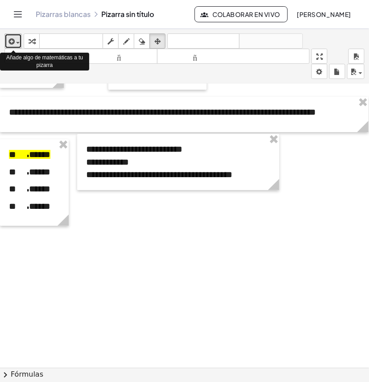
click at [14, 41] on icon "button" at bounding box center [11, 41] width 8 height 11
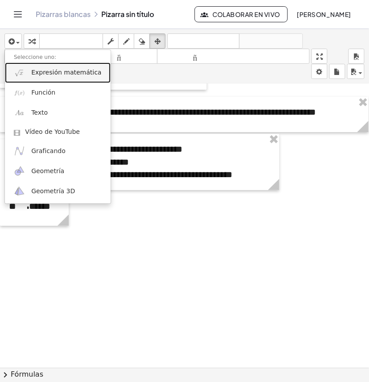
click at [48, 73] on font "Expresión matemática" at bounding box center [66, 72] width 70 height 7
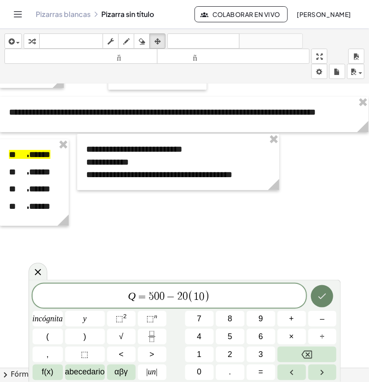
click at [323, 300] on icon "Hecho" at bounding box center [322, 296] width 11 height 11
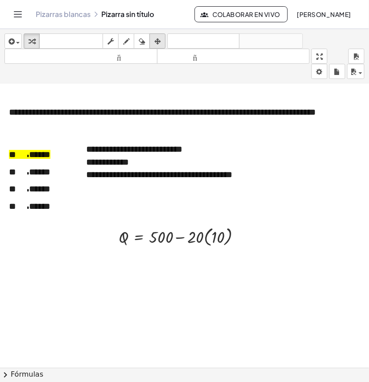
click at [161, 42] on icon "button" at bounding box center [157, 41] width 6 height 11
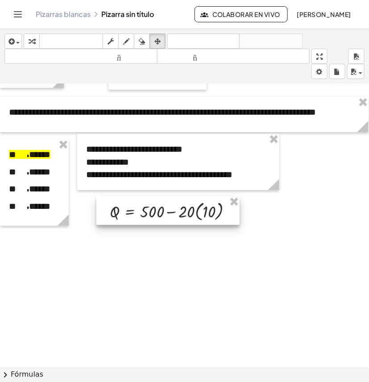
drag, startPoint x: 211, startPoint y: 242, endPoint x: 202, endPoint y: 217, distance: 27.0
click at [202, 217] on div at bounding box center [167, 210] width 143 height 29
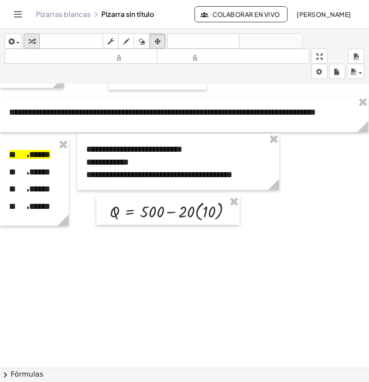
click at [33, 42] on icon "button" at bounding box center [32, 41] width 6 height 11
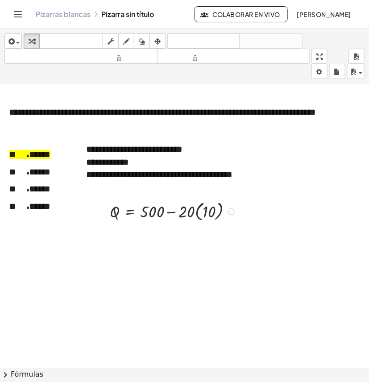
click at [196, 215] on div at bounding box center [174, 211] width 138 height 24
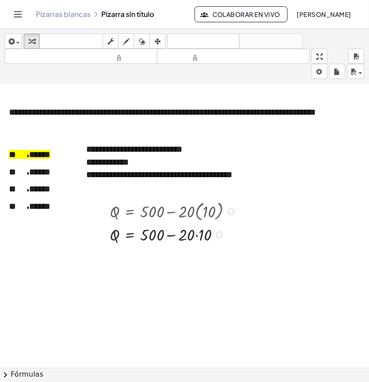
click at [196, 237] on div at bounding box center [174, 234] width 138 height 23
click at [168, 257] on div at bounding box center [174, 257] width 138 height 23
click at [130, 258] on div "Q = + 500 − 200 300" at bounding box center [130, 258] width 0 height 0
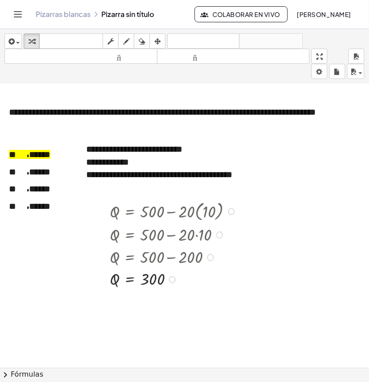
drag, startPoint x: 170, startPoint y: 258, endPoint x: 179, endPoint y: 291, distance: 34.2
drag, startPoint x: 211, startPoint y: 260, endPoint x: 217, endPoint y: 253, distance: 9.5
click at [130, 258] on div "Q = + 500 − 200" at bounding box center [130, 258] width 0 height 0
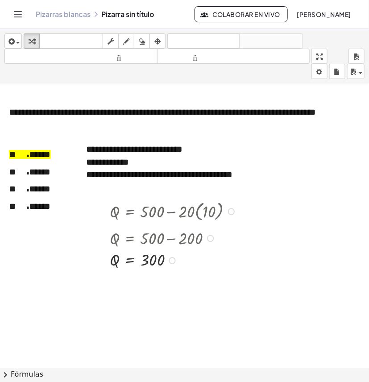
drag, startPoint x: 210, startPoint y: 255, endPoint x: 217, endPoint y: 233, distance: 23.2
click at [130, 238] on div "Q = + 500 − 200" at bounding box center [130, 238] width 0 height 0
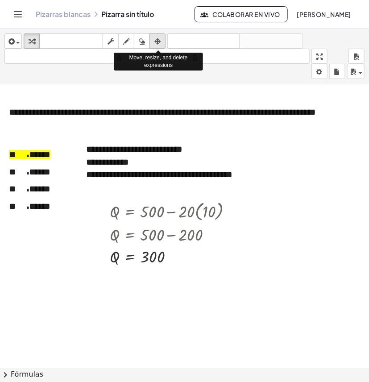
click at [153, 37] on div "button" at bounding box center [158, 41] width 12 height 11
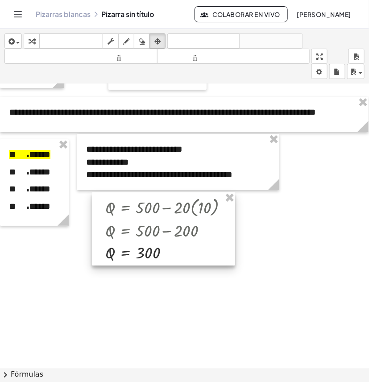
drag, startPoint x: 162, startPoint y: 217, endPoint x: 158, endPoint y: 213, distance: 6.0
click at [158, 213] on div at bounding box center [163, 228] width 143 height 73
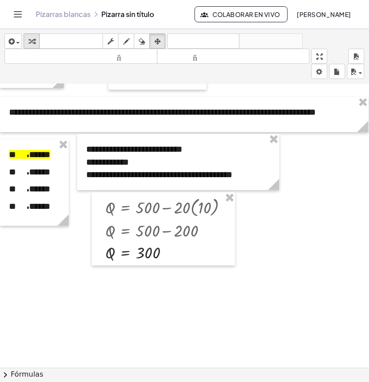
click at [32, 38] on icon "button" at bounding box center [32, 41] width 6 height 11
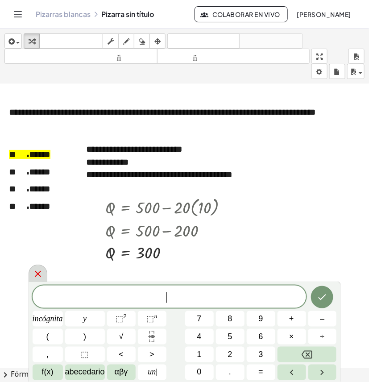
click at [42, 273] on icon at bounding box center [38, 274] width 11 height 11
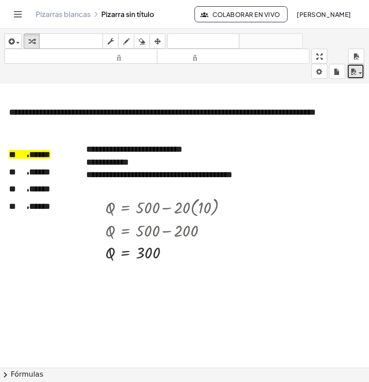
click at [359, 71] on div "button" at bounding box center [356, 71] width 13 height 11
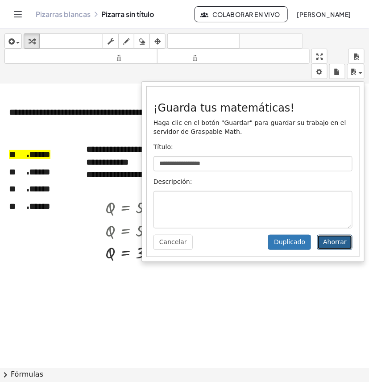
click at [338, 242] on font "Ahorrar" at bounding box center [335, 241] width 24 height 7
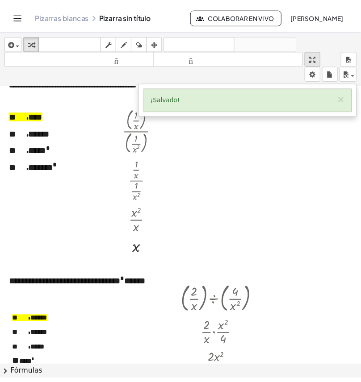
scroll to position [664, 0]
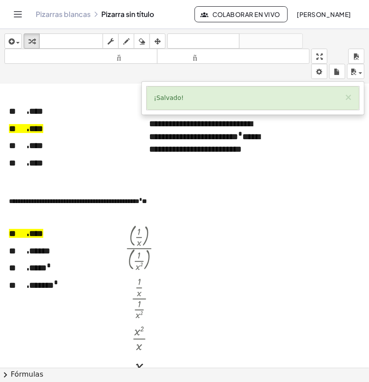
click at [65, 11] on font "Pizarras blancas" at bounding box center [63, 13] width 55 height 9
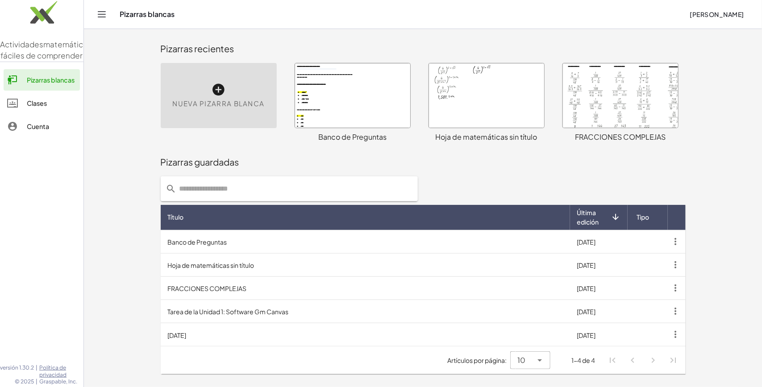
click at [369, 101] on div at bounding box center [486, 95] width 115 height 64
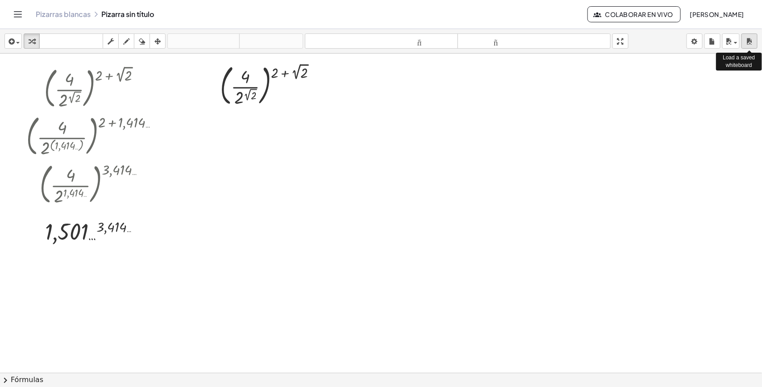
click at [369, 39] on icon "button" at bounding box center [750, 41] width 6 height 11
click at [369, 206] on div at bounding box center [381, 373] width 762 height 638
click at [369, 39] on icon "button" at bounding box center [729, 41] width 8 height 11
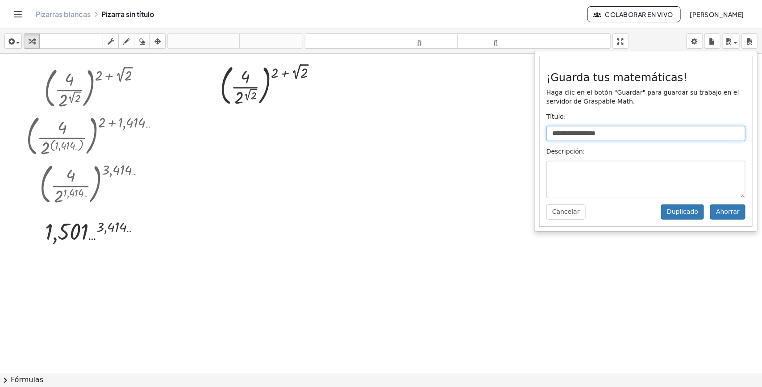
click at [369, 130] on input "**********" at bounding box center [646, 133] width 199 height 15
drag, startPoint x: 626, startPoint y: 130, endPoint x: 526, endPoint y: 141, distance: 101.1
click at [369, 141] on div "**********" at bounding box center [381, 208] width 762 height 358
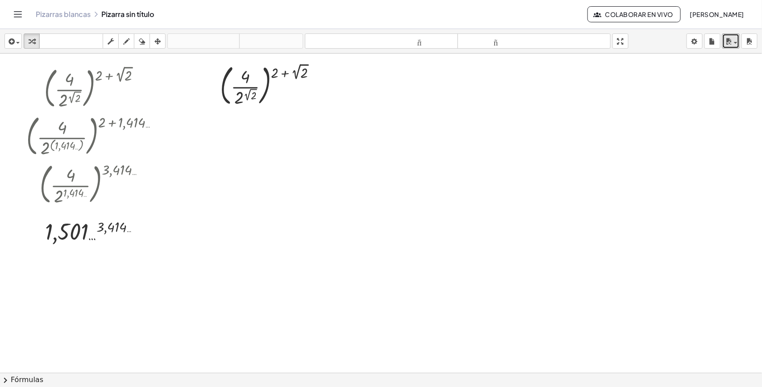
drag, startPoint x: 733, startPoint y: 42, endPoint x: 724, endPoint y: 54, distance: 14.9
click at [369, 42] on div "button" at bounding box center [731, 41] width 13 height 11
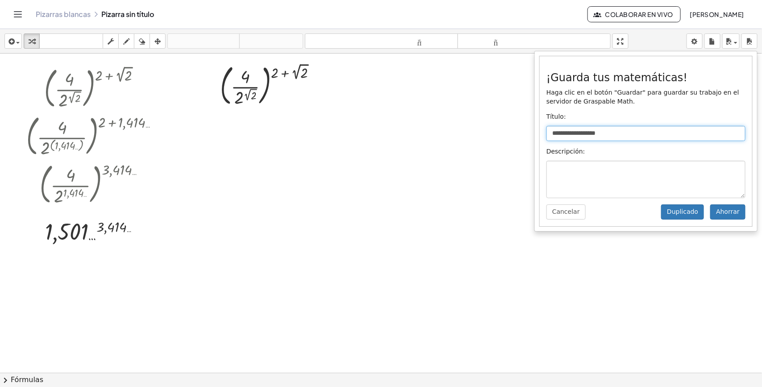
drag, startPoint x: 646, startPoint y: 134, endPoint x: 575, endPoint y: 141, distance: 71.7
click at [369, 141] on input "**********" at bounding box center [646, 133] width 199 height 15
type input "*"
type input "**********"
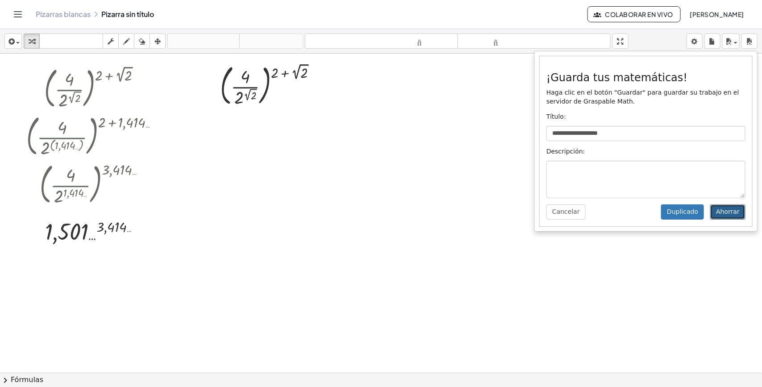
click at [369, 213] on font "Ahorrar" at bounding box center [728, 211] width 24 height 7
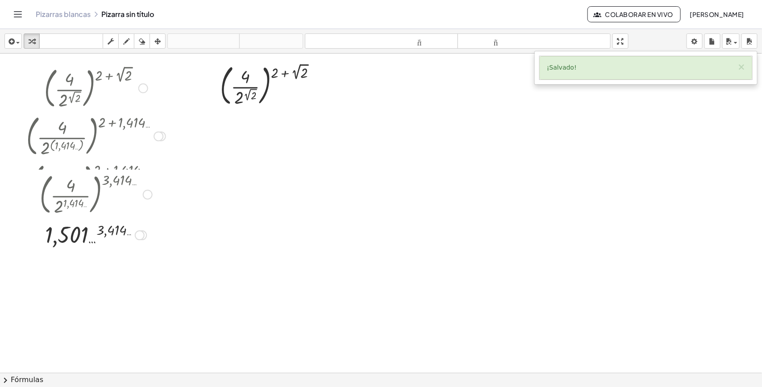
drag, startPoint x: 146, startPoint y: 234, endPoint x: 141, endPoint y: 242, distance: 9.9
click at [88, 235] on div "1,501 … 3,414 …" at bounding box center [88, 235] width 0 height 0
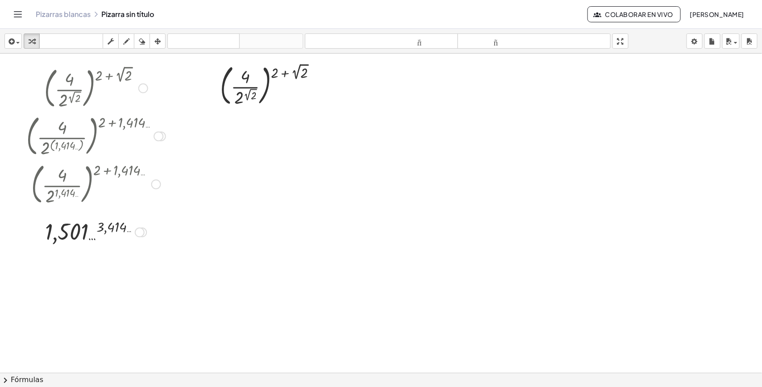
click at [102, 230] on div at bounding box center [96, 231] width 148 height 29
click at [88, 233] on div "1,501 … 3,414 …" at bounding box center [88, 233] width 0 height 0
drag, startPoint x: 103, startPoint y: 248, endPoint x: 105, endPoint y: 278, distance: 30.0
click at [88, 273] on div "4 Línea de transformación Copiar línea como LaTeX Derivación de copia como LaTe…" at bounding box center [88, 273] width 0 height 0
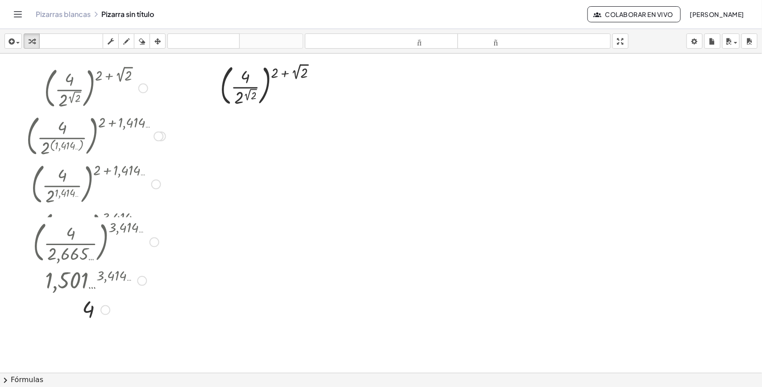
drag, startPoint x: 103, startPoint y: 271, endPoint x: 103, endPoint y: 311, distance: 39.7
click at [88, 310] on div "4 Línea de transformación Copiar línea como LaTeX Derivación de copia como LaTe…" at bounding box center [88, 310] width 0 height 0
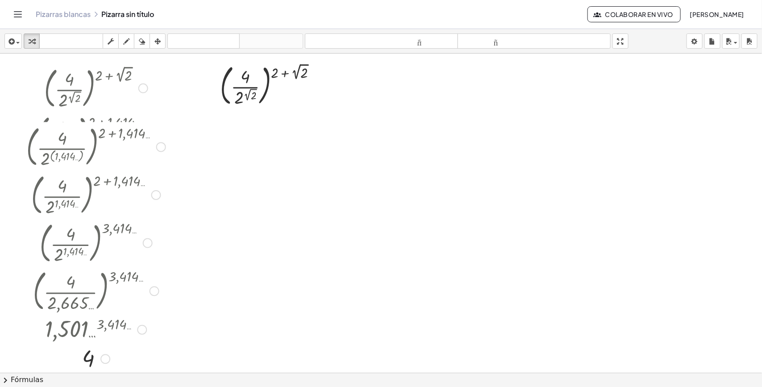
drag, startPoint x: 104, startPoint y: 344, endPoint x: 100, endPoint y: 350, distance: 6.7
click at [88, 359] on div "4 Línea de transformación Copiar línea como LaTeX Derivación de copia como LaTe…" at bounding box center [88, 359] width 0 height 0
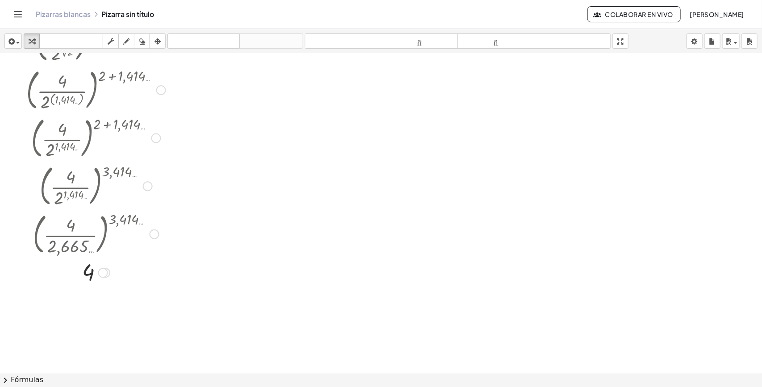
scroll to position [112, 0]
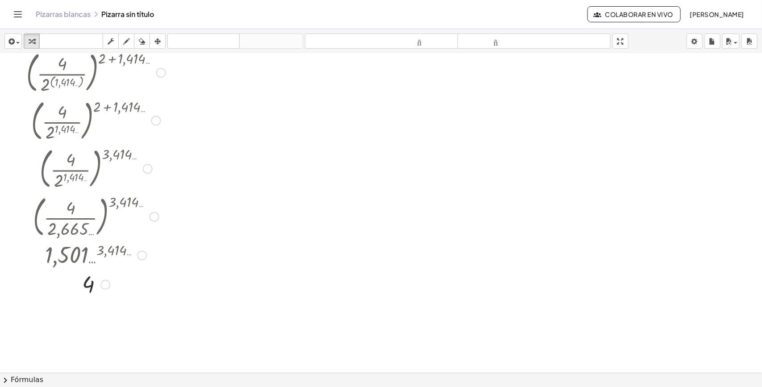
drag, startPoint x: 101, startPoint y: 262, endPoint x: 97, endPoint y: 305, distance: 43.5
click at [97, 305] on div "( · 4 · 2 ( 2 √ 2 ) ) ( + 2 + 2 √ 2 ) ( · 4 · 2 ( 2 √ 2 ) ) ( + 2 + 1,414 … ) (…" at bounding box center [381, 261] width 762 height 638
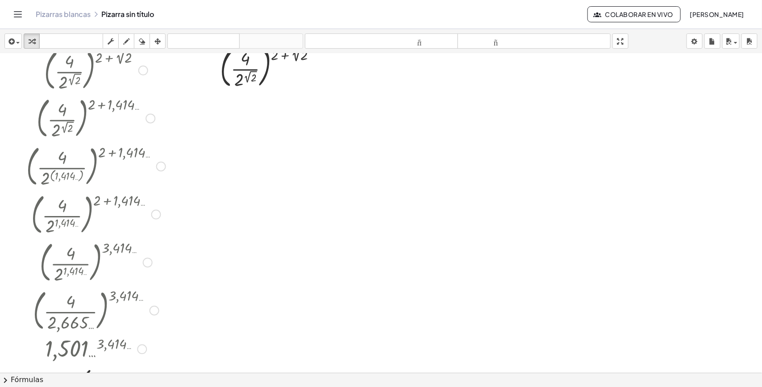
scroll to position [0, 0]
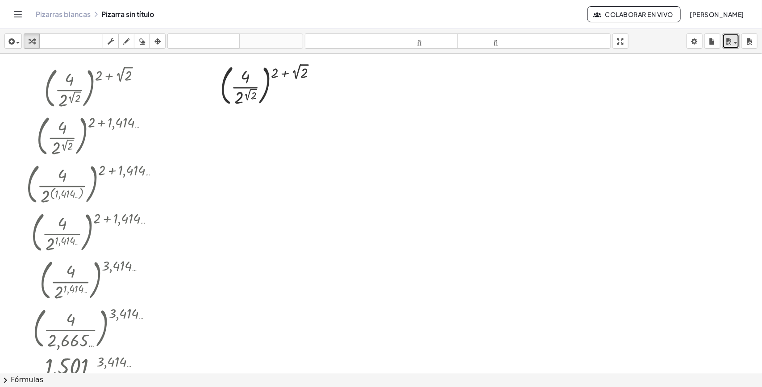
click at [369, 39] on icon "button" at bounding box center [729, 41] width 8 height 11
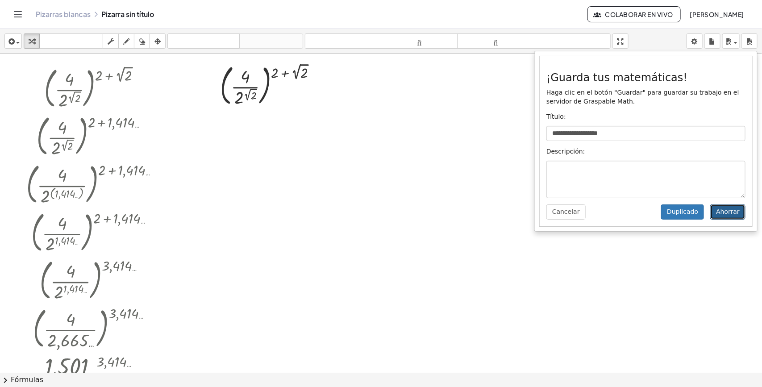
click at [369, 211] on font "Ahorrar" at bounding box center [728, 211] width 24 height 7
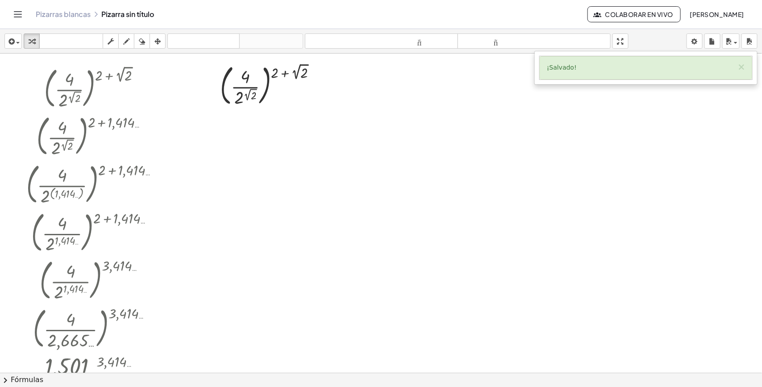
click at [78, 14] on font "Pizarras blancas" at bounding box center [63, 13] width 55 height 9
